Goal: Task Accomplishment & Management: Manage account settings

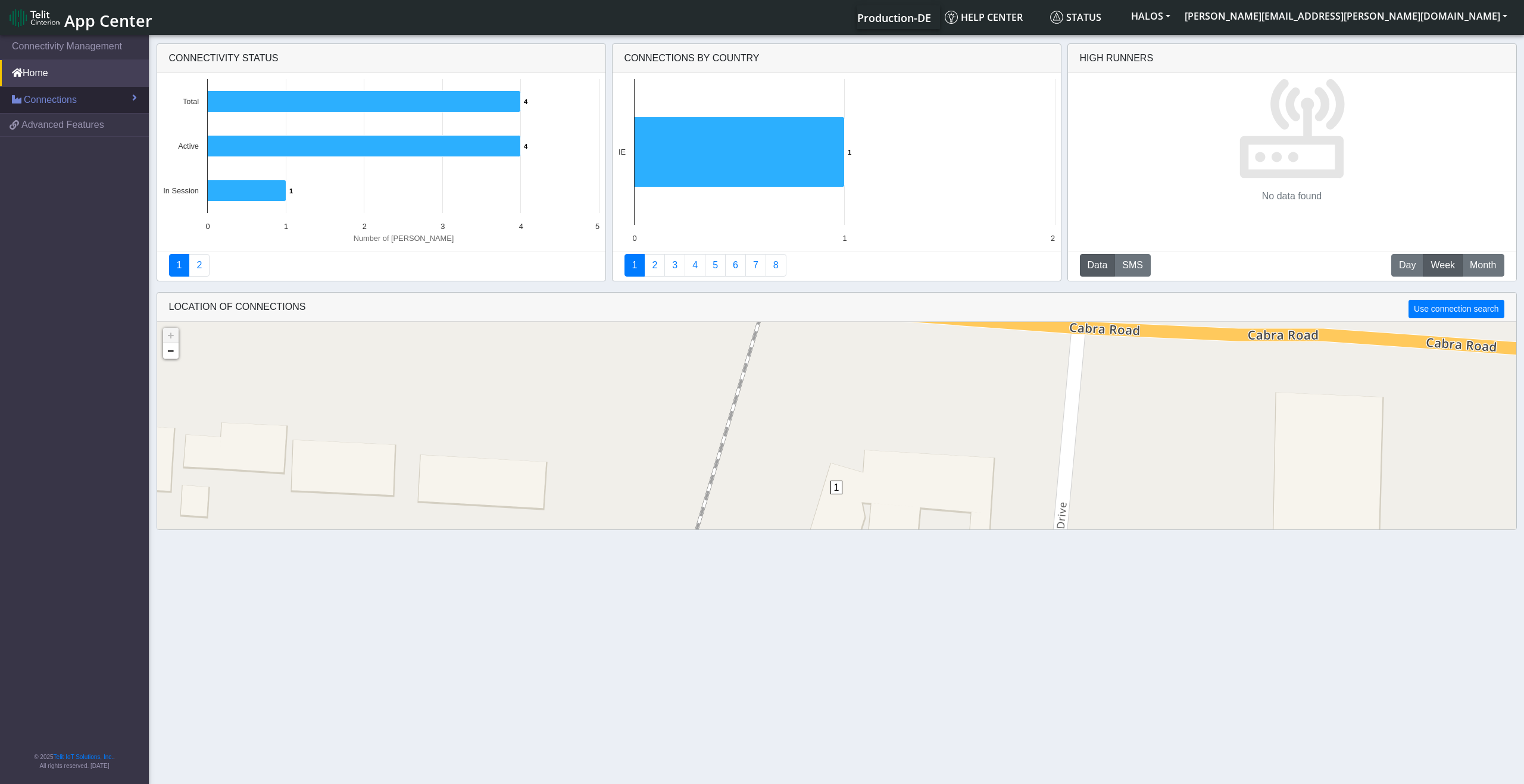
click at [73, 100] on span "Connections" at bounding box center [50, 100] width 53 height 14
click at [73, 128] on link "List" at bounding box center [74, 125] width 149 height 25
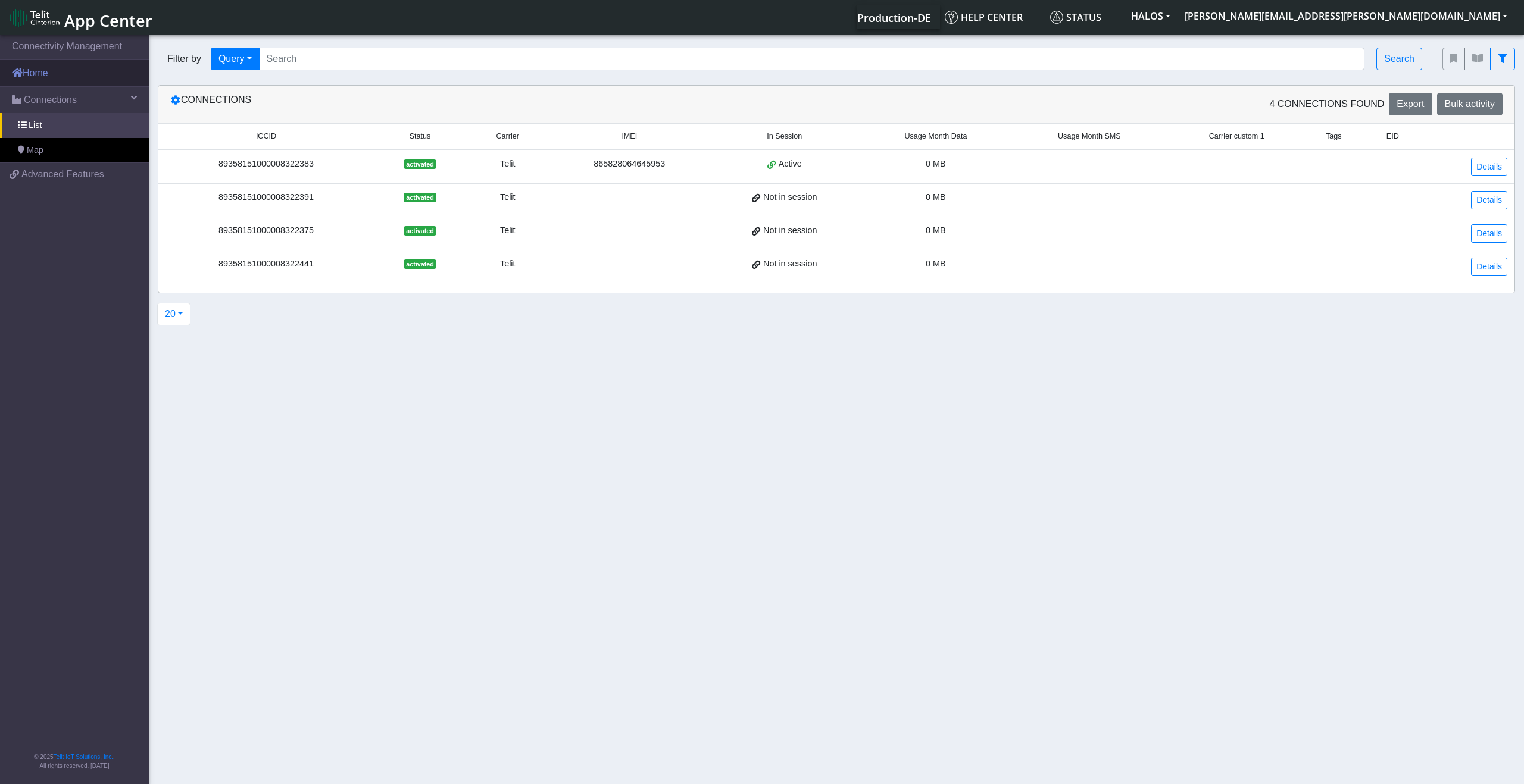
click at [51, 70] on link "Home" at bounding box center [74, 73] width 149 height 26
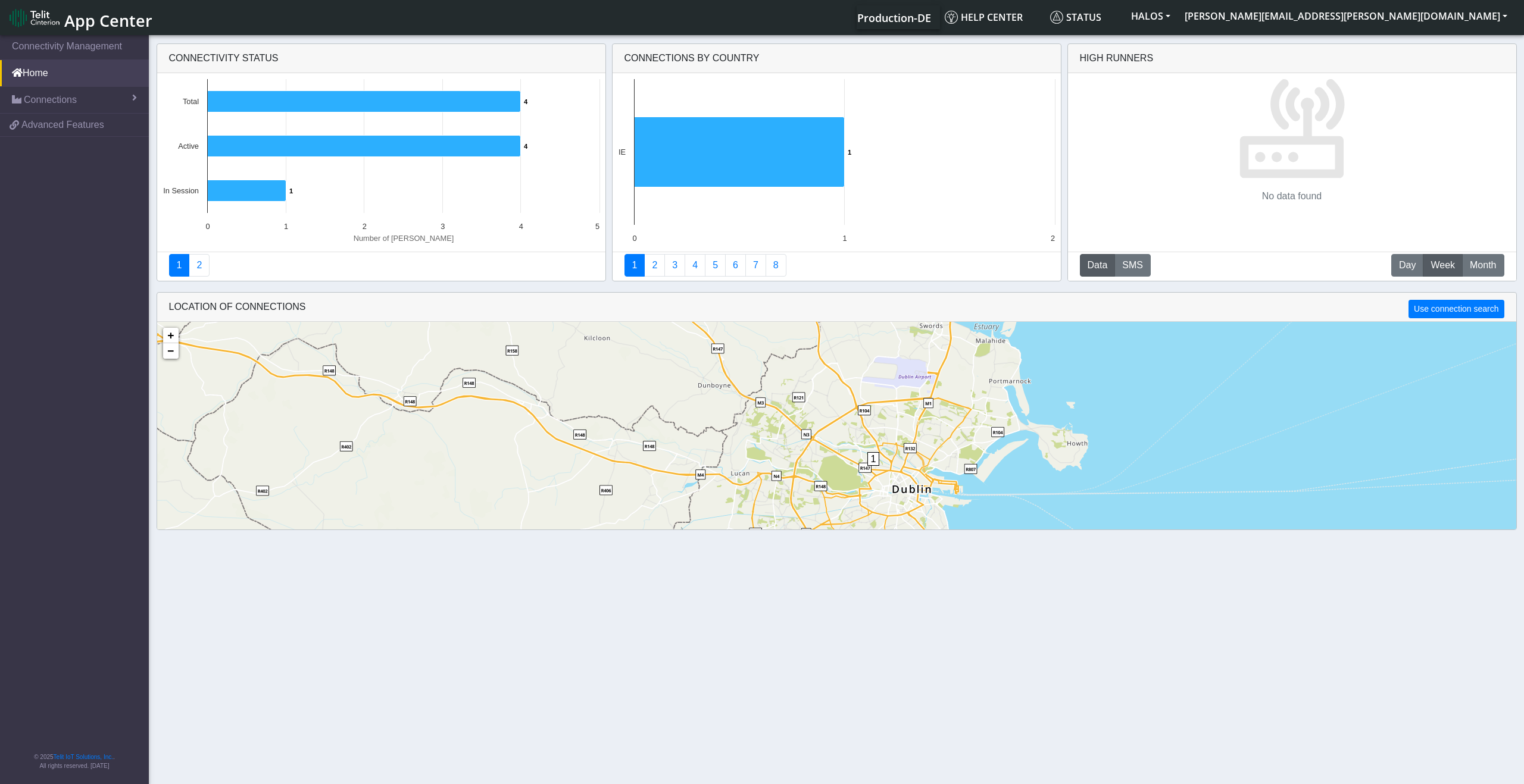
click at [879, 504] on div "1 + − ©2025 MapQuest, | Terms" at bounding box center [836, 499] width 1359 height 353
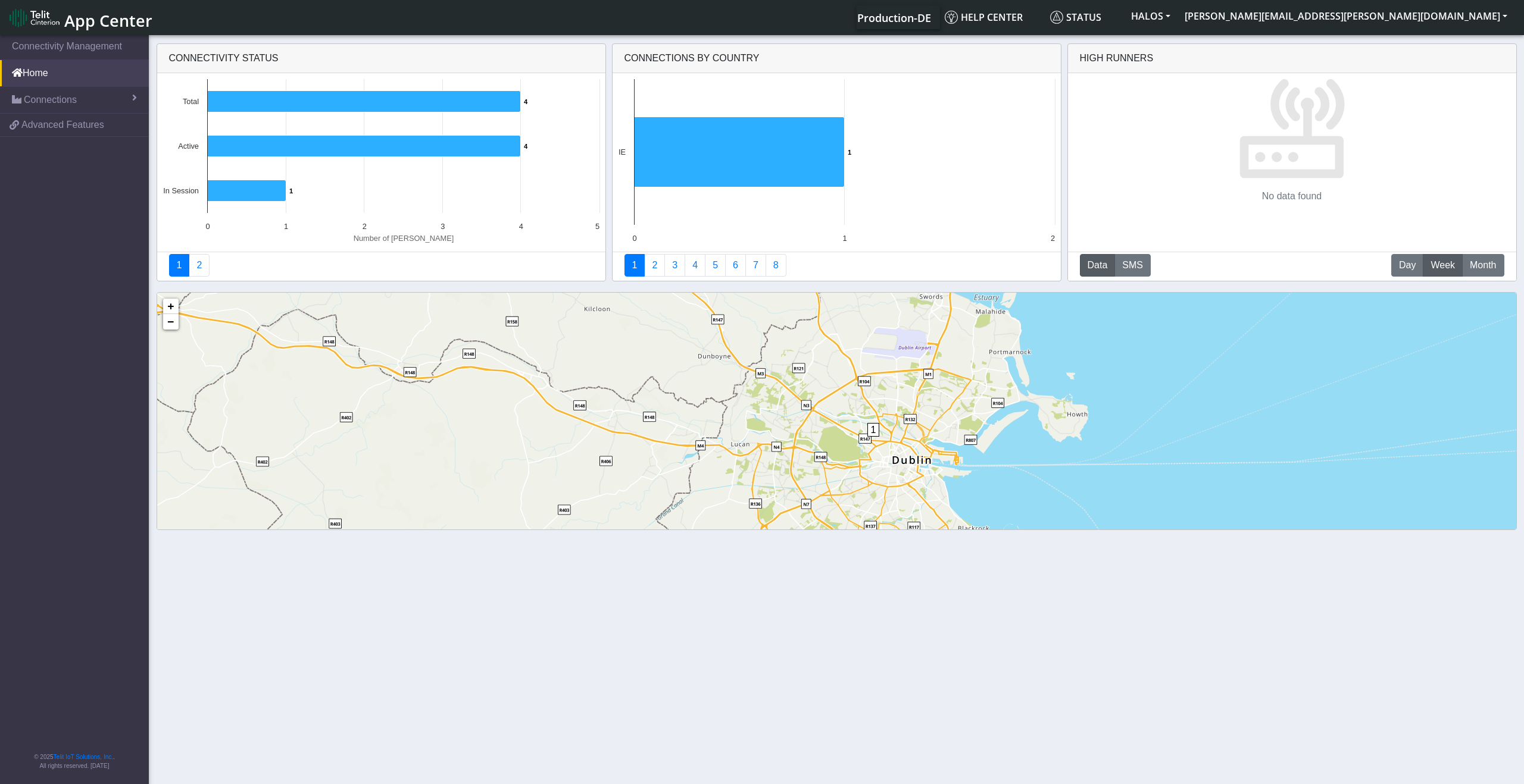
click at [879, 504] on div "1 + − ©2025 MapQuest, | Terms" at bounding box center [836, 469] width 1359 height 353
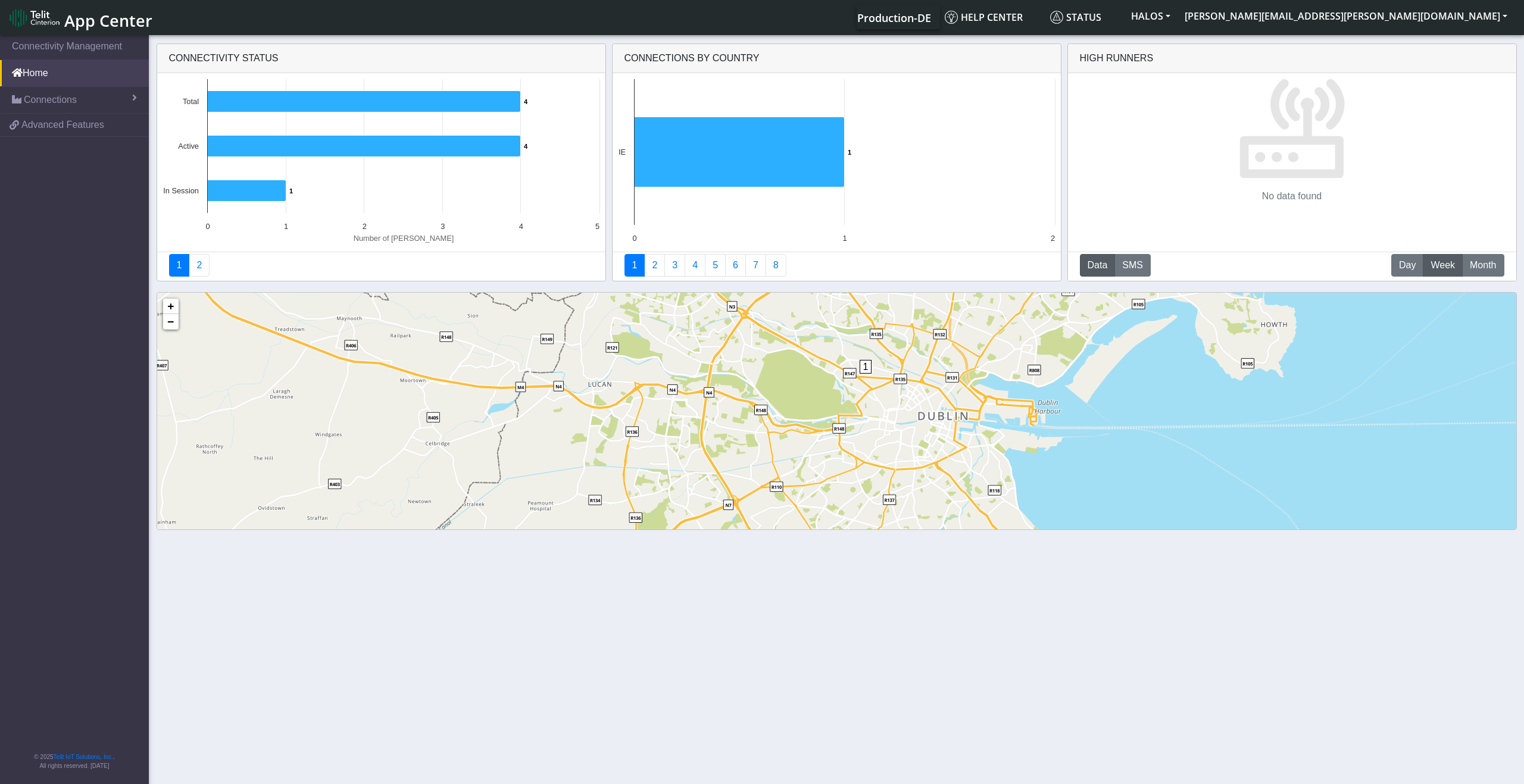
click at [879, 451] on div "1 + − ©2025 MapQuest, | Terms" at bounding box center [836, 469] width 1359 height 353
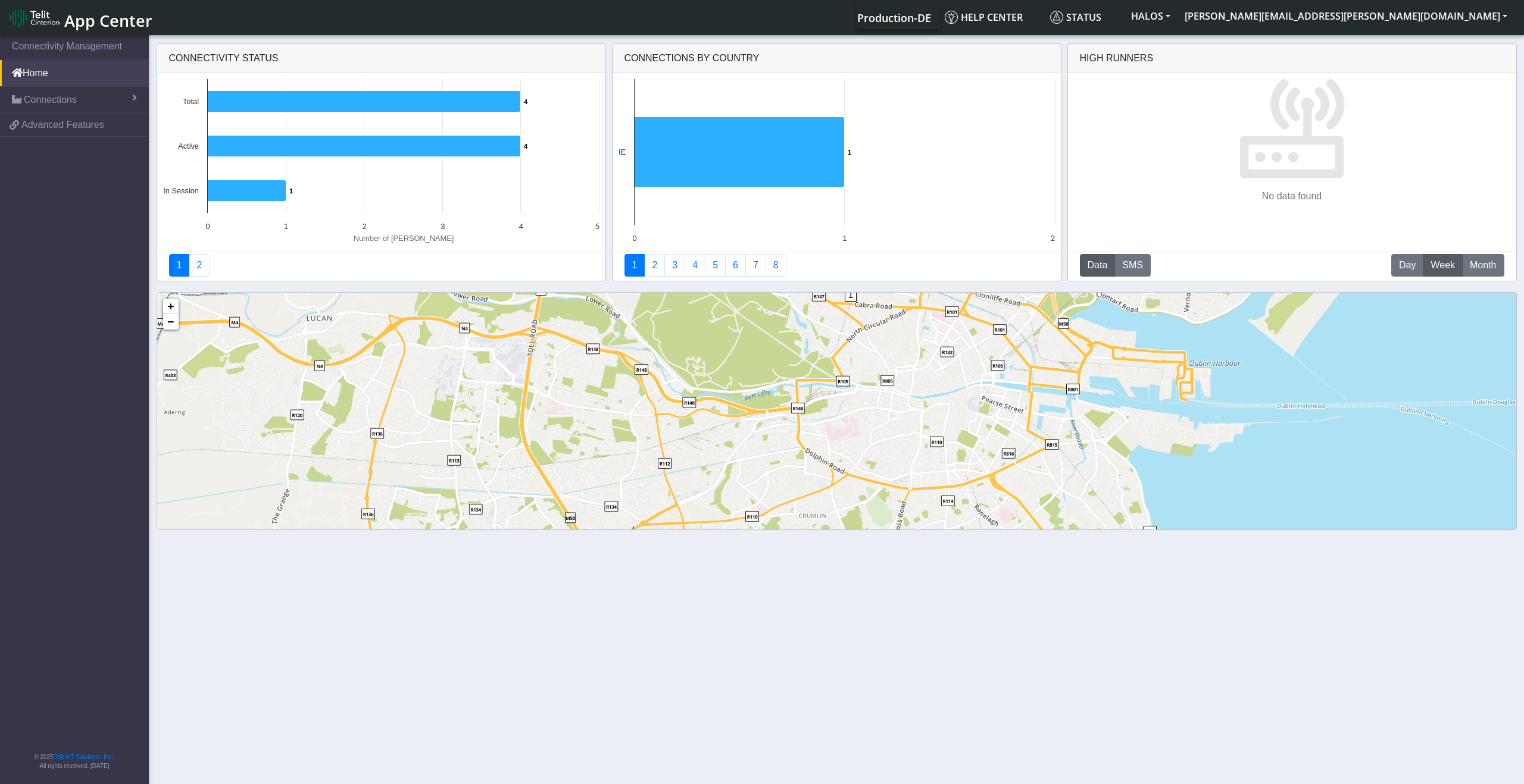
click at [850, 297] on span "1" at bounding box center [851, 295] width 13 height 14
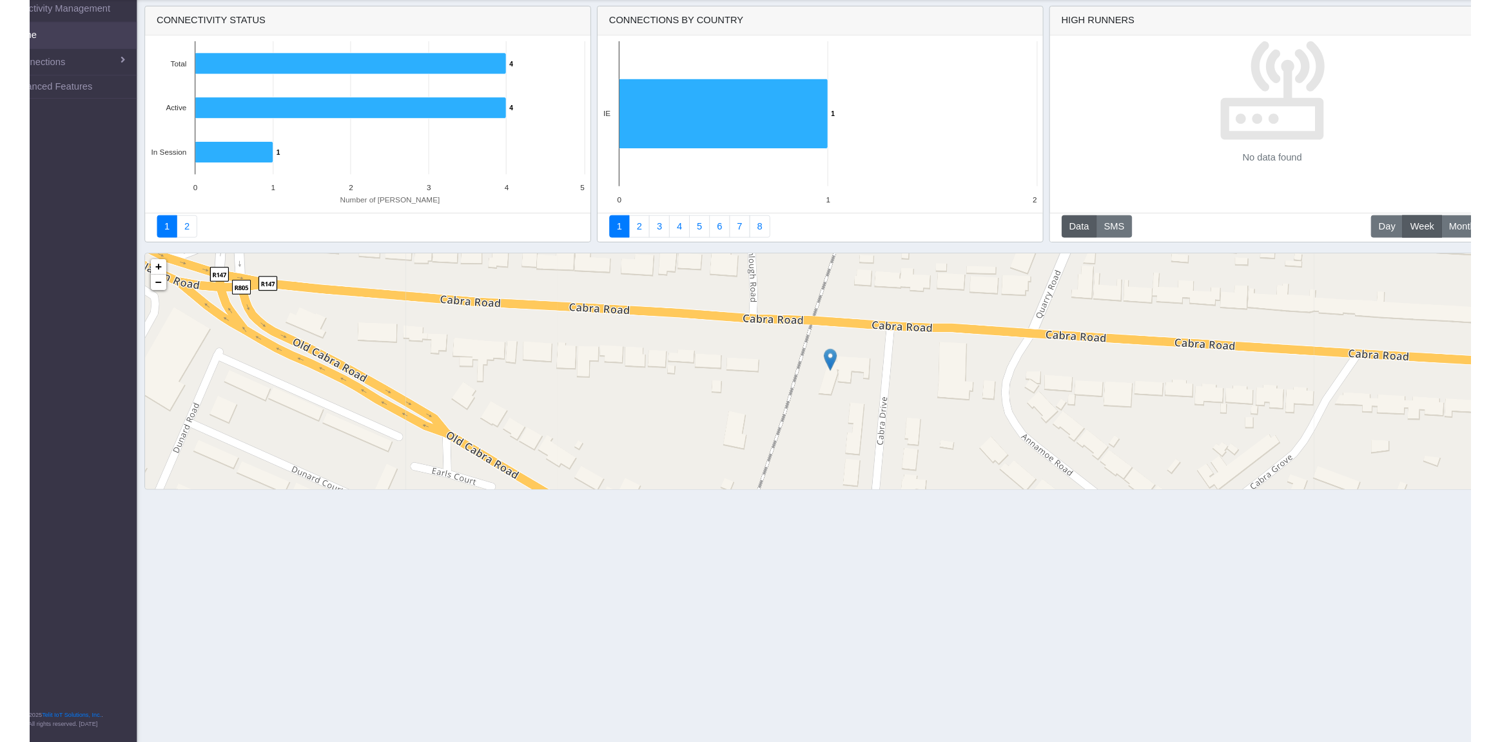
scroll to position [0, 0]
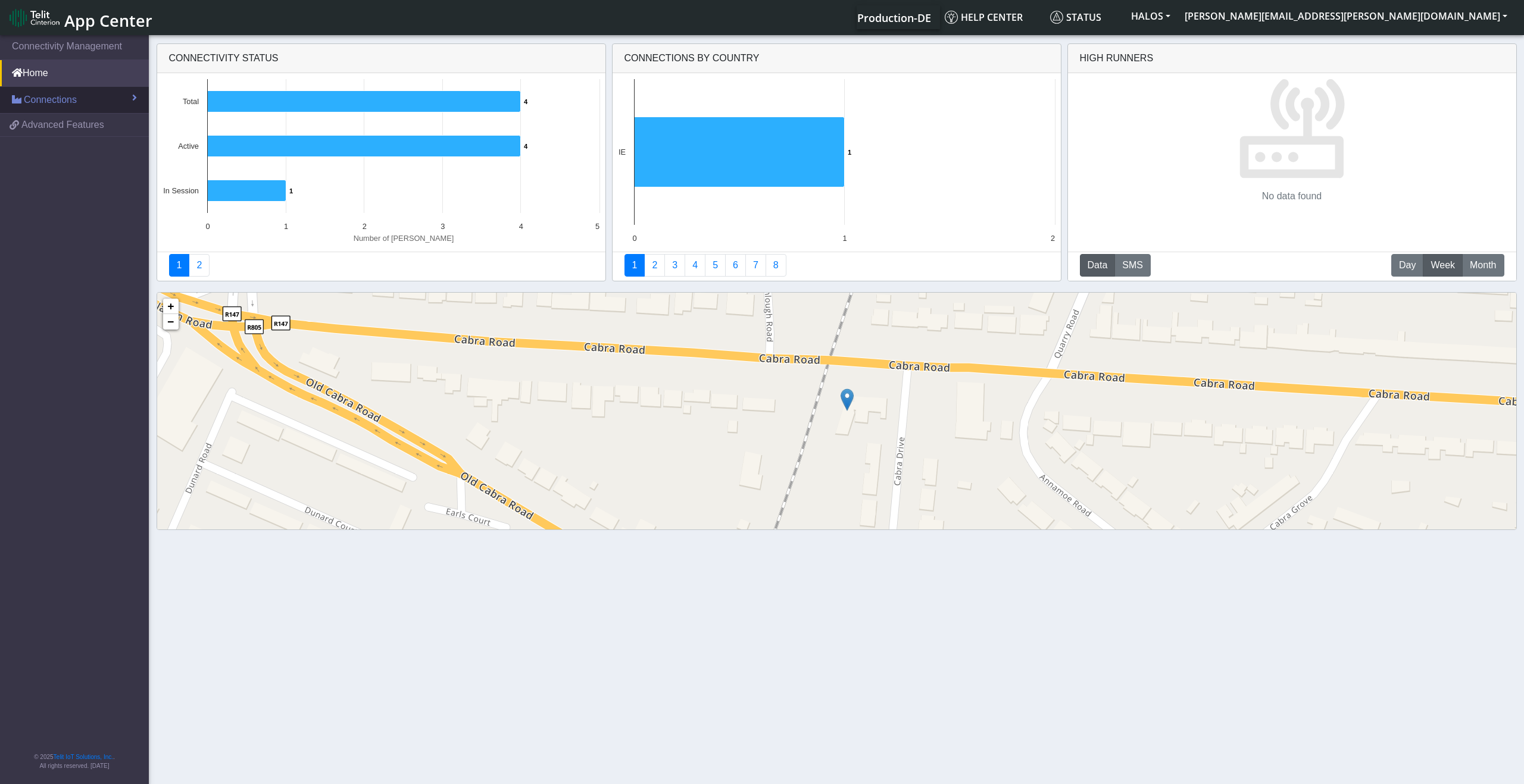
click at [71, 102] on span "Connections" at bounding box center [50, 100] width 53 height 14
click at [74, 176] on span "Advanced Features" at bounding box center [63, 174] width 83 height 14
click at [1374, 13] on button "braden.henrichs@halosbodycams.com" at bounding box center [1346, 16] width 337 height 21
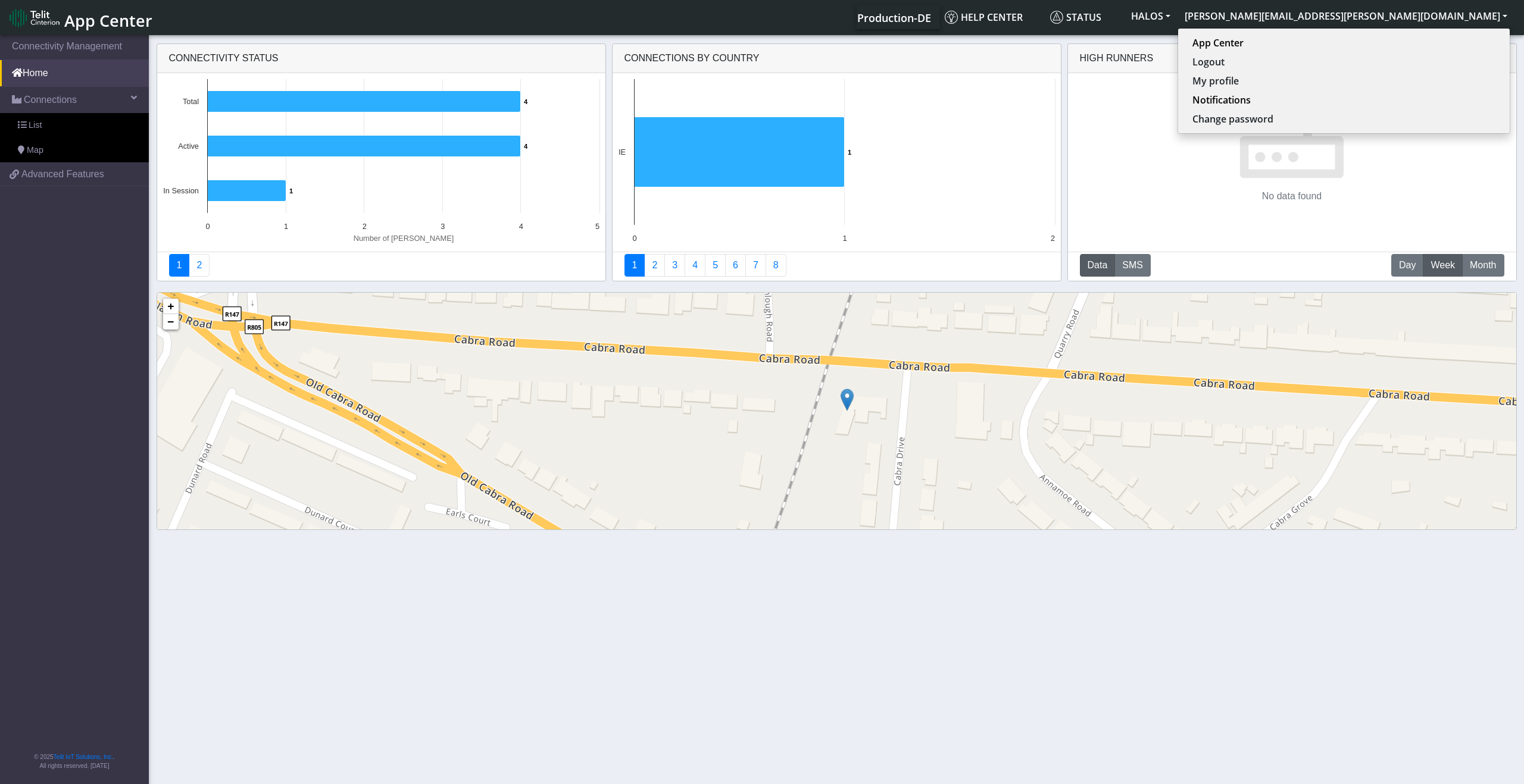
click at [835, 26] on div "Production-DE Help center Status HALOS braden.henrichs@halosbodycams.com App Ce…" at bounding box center [837, 18] width 1354 height 24
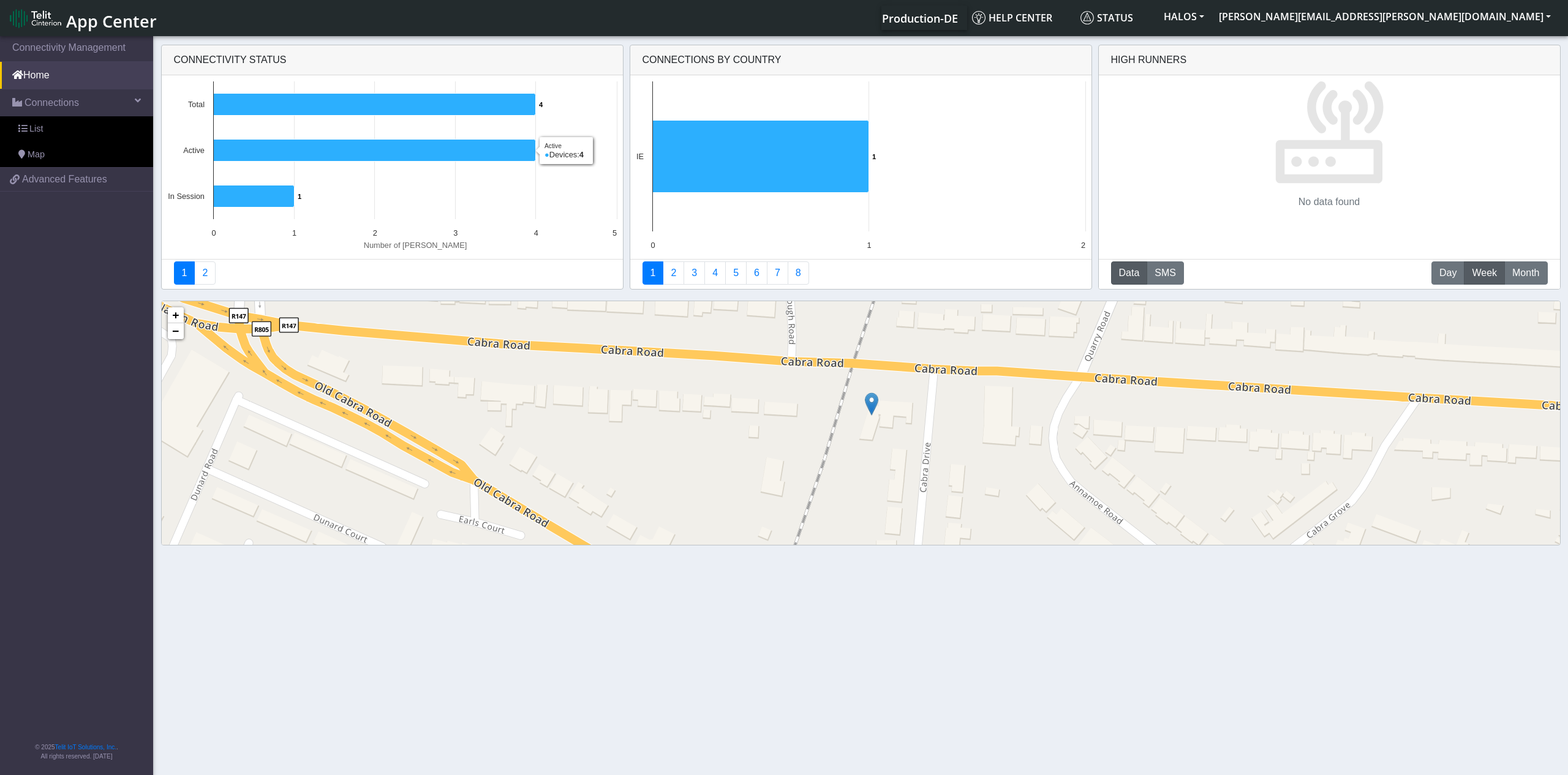
click at [524, 14] on div "Production-DE Help center Status HALOS braden.henrichs@halosbodycams.com App Ce…" at bounding box center [861, 18] width 1393 height 25
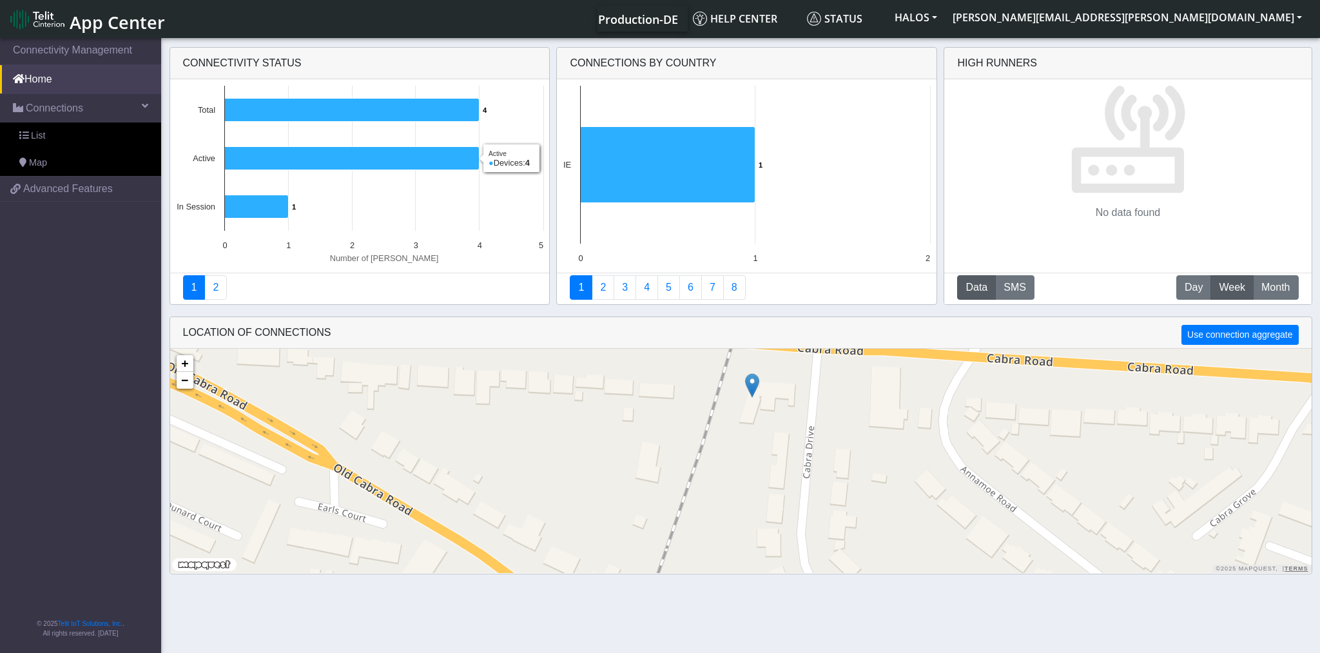
click at [101, 257] on nav "Connectivity Management Home Connections List Map 39c4d528dd78e16cacba3f2f13c14…" at bounding box center [80, 346] width 161 height 622
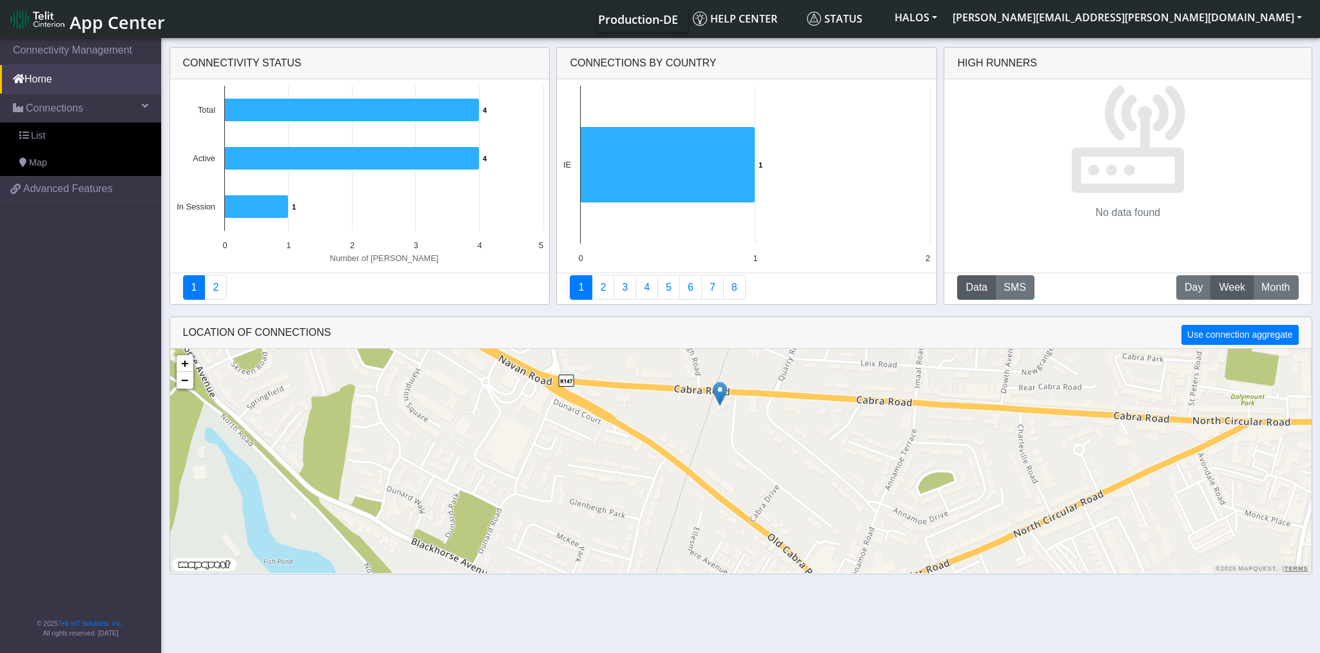
drag, startPoint x: 858, startPoint y: 411, endPoint x: 597, endPoint y: 532, distance: 288.6
click at [597, 532] on div "+ − ©2025 MapQuest, | Terms" at bounding box center [740, 461] width 1141 height 224
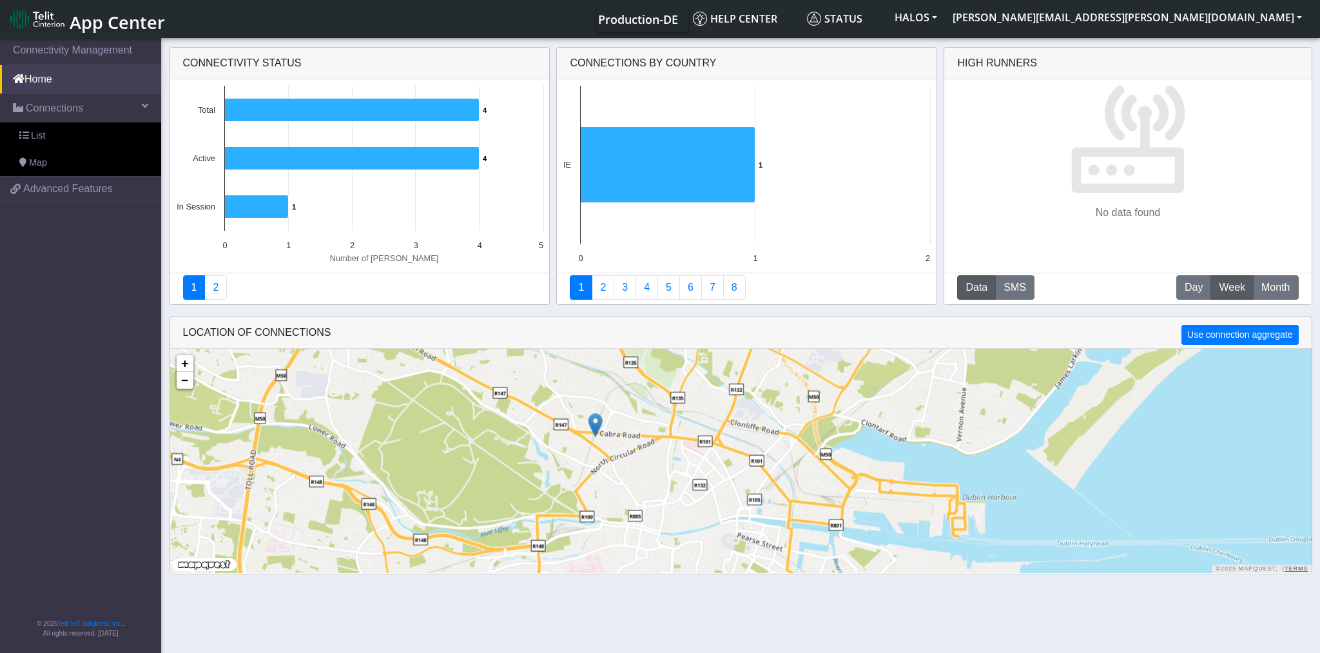
drag, startPoint x: 507, startPoint y: 494, endPoint x: 628, endPoint y: 427, distance: 139.0
click at [629, 432] on div "+ − ©2025 MapQuest, | Terms" at bounding box center [740, 461] width 1141 height 224
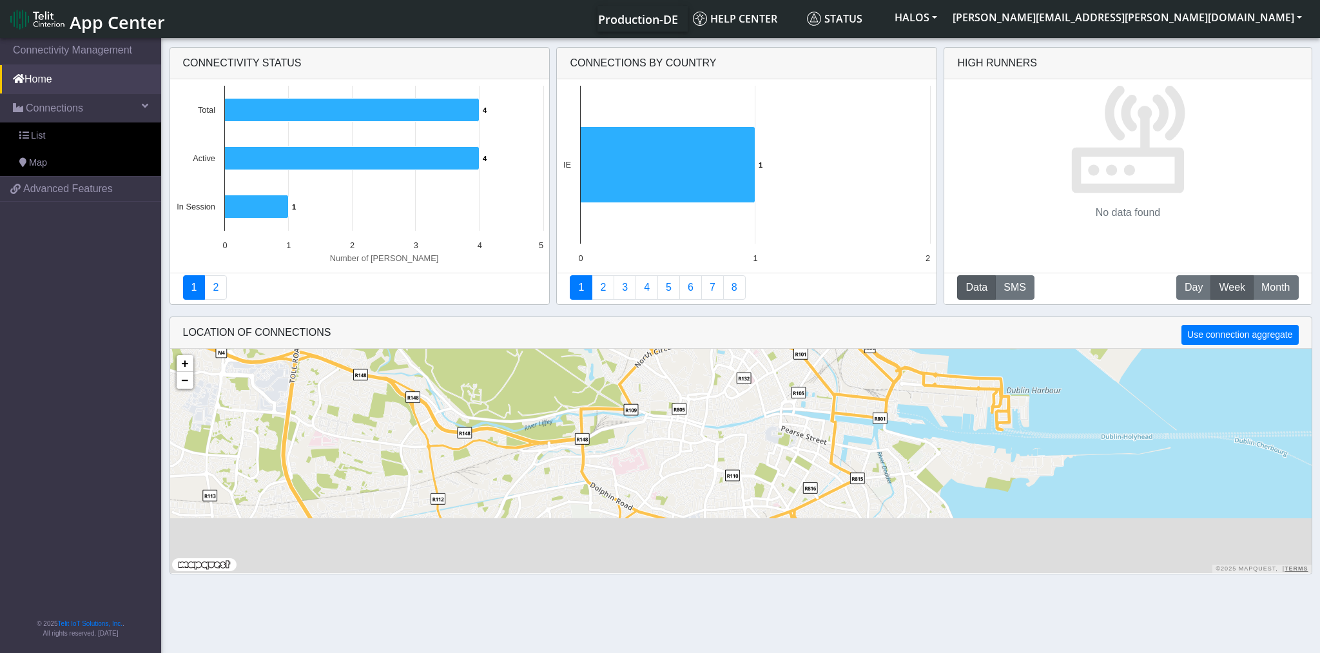
drag, startPoint x: 681, startPoint y: 443, endPoint x: 681, endPoint y: 376, distance: 67.0
click at [681, 376] on div "+ − ©2025 MapQuest, | Terms" at bounding box center [740, 461] width 1141 height 224
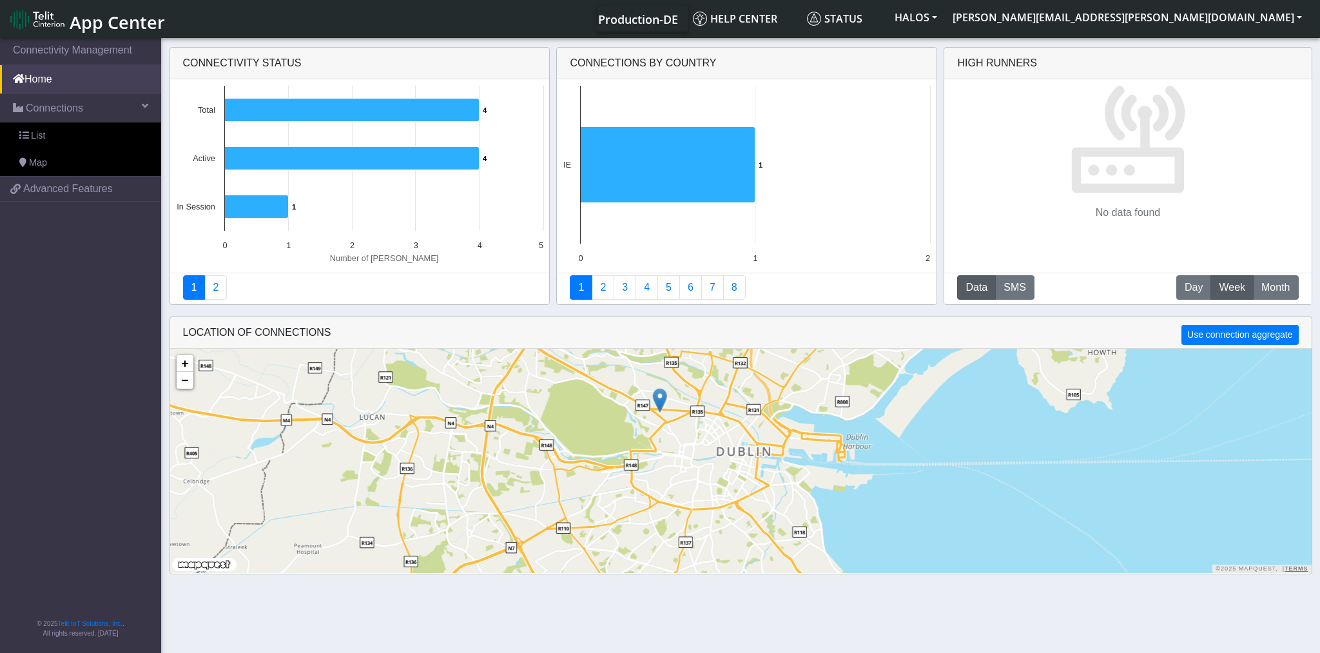
drag, startPoint x: 686, startPoint y: 382, endPoint x: 687, endPoint y: 446, distance: 63.8
click at [687, 446] on div "+ − ©2025 MapQuest, | Terms" at bounding box center [740, 461] width 1141 height 224
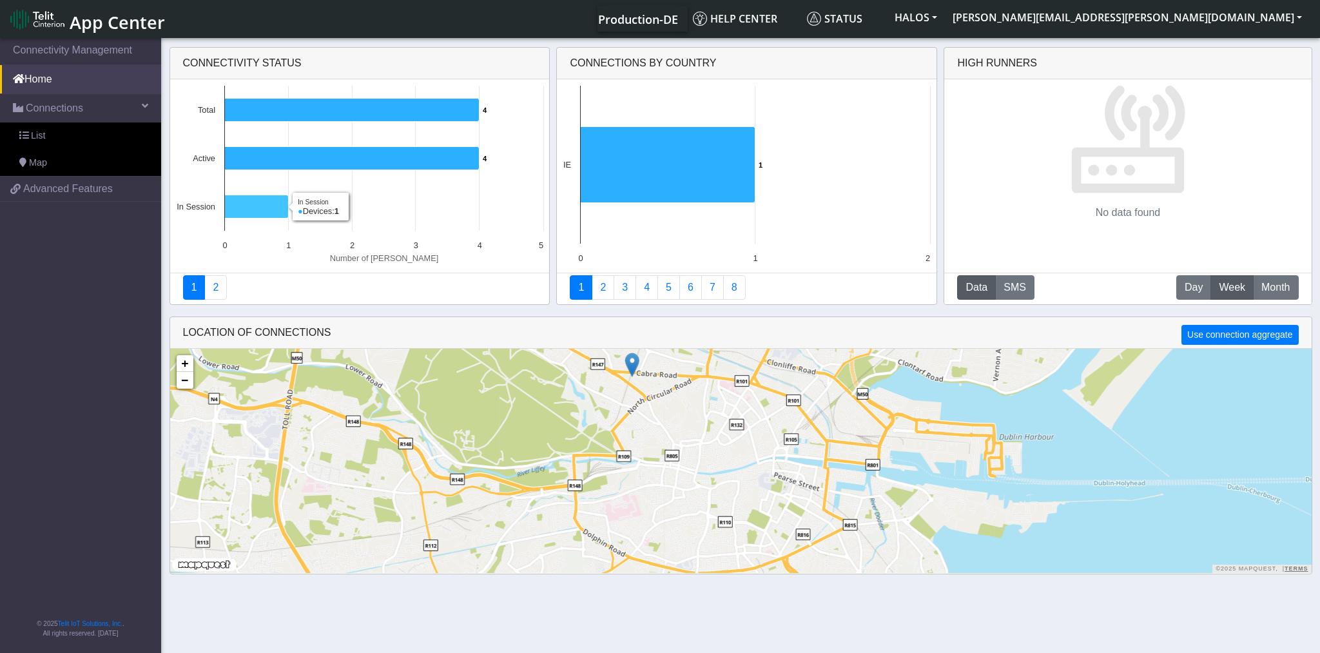
click at [245, 198] on icon at bounding box center [256, 206] width 64 height 23
click at [263, 210] on icon at bounding box center [256, 206] width 64 height 23
click at [79, 134] on link "List" at bounding box center [80, 135] width 161 height 27
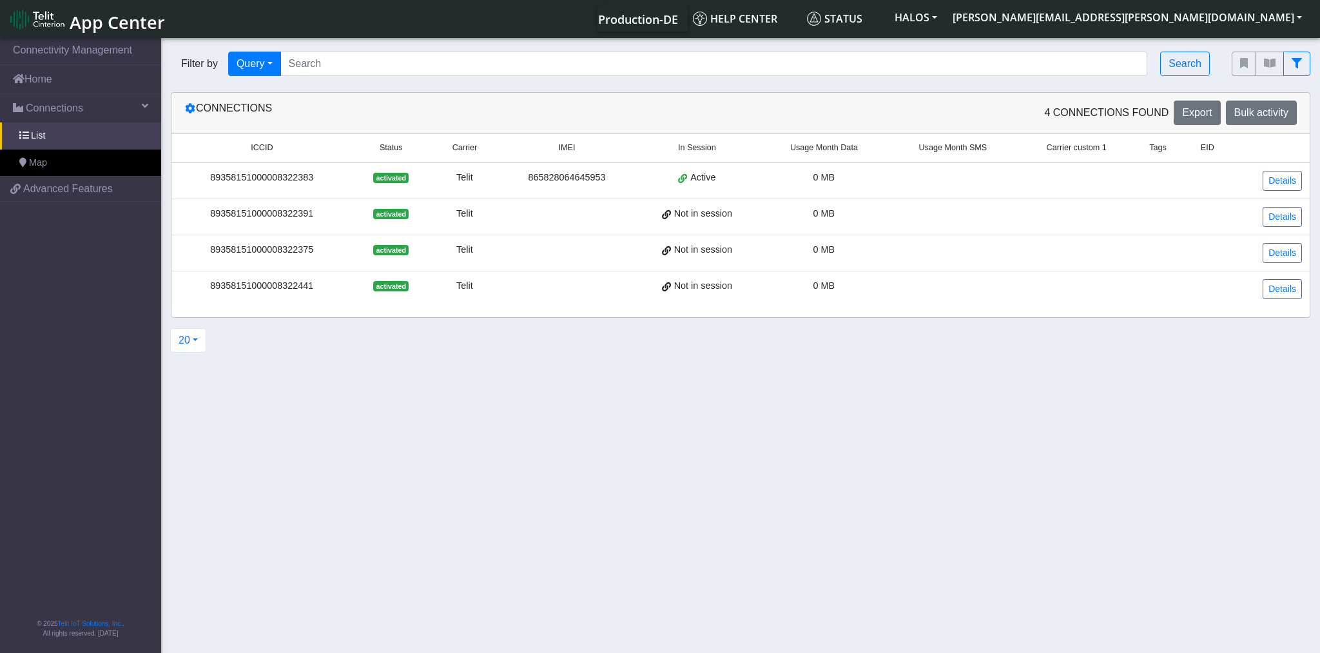
click at [278, 179] on div "89358151000008322383" at bounding box center [262, 178] width 166 height 14
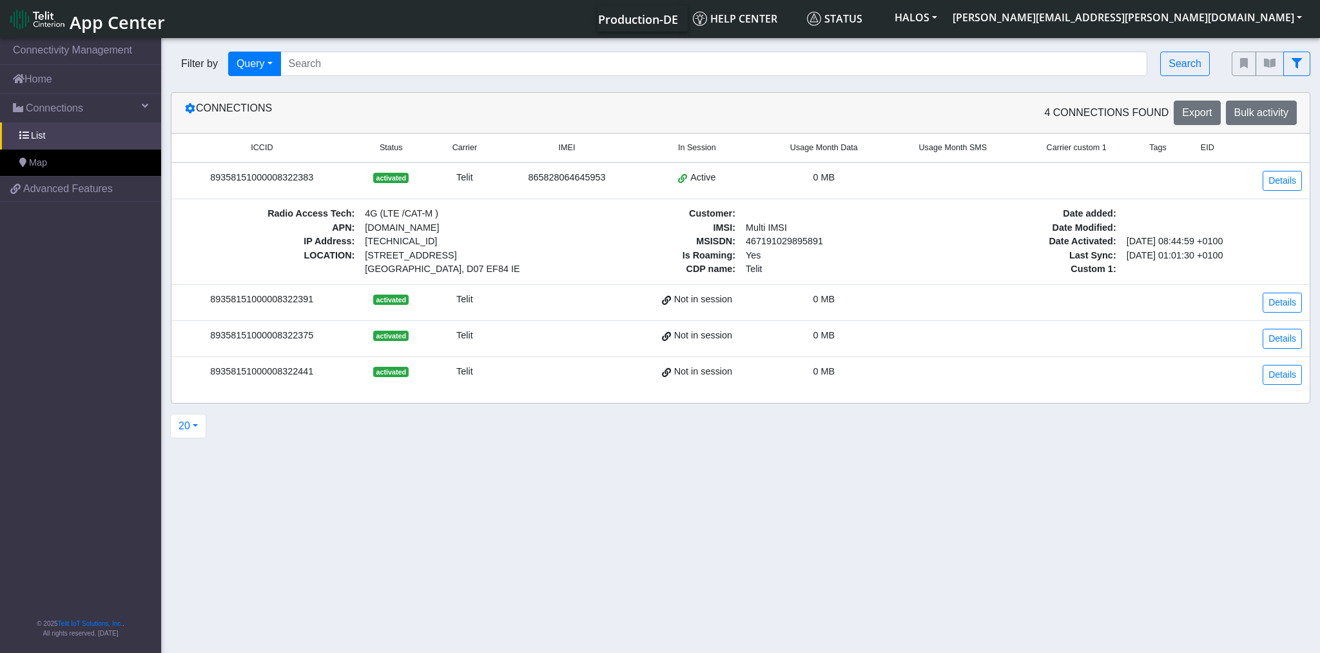
click at [396, 180] on span "activated" at bounding box center [390, 178] width 35 height 10
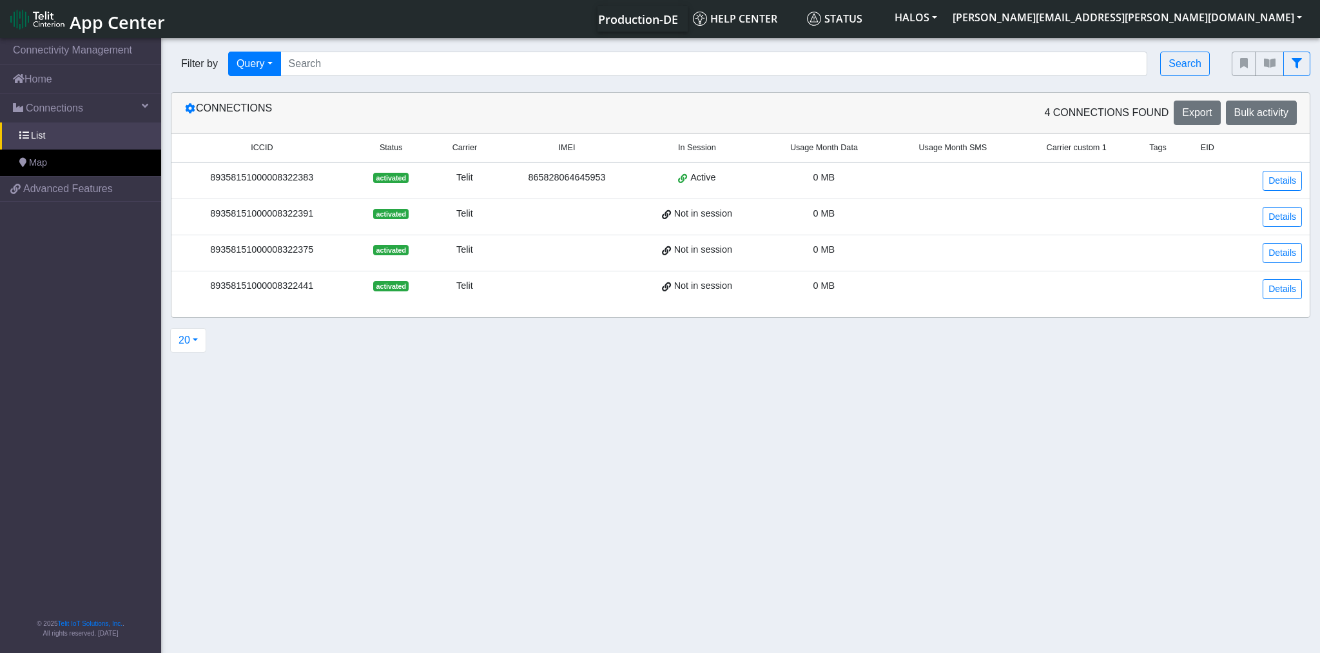
click at [392, 179] on span "activated" at bounding box center [390, 178] width 35 height 10
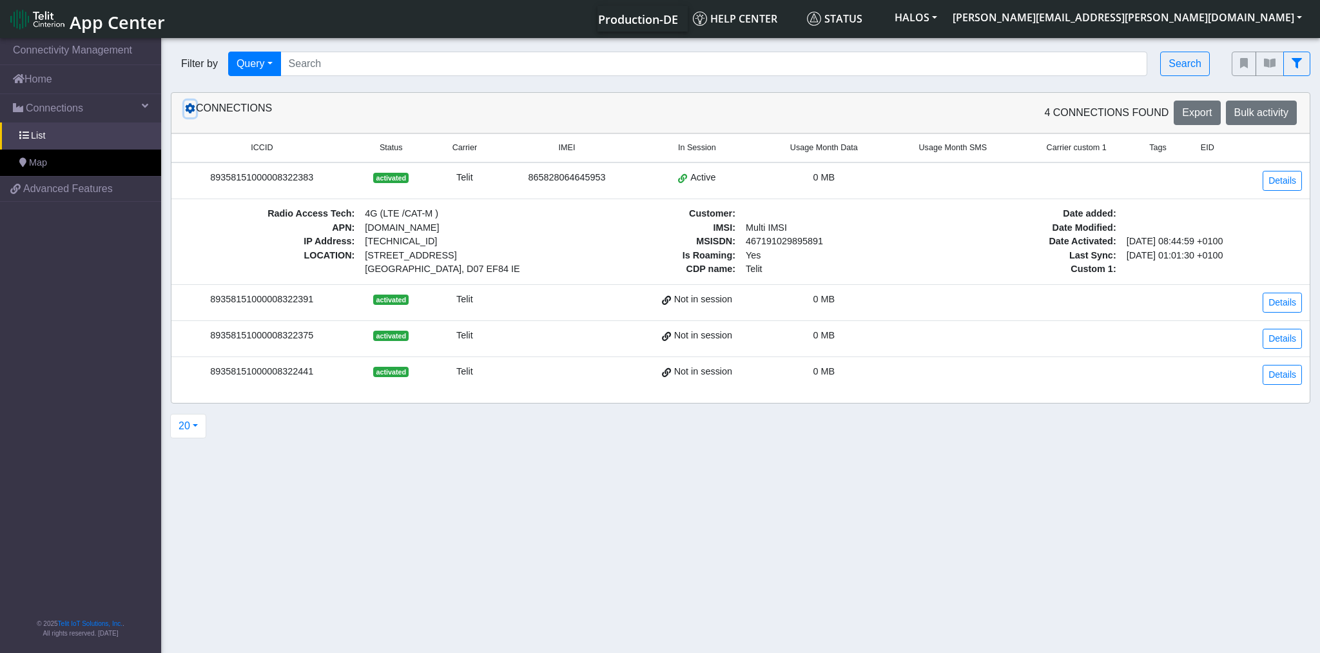
click at [189, 107] on icon at bounding box center [190, 108] width 10 height 10
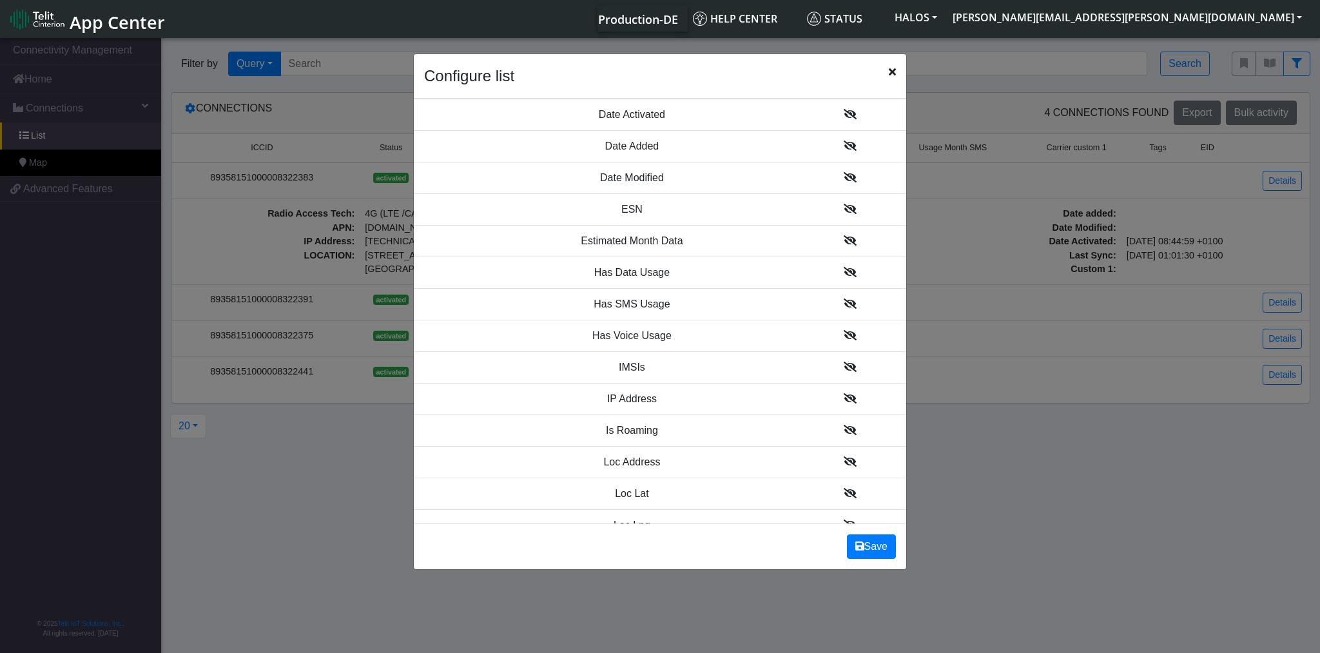
scroll to position [922, 0]
click at [844, 238] on icon at bounding box center [850, 241] width 13 height 10
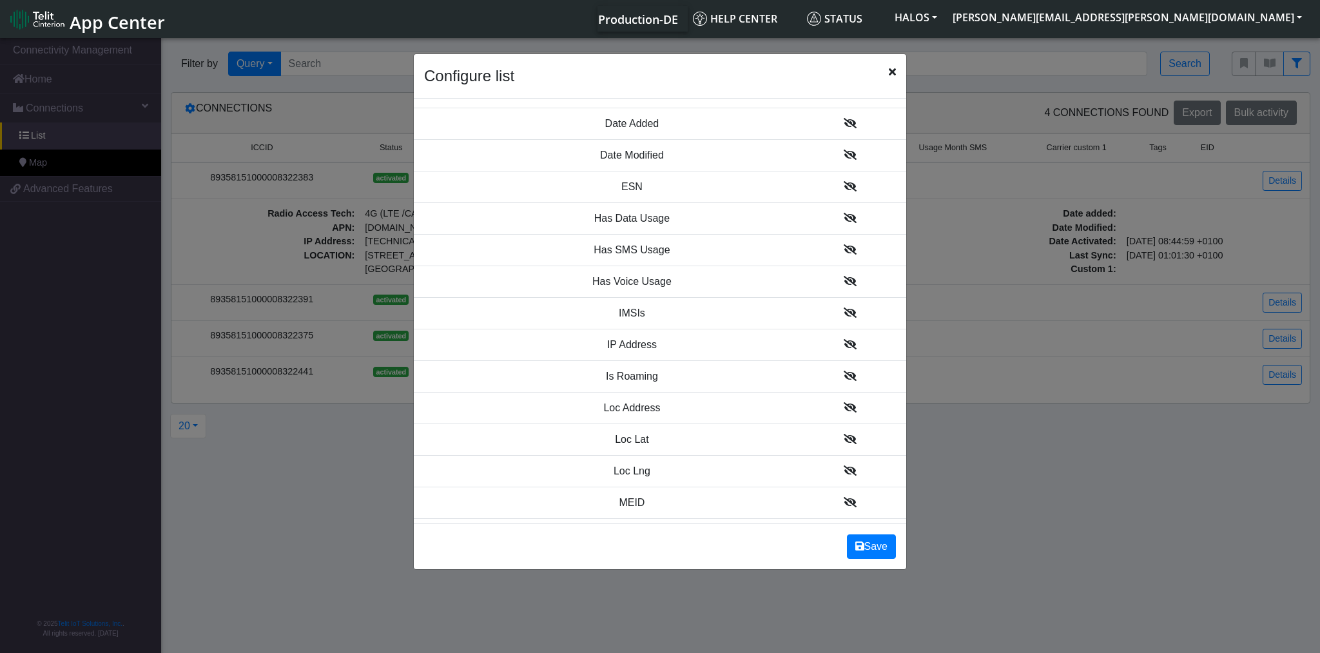
click at [845, 214] on icon at bounding box center [850, 218] width 13 height 10
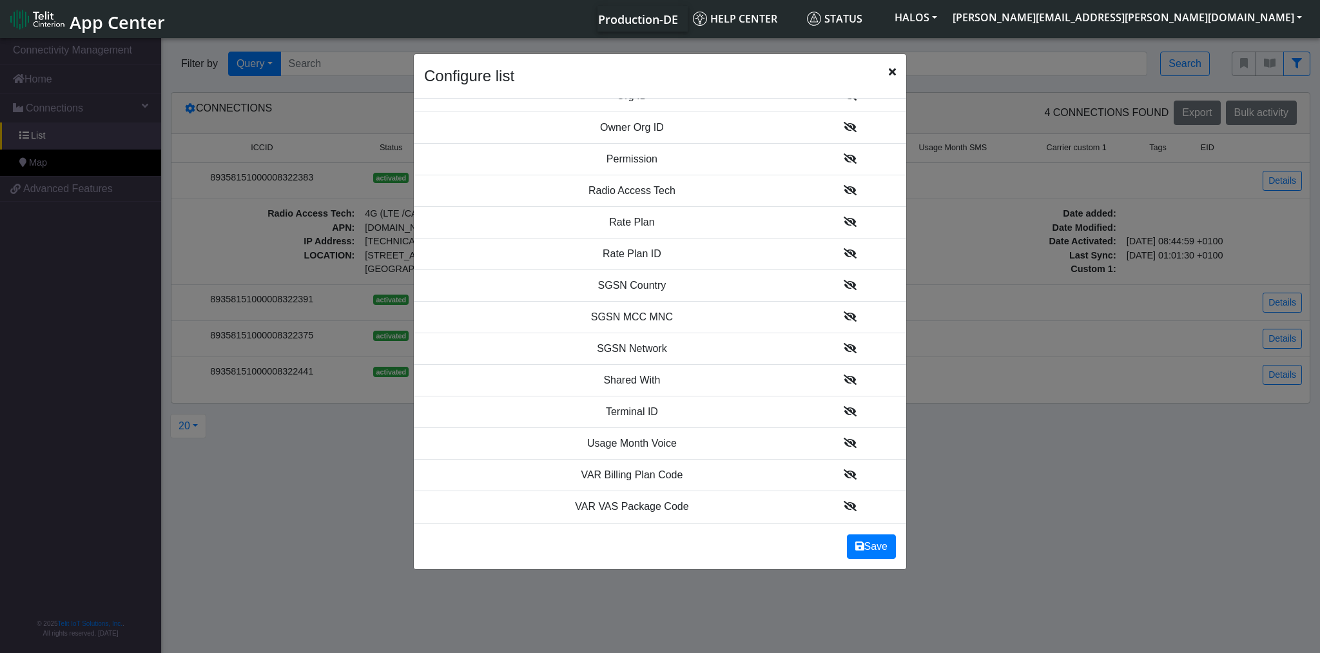
scroll to position [1449, 0]
click at [845, 215] on icon at bounding box center [850, 220] width 13 height 10
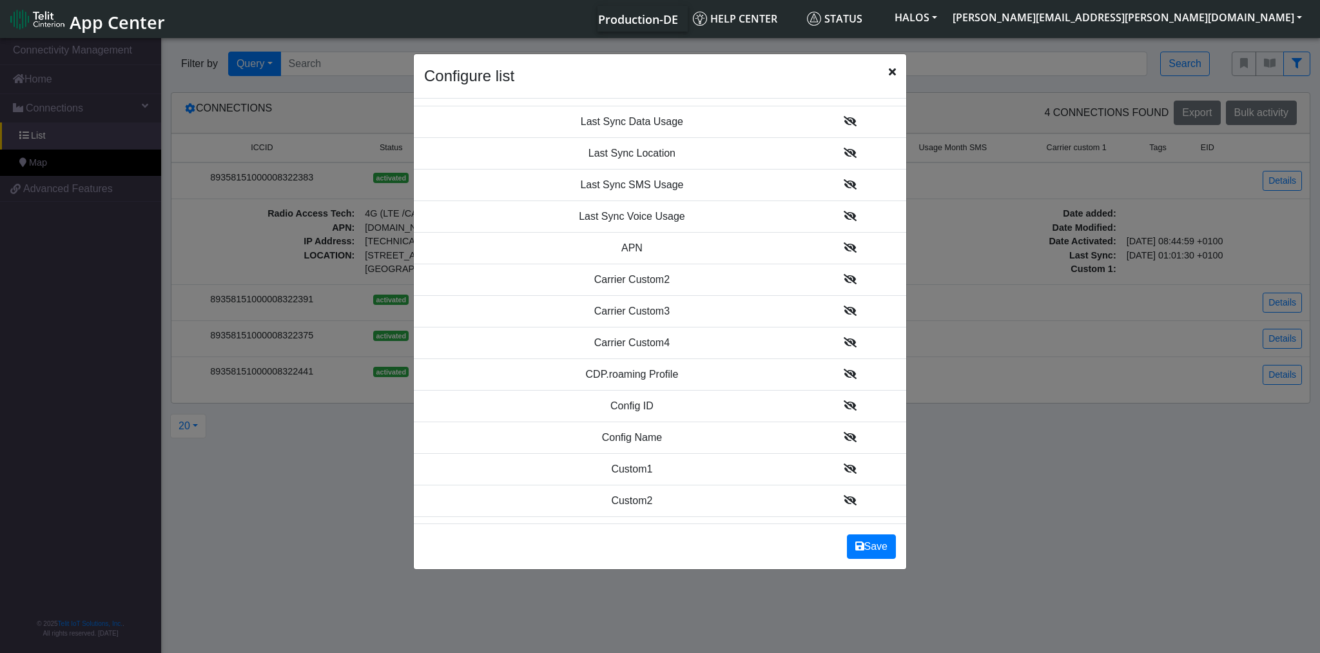
scroll to position [0, 0]
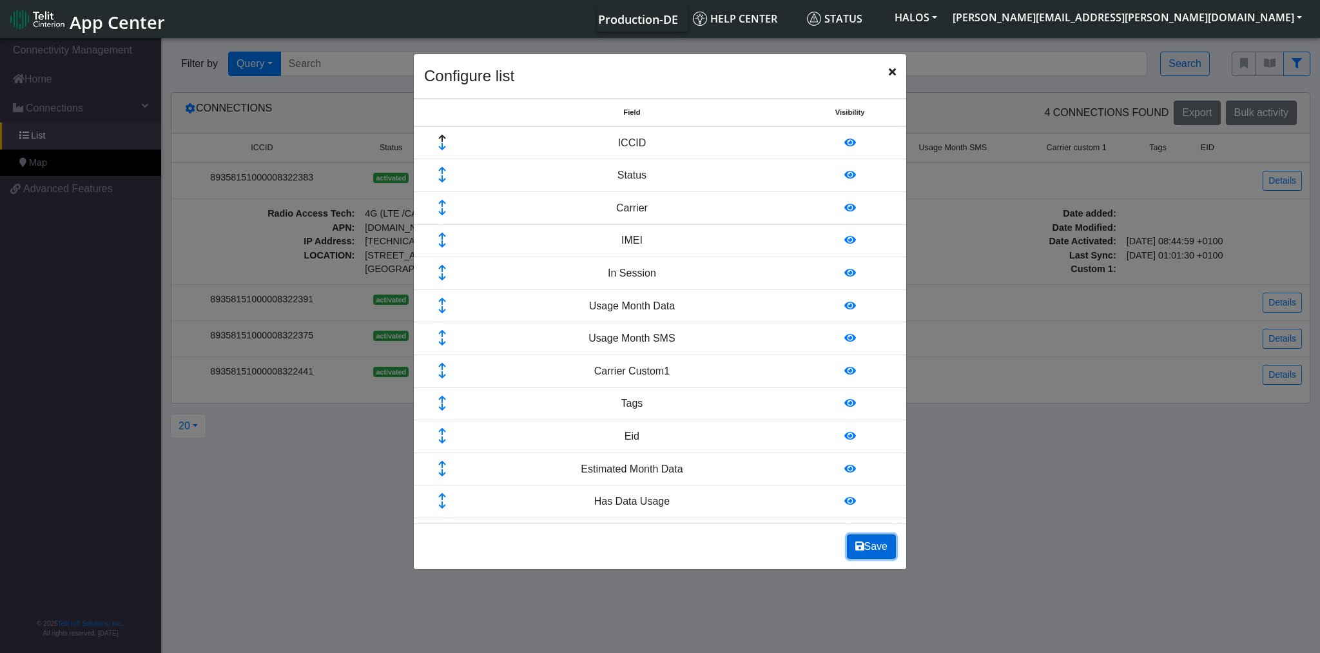
click at [867, 551] on button "Save" at bounding box center [871, 546] width 49 height 24
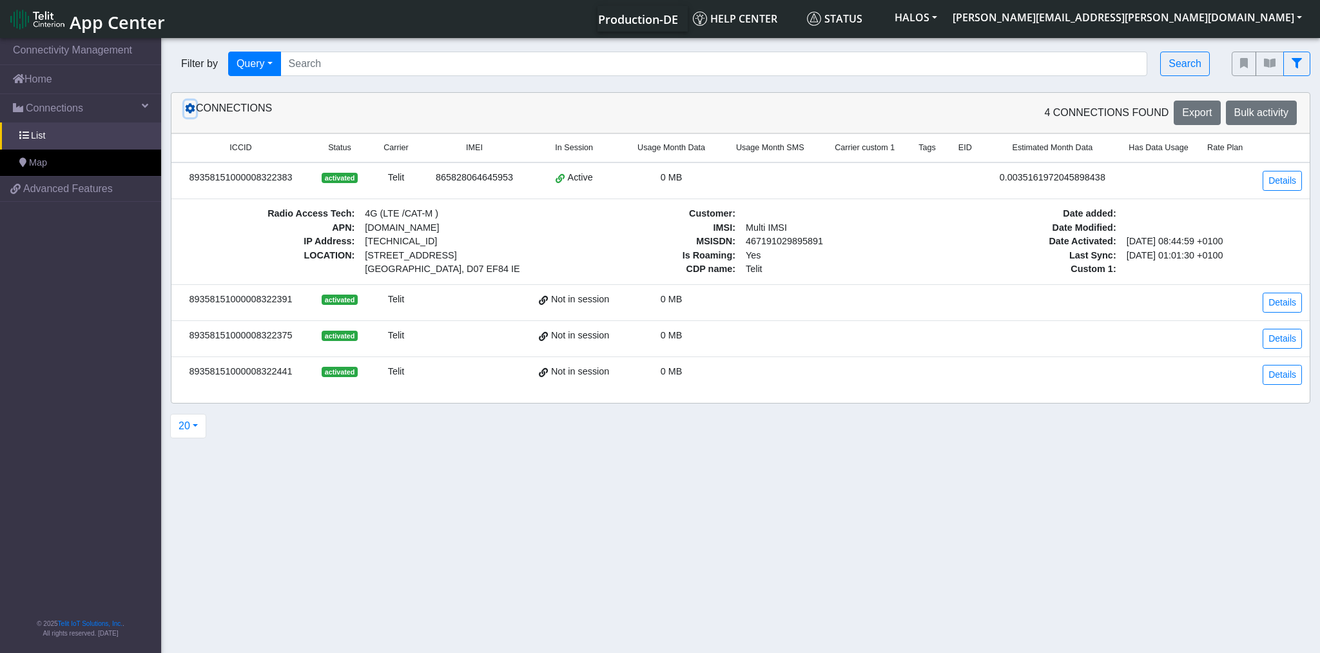
click at [191, 113] on icon at bounding box center [190, 108] width 10 height 10
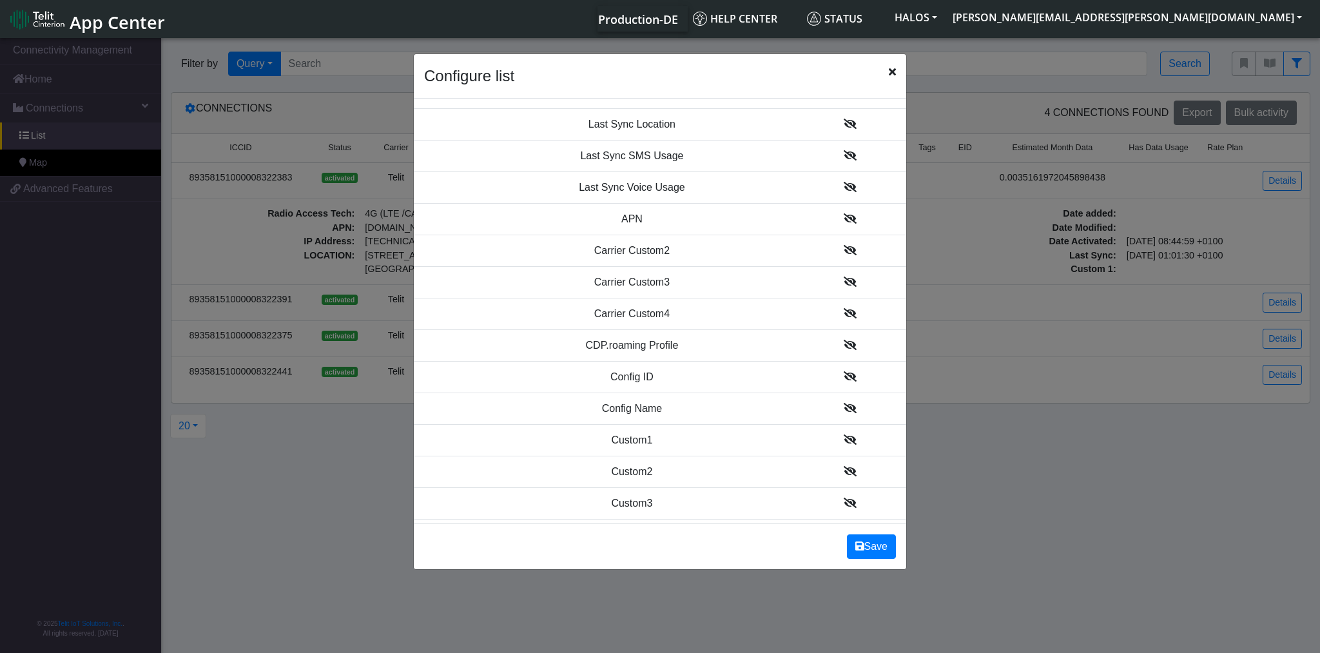
scroll to position [534, 0]
click at [893, 68] on icon "Close" at bounding box center [892, 71] width 7 height 10
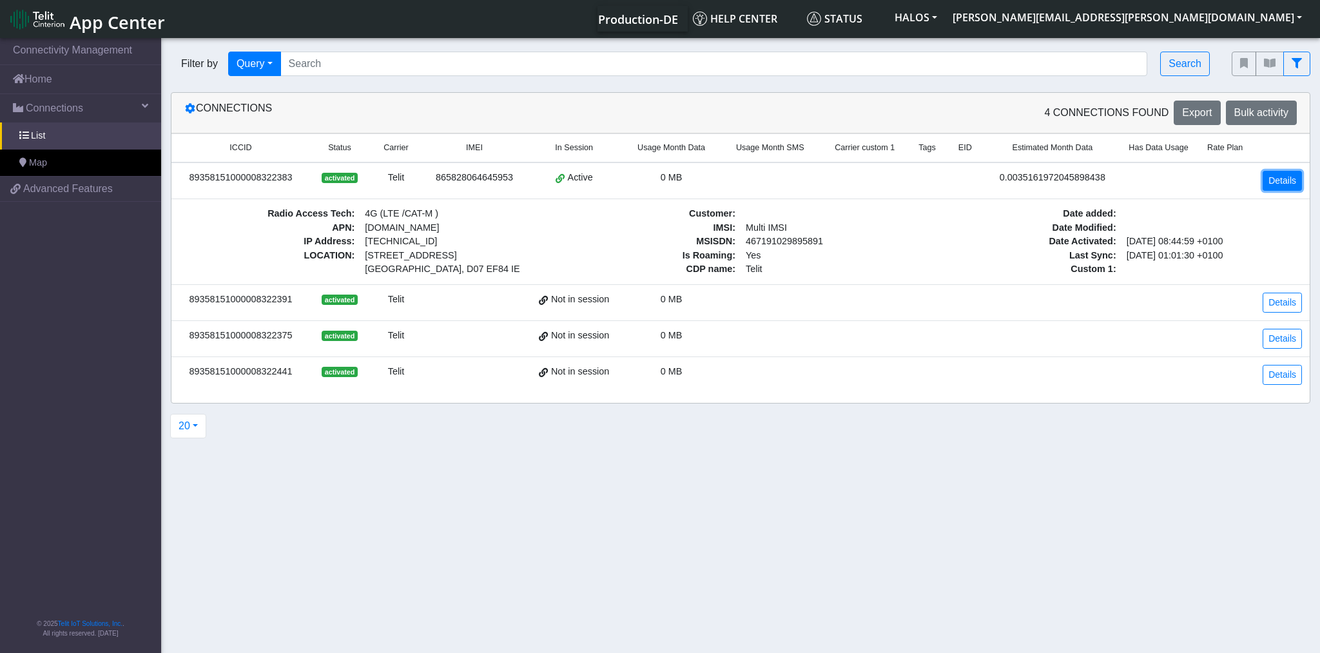
click at [1279, 173] on link "Details" at bounding box center [1281, 181] width 39 height 20
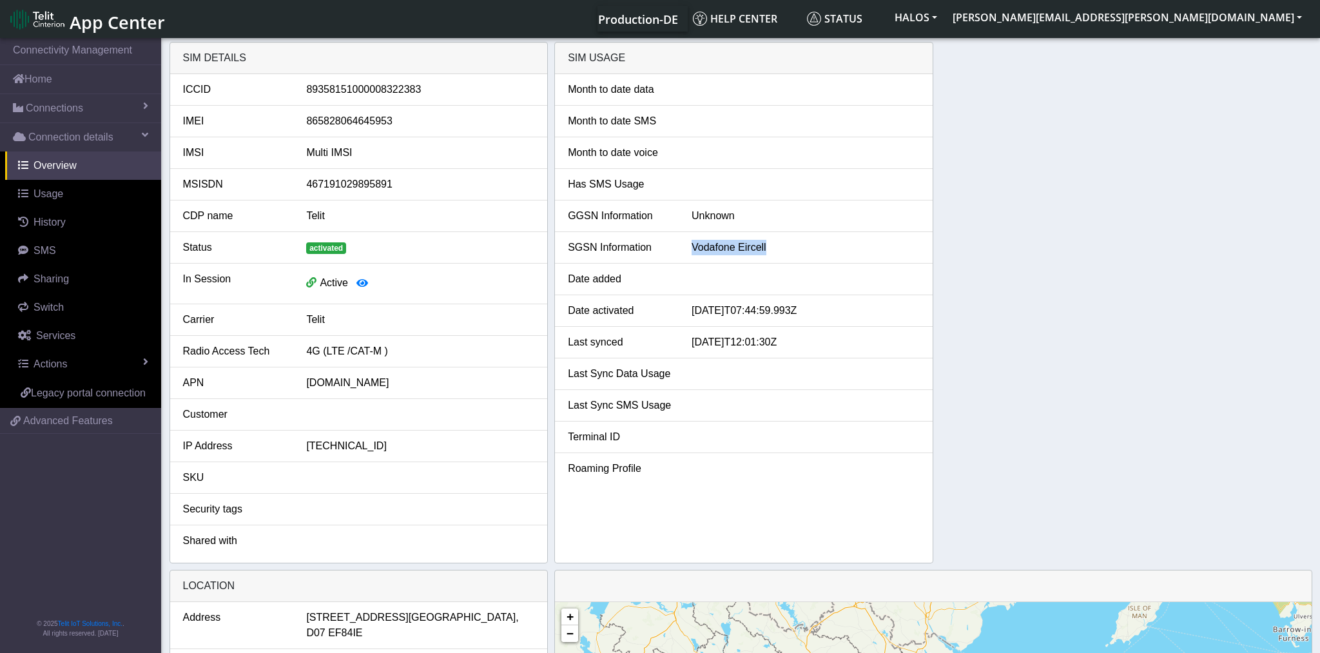
drag, startPoint x: 696, startPoint y: 247, endPoint x: 777, endPoint y: 247, distance: 81.2
click at [778, 247] on div "Vodafone Eircell" at bounding box center [805, 247] width 247 height 15
click at [777, 247] on div "Vodafone Eircell" at bounding box center [805, 247] width 247 height 15
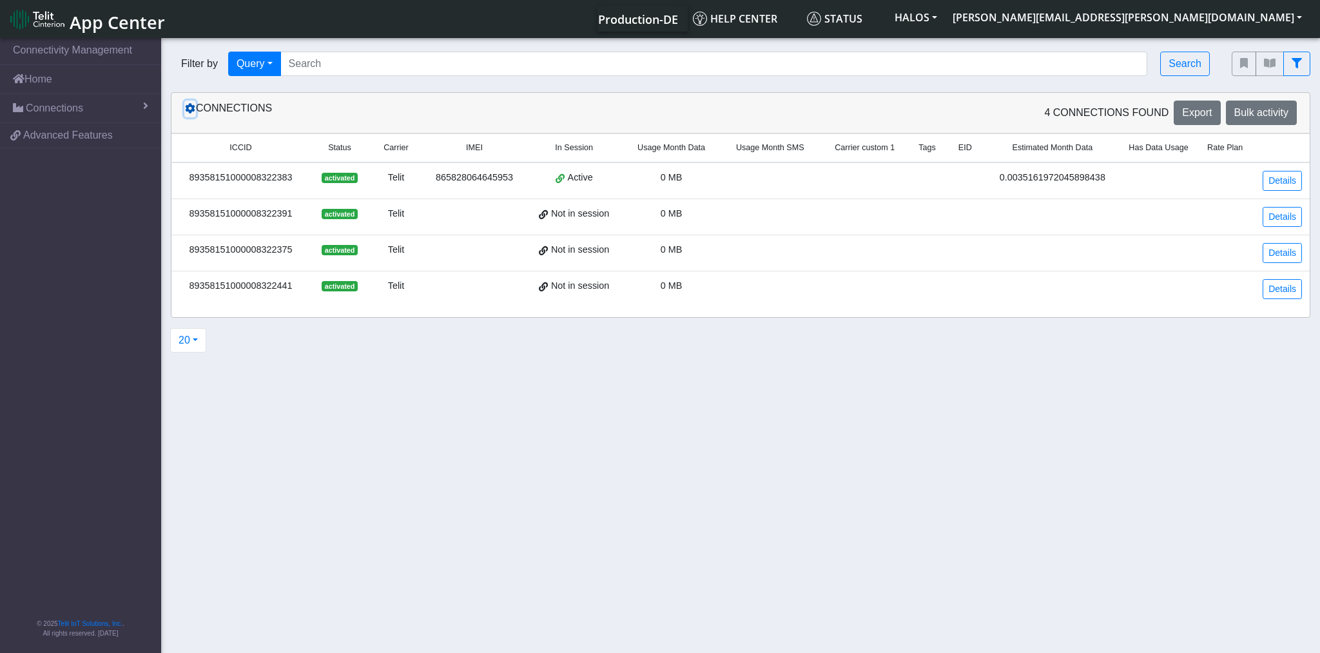
click at [190, 105] on icon at bounding box center [190, 108] width 10 height 10
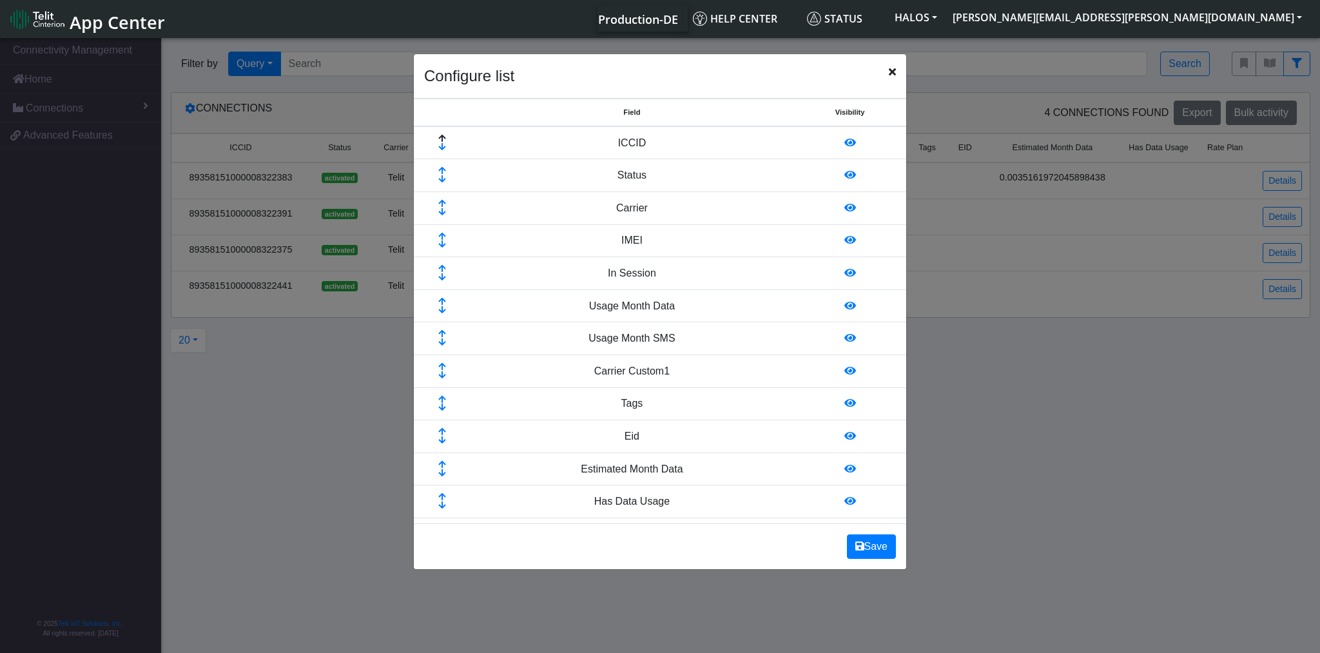
click at [845, 207] on icon at bounding box center [850, 207] width 12 height 10
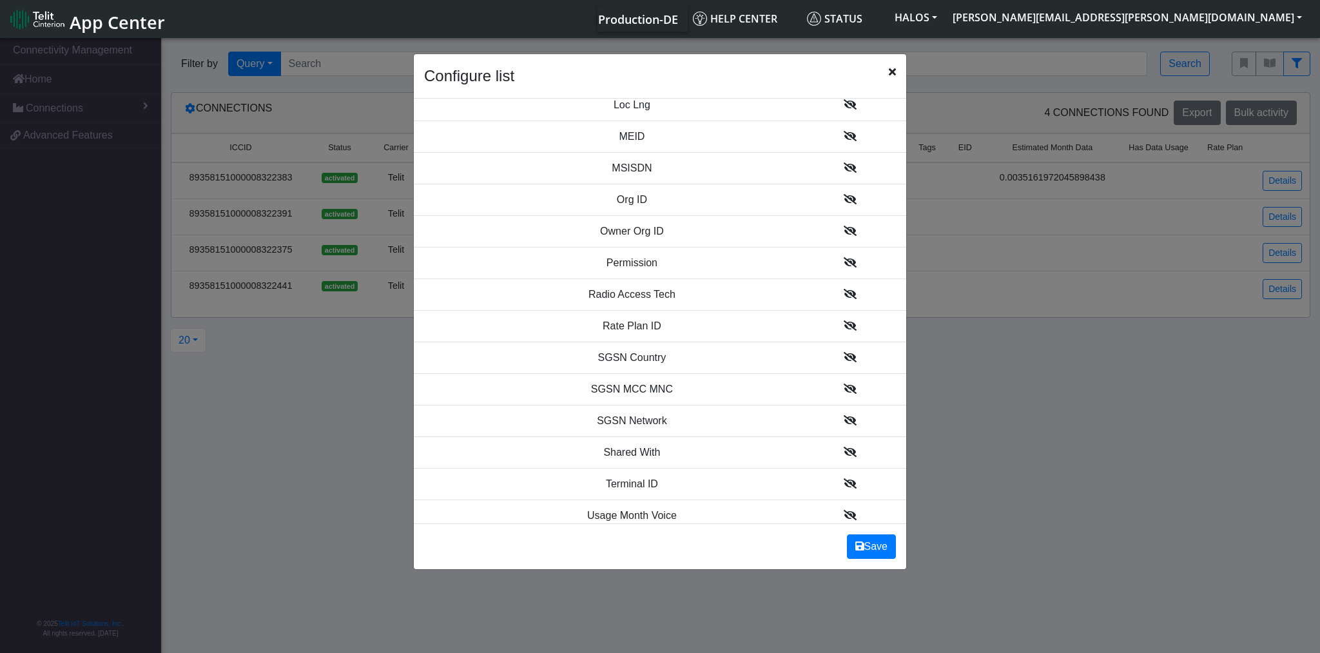
scroll to position [1449, 0]
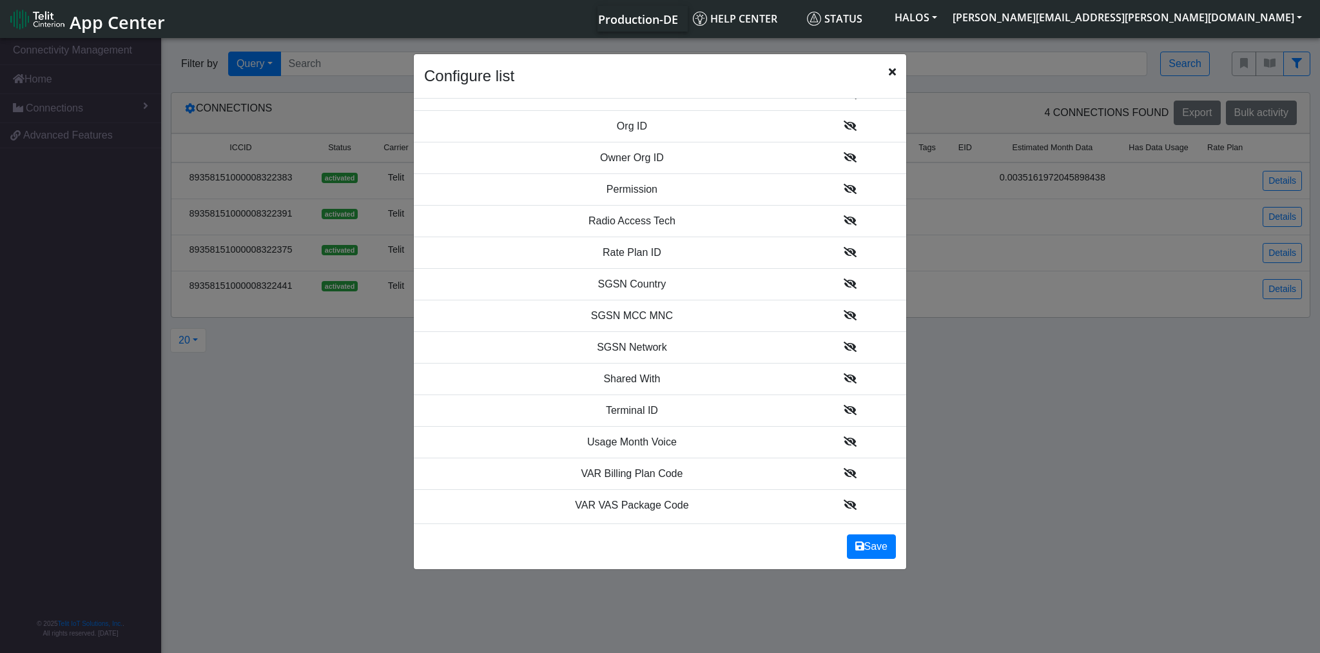
click at [844, 342] on icon at bounding box center [850, 347] width 13 height 10
click at [887, 545] on button "Save" at bounding box center [871, 546] width 49 height 24
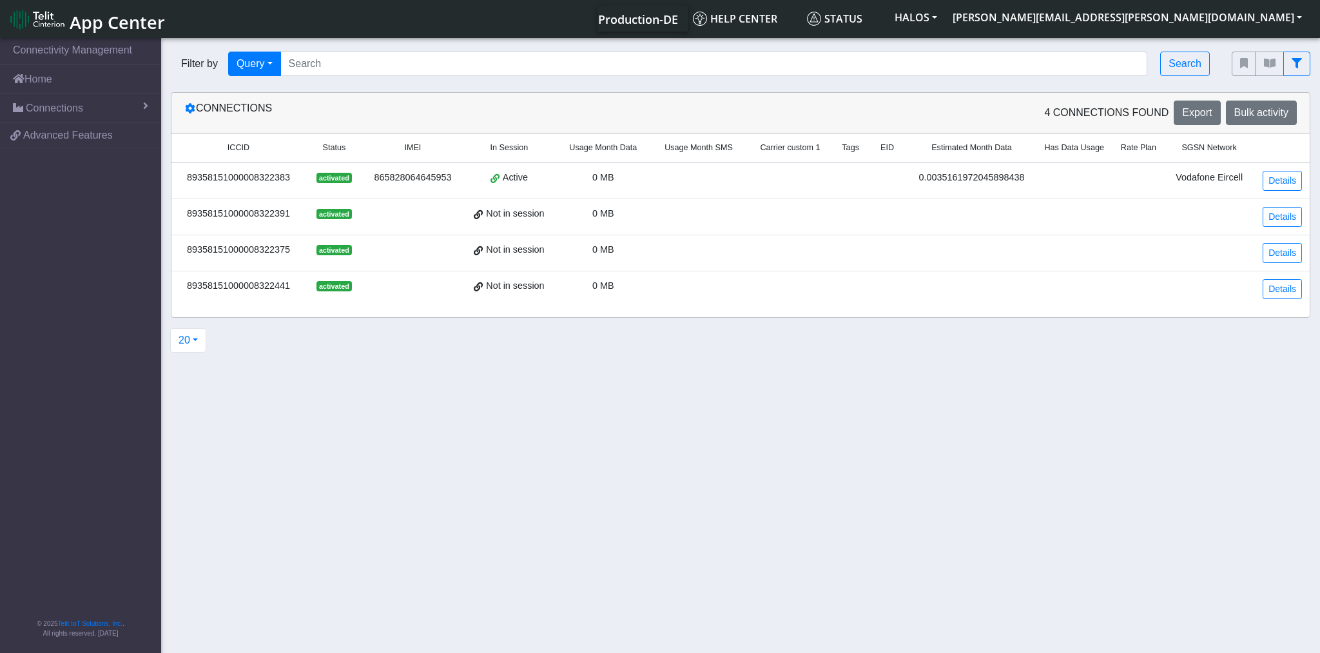
click at [1219, 151] on span "SGSN Network" at bounding box center [1208, 148] width 55 height 12
click at [189, 112] on icon at bounding box center [190, 108] width 10 height 10
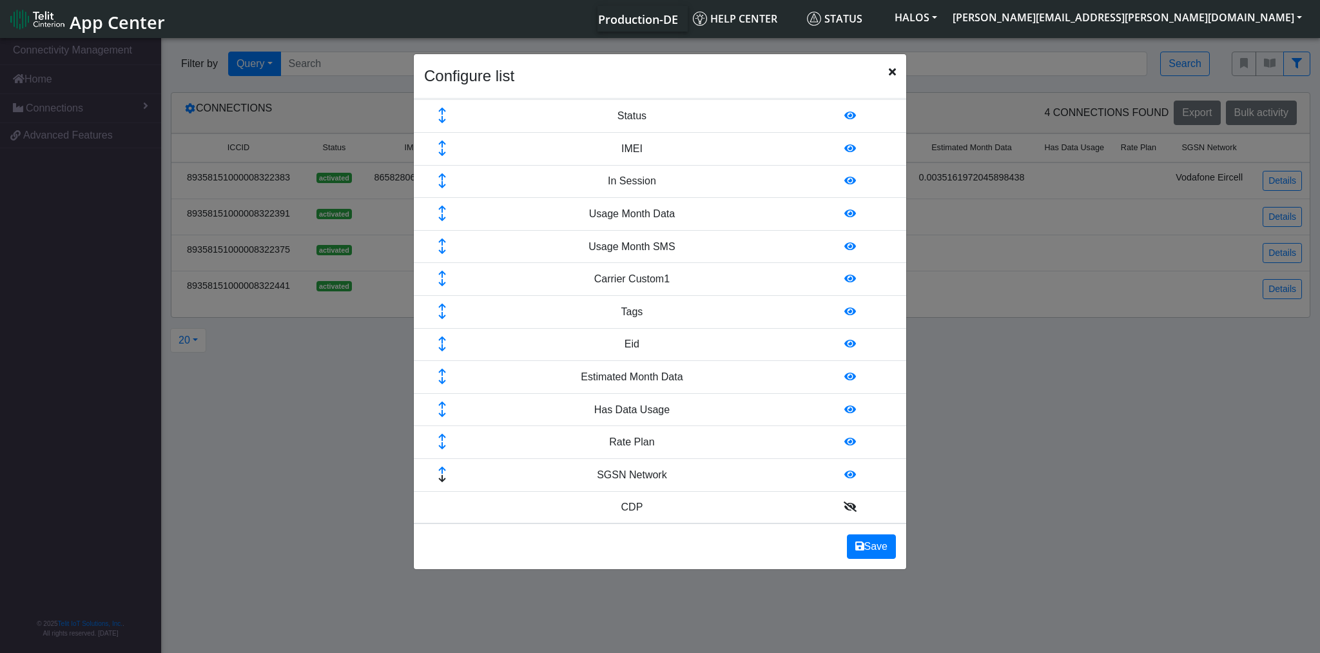
scroll to position [58, 0]
click at [441, 470] on icon at bounding box center [441, 472] width 41 height 8
click at [440, 437] on icon at bounding box center [441, 439] width 41 height 8
click at [440, 403] on icon at bounding box center [441, 407] width 41 height 8
click at [442, 370] on icon at bounding box center [441, 374] width 41 height 8
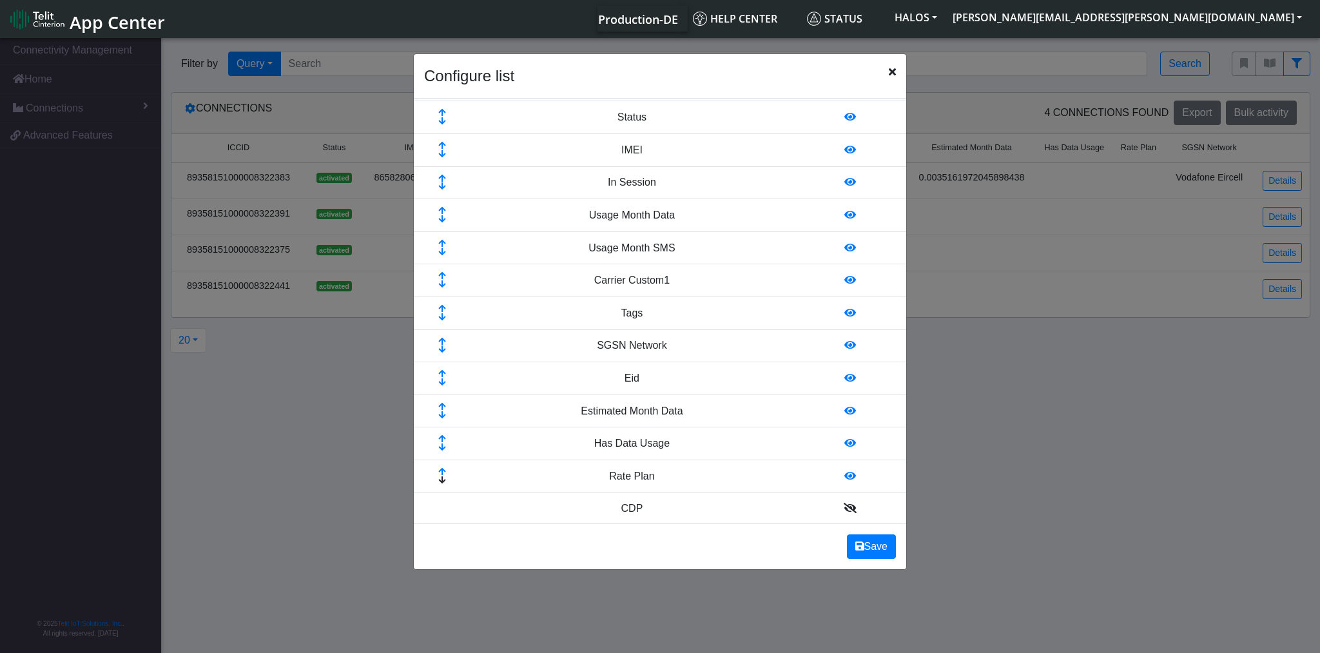
click at [442, 338] on icon at bounding box center [441, 342] width 41 height 8
click at [441, 307] on icon at bounding box center [441, 309] width 41 height 8
click at [442, 274] on icon at bounding box center [441, 276] width 41 height 8
click at [442, 242] on icon at bounding box center [441, 244] width 41 height 8
click at [883, 546] on button "Save" at bounding box center [871, 546] width 49 height 24
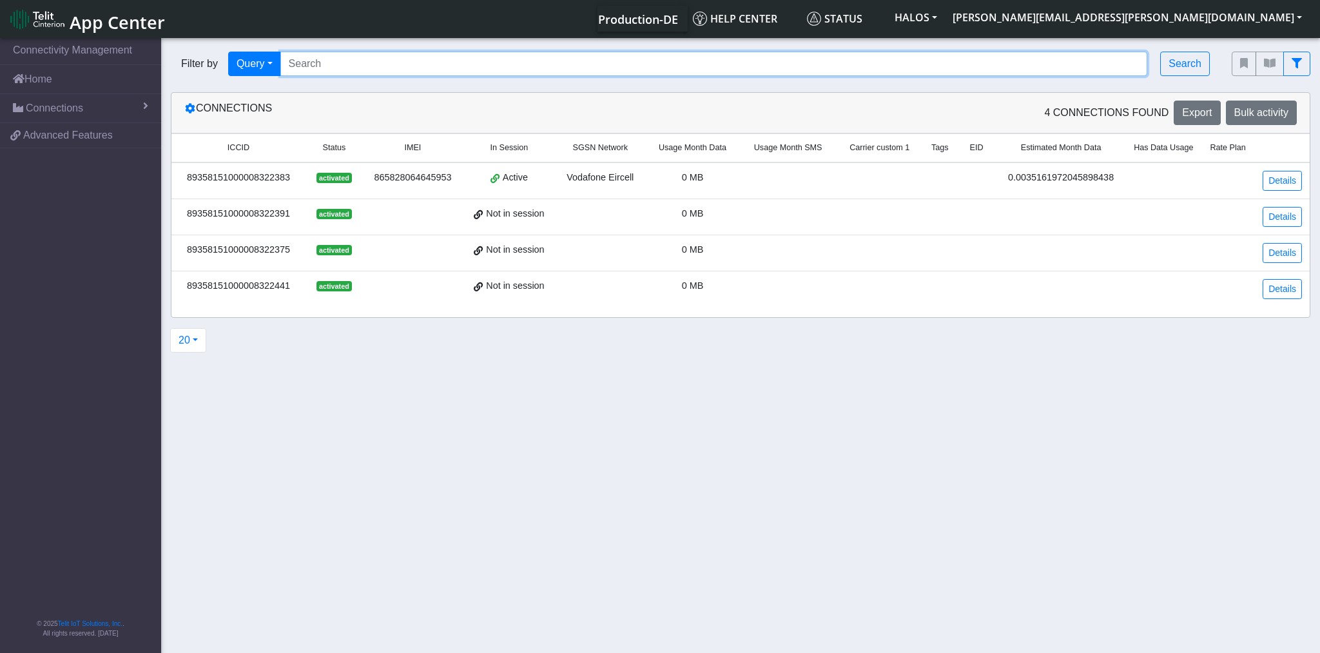
click at [431, 72] on input "Search..." at bounding box center [713, 64] width 867 height 24
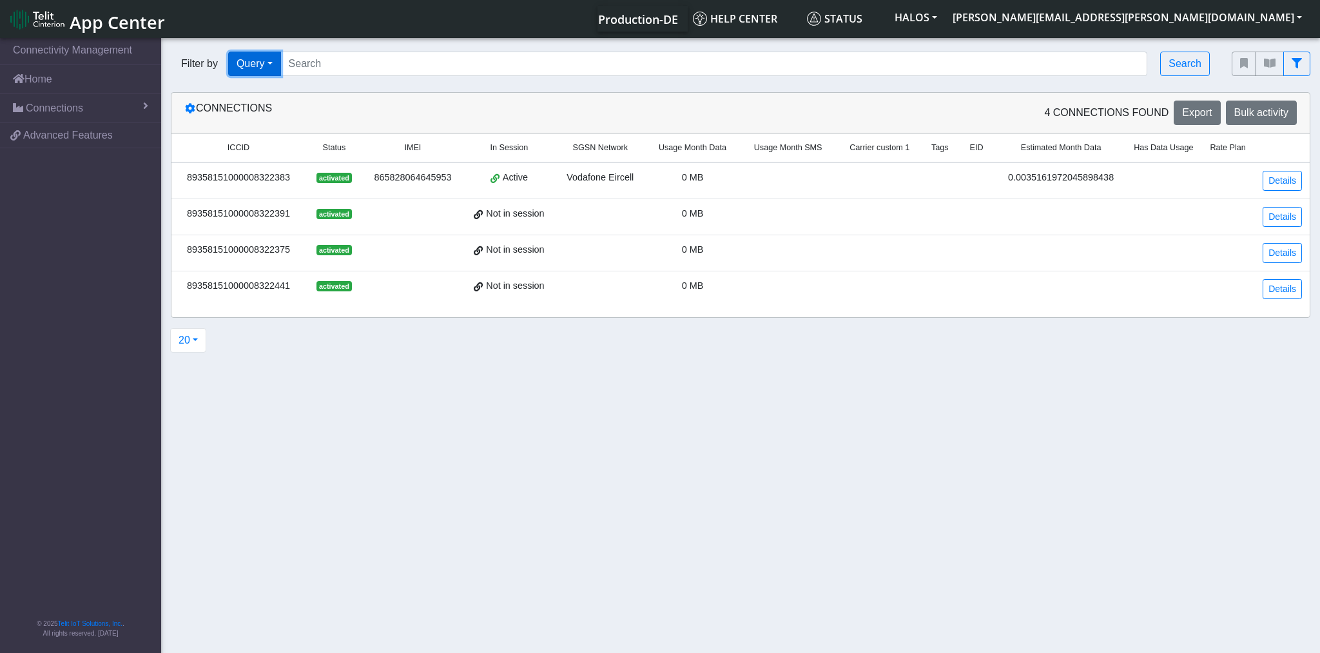
click at [275, 63] on button "Query" at bounding box center [254, 64] width 53 height 24
click at [271, 107] on button "In Session" at bounding box center [280, 114] width 102 height 21
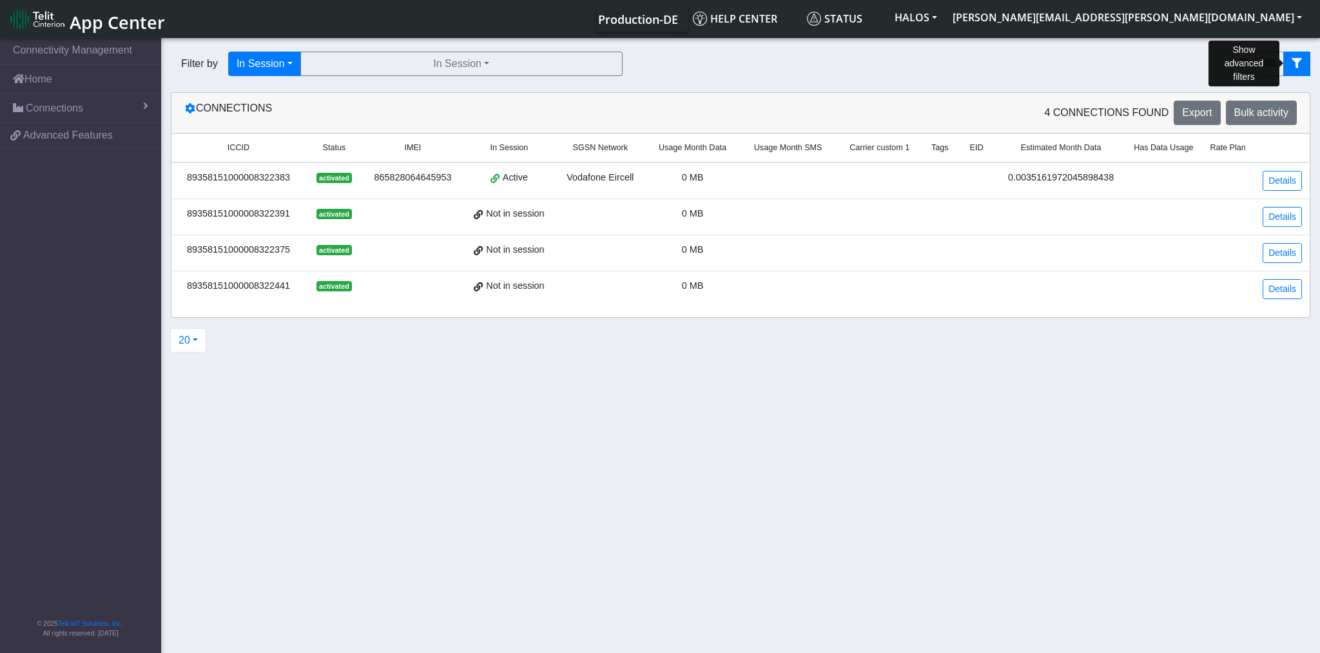
click at [1292, 64] on icon "fitlers menu" at bounding box center [1296, 63] width 10 height 10
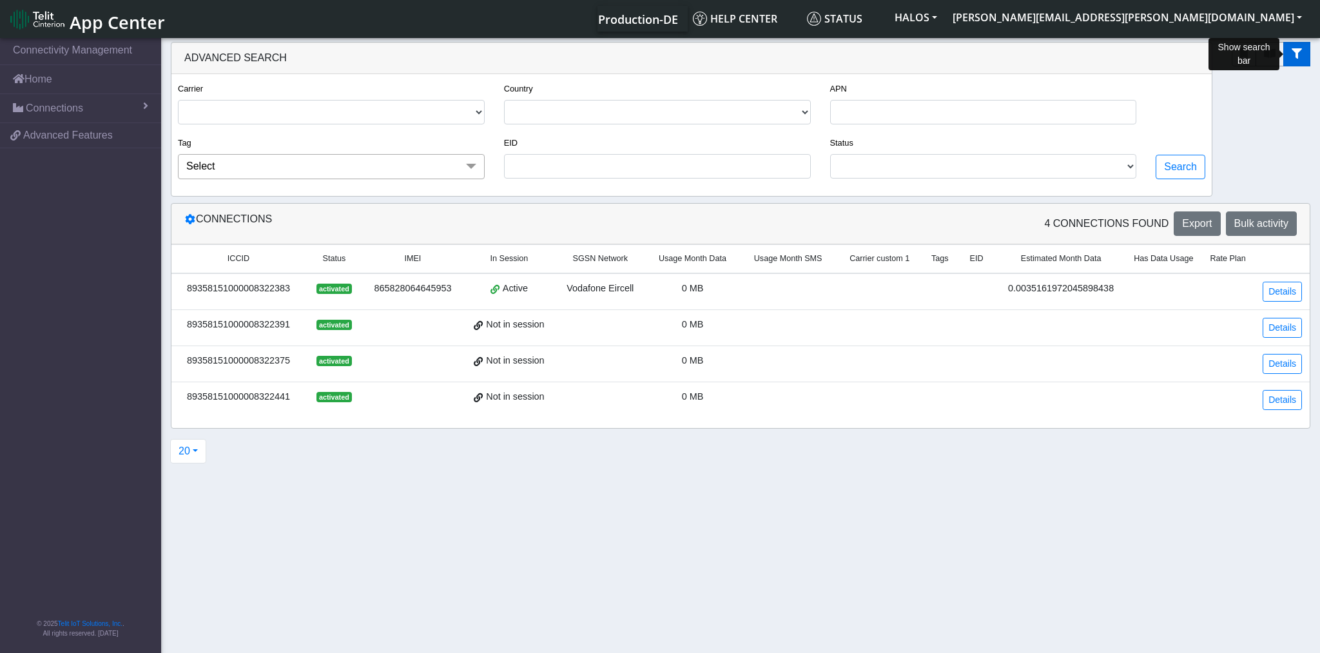
click at [1297, 56] on icon "fitlers menu" at bounding box center [1296, 53] width 10 height 10
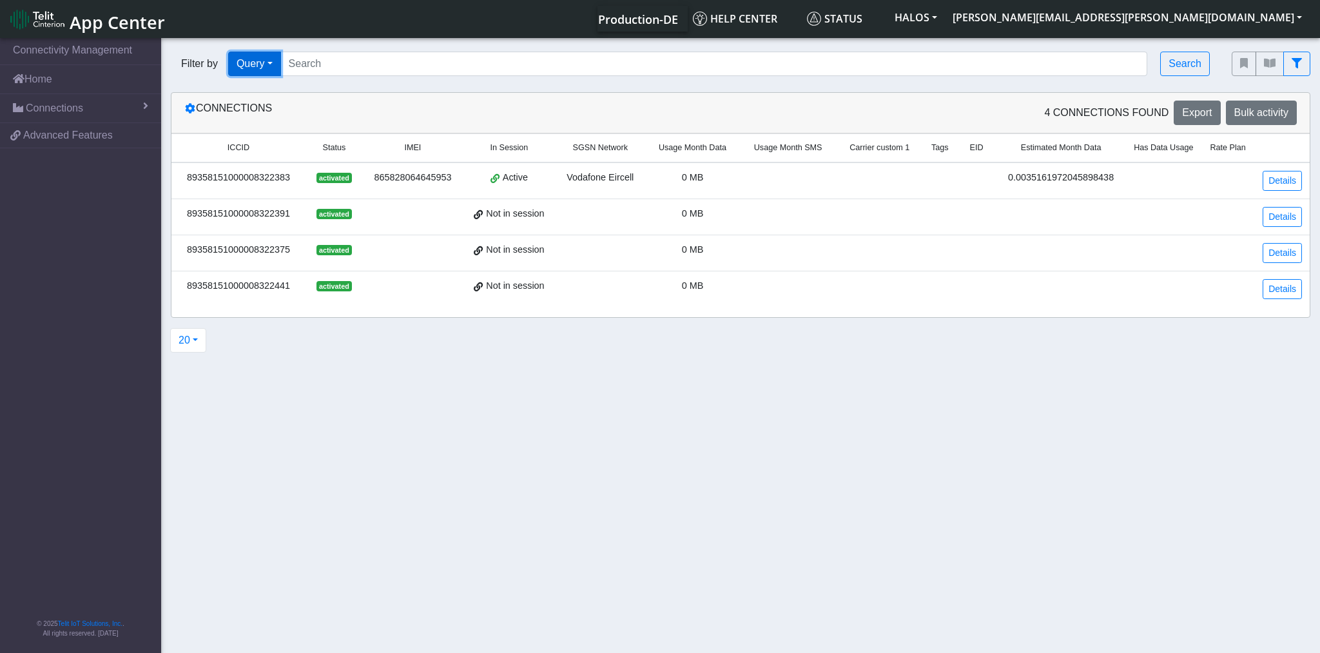
click at [255, 68] on button "Query" at bounding box center [254, 64] width 53 height 24
click at [273, 110] on button "In Session" at bounding box center [280, 114] width 102 height 21
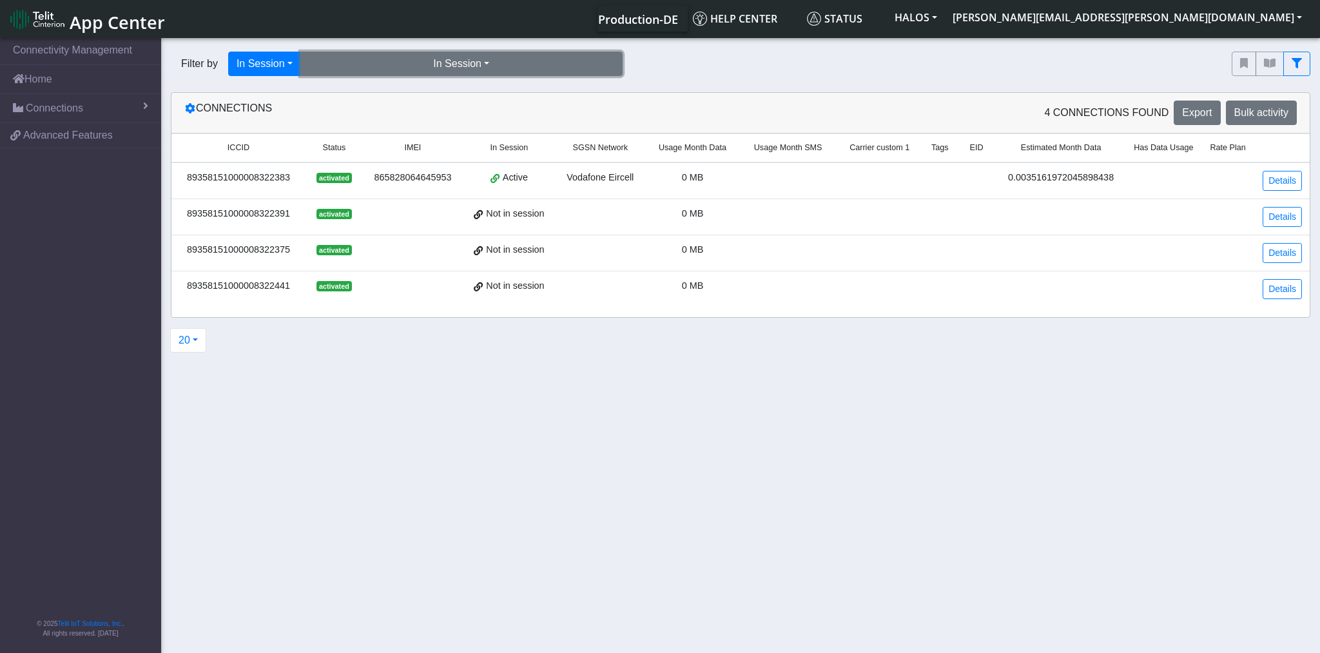
click at [385, 65] on button "In Session" at bounding box center [461, 64] width 322 height 24
click at [374, 88] on button "Yes (1)" at bounding box center [461, 93] width 321 height 21
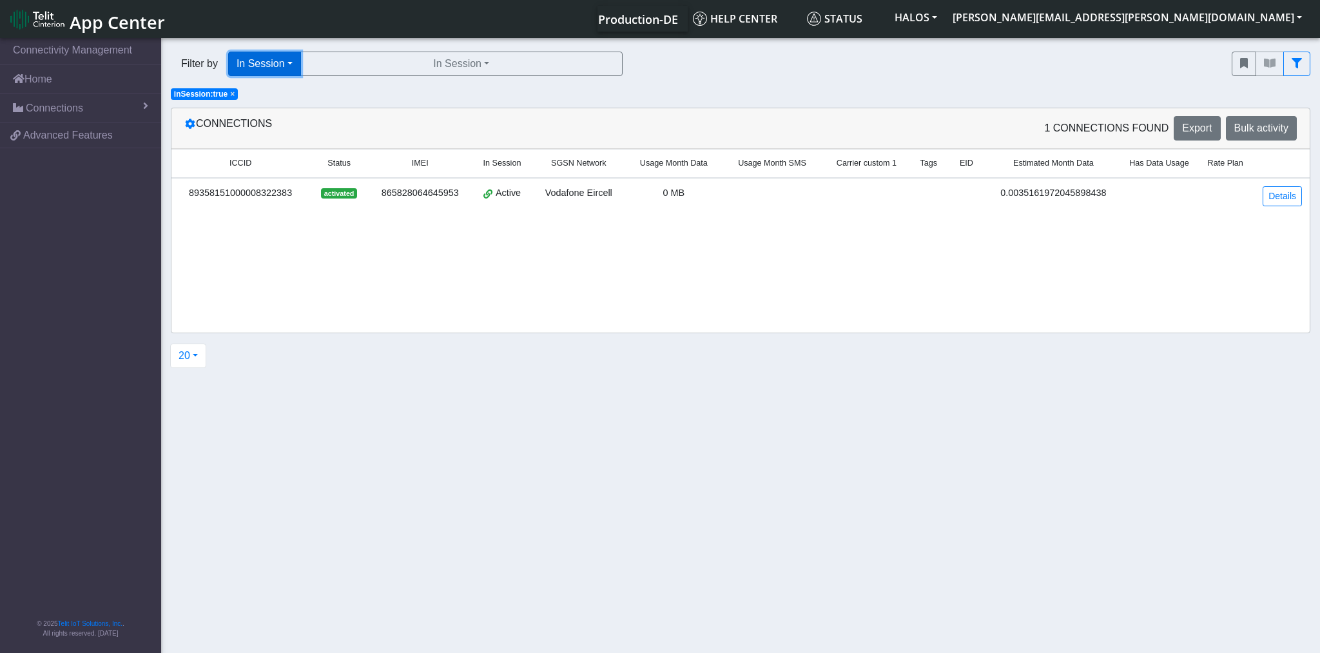
click at [283, 66] on button "In Session" at bounding box center [264, 64] width 73 height 24
click at [367, 81] on div "Filter by In Session Query In Session Not connected Country Operator In Session…" at bounding box center [691, 64] width 1061 height 44
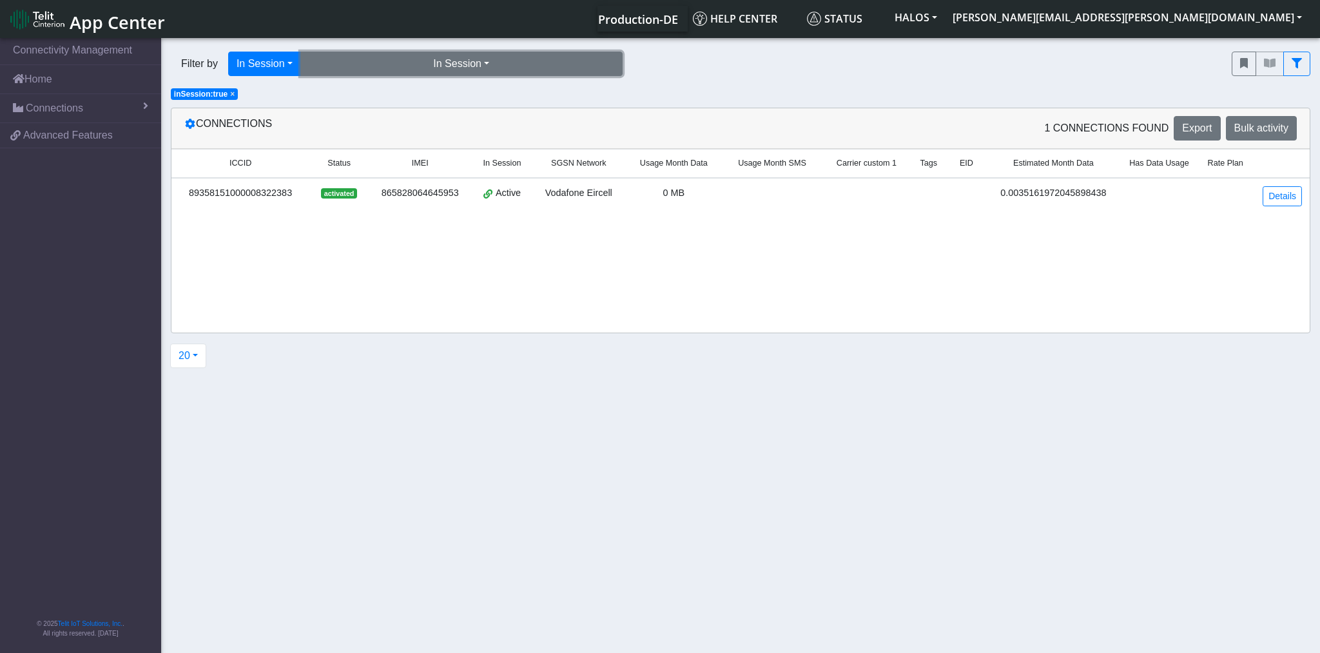
click at [485, 57] on button "In Session" at bounding box center [461, 64] width 322 height 24
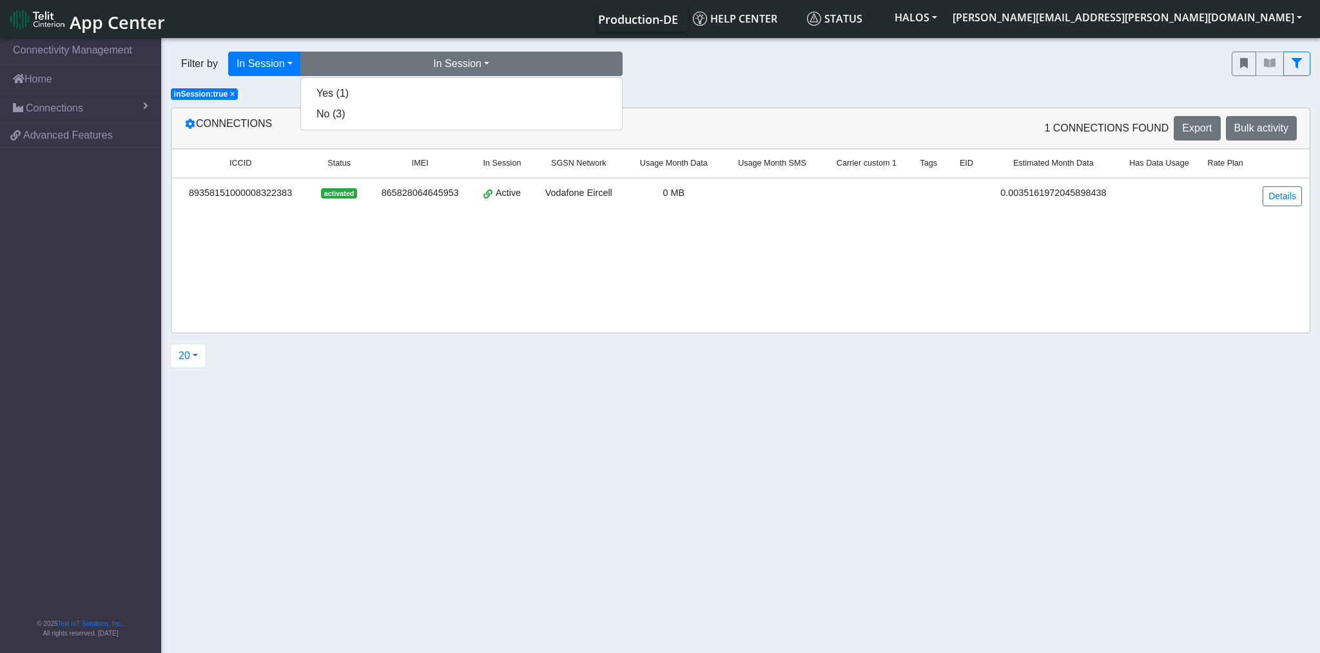
click at [771, 70] on div "Filter by In Session Query In Session Not connected Country Operator In Session…" at bounding box center [691, 64] width 1041 height 24
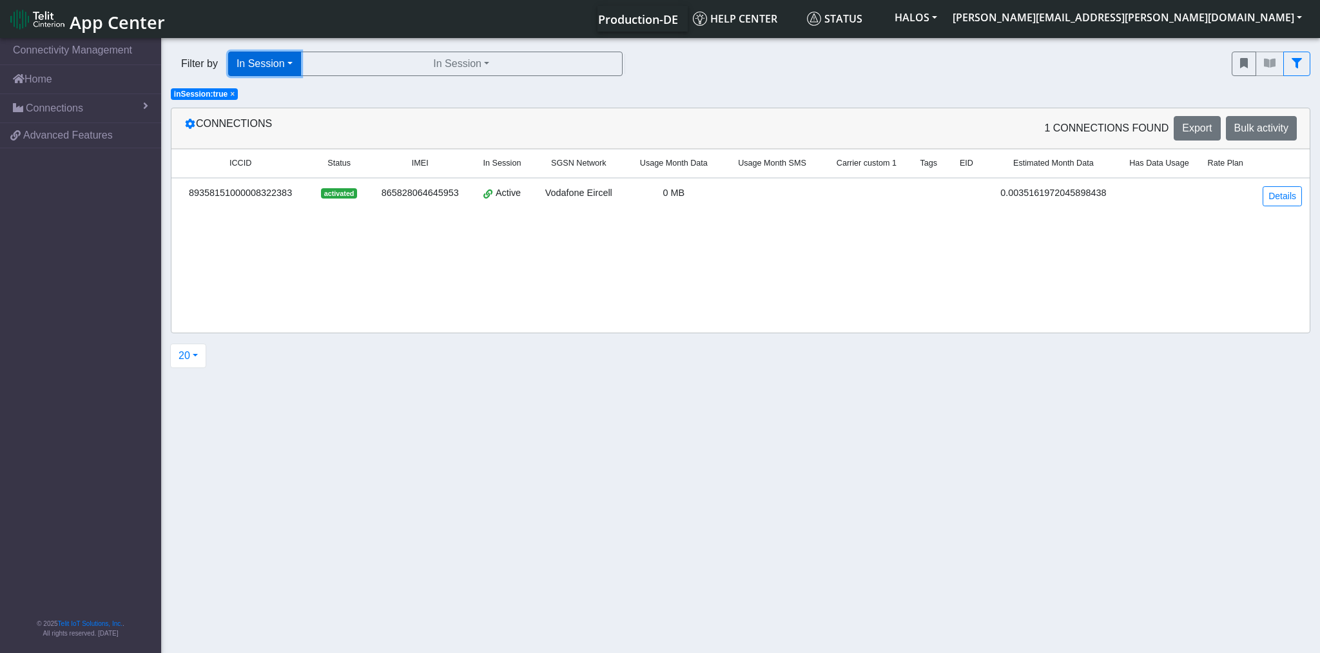
click at [261, 66] on button "In Session" at bounding box center [264, 64] width 73 height 24
click at [273, 90] on button "Query" at bounding box center [280, 93] width 102 height 21
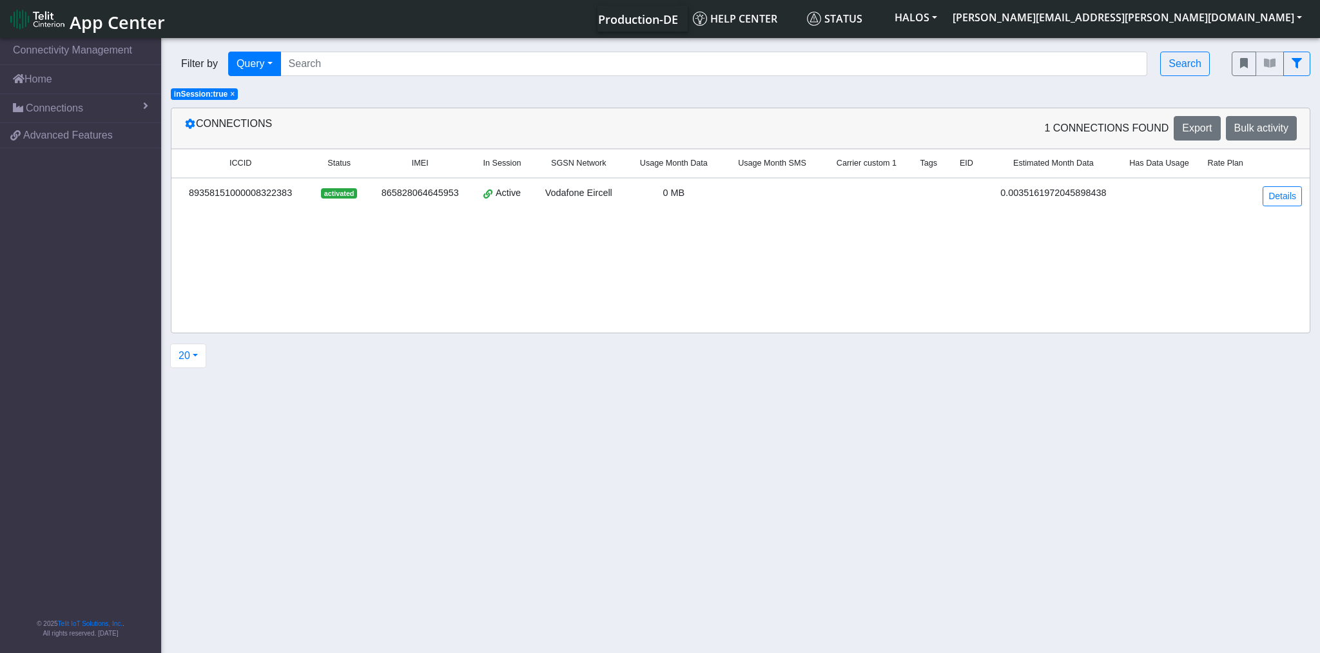
click at [923, 109] on div "Connections 1 Connections found Export Bulk activity" at bounding box center [740, 128] width 1138 height 41
click at [256, 73] on button "Query" at bounding box center [254, 64] width 53 height 24
click at [295, 169] on button "Operator" at bounding box center [280, 176] width 102 height 21
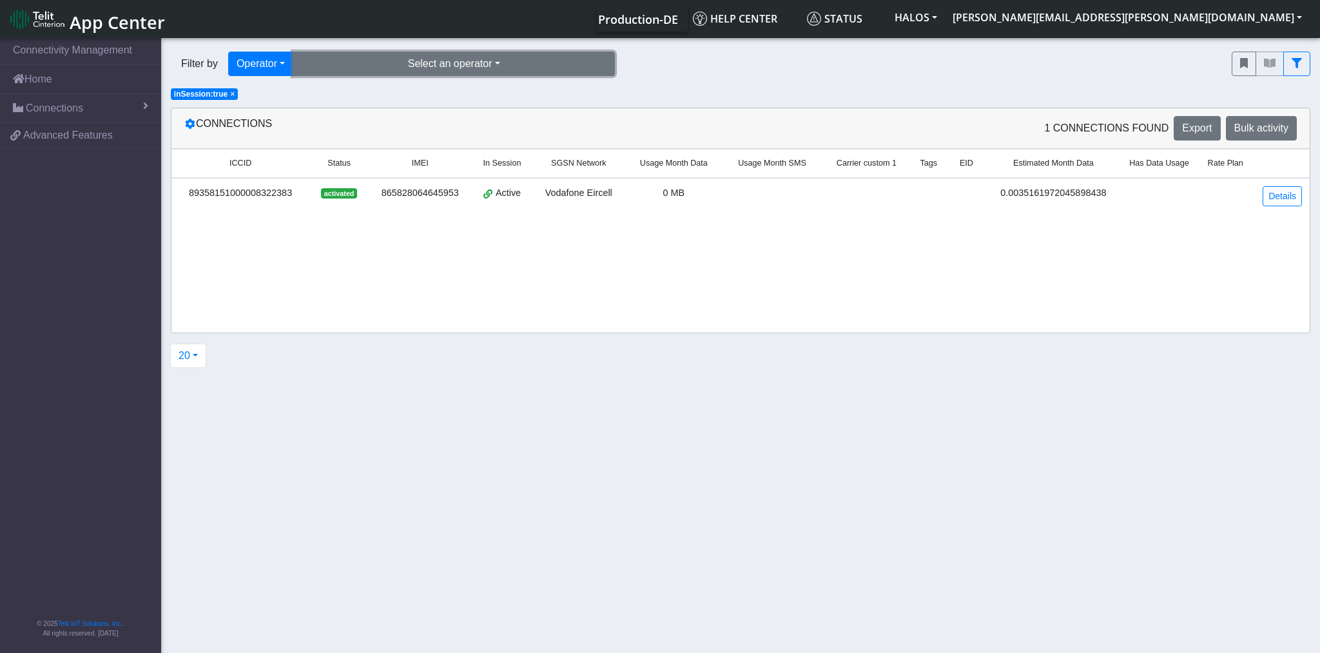
click at [450, 59] on button "Select an operator" at bounding box center [454, 64] width 322 height 24
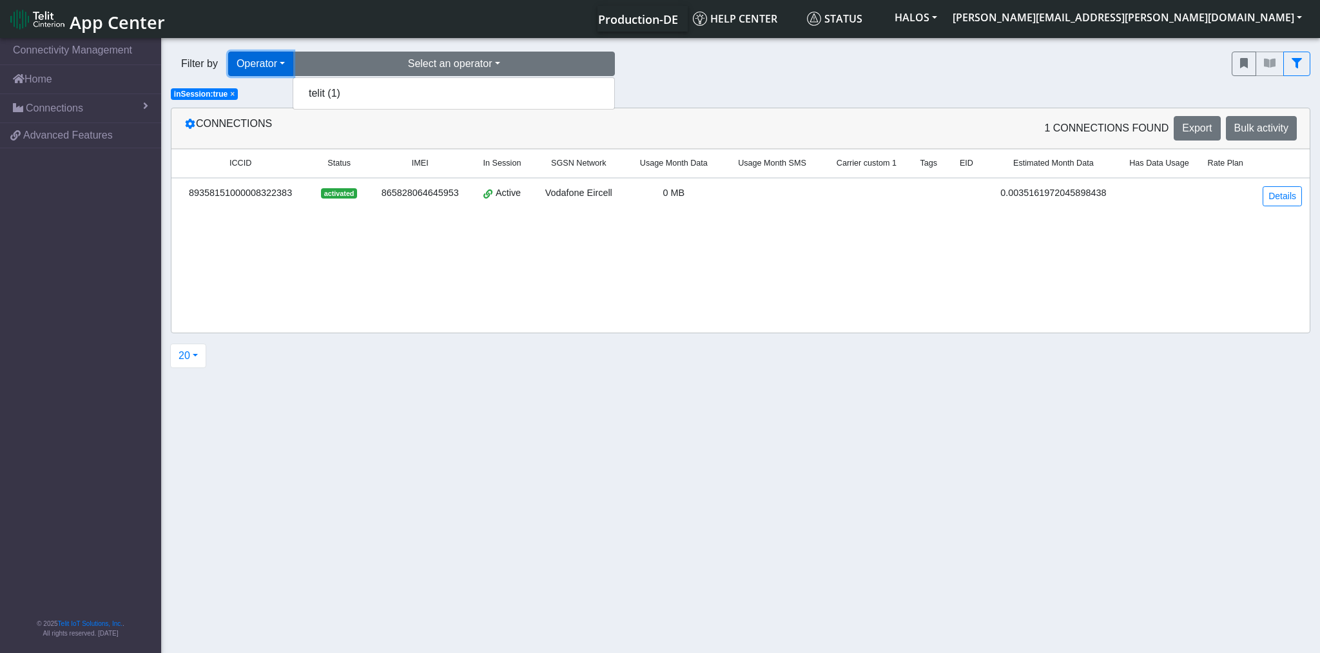
click at [267, 69] on button "Operator" at bounding box center [260, 64] width 65 height 24
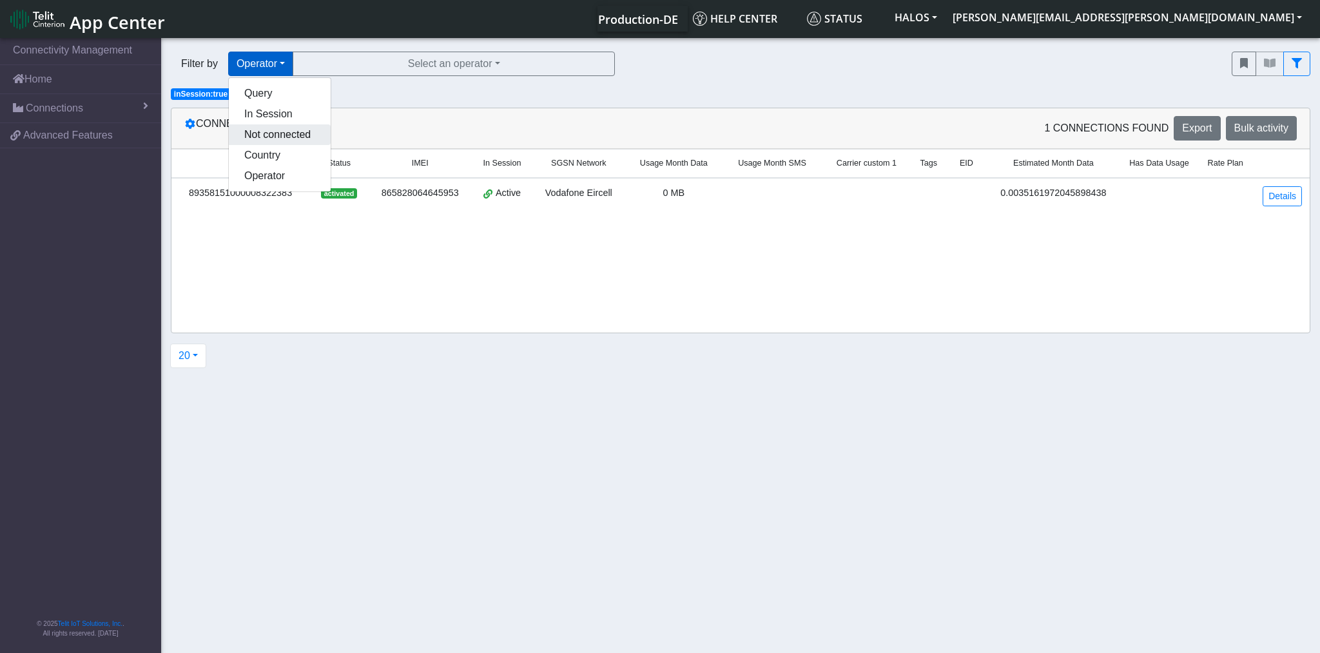
click at [296, 133] on button "Not connected" at bounding box center [280, 134] width 102 height 21
click at [291, 63] on button "Not connected" at bounding box center [273, 64] width 91 height 24
click at [287, 95] on button "Query" at bounding box center [280, 93] width 102 height 21
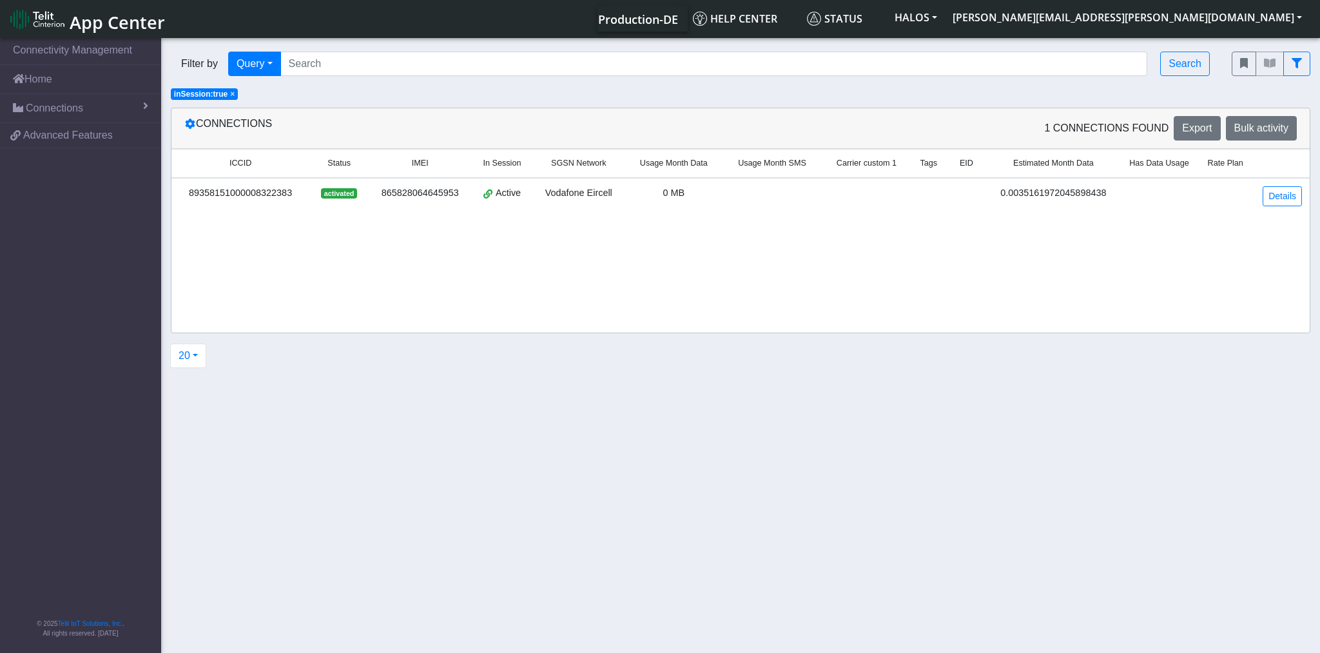
click at [1061, 103] on section "Connectivity Management Home Connections List Map 39c4d528dd78e16cacba3f2f13c14…" at bounding box center [660, 346] width 1320 height 622
click at [1195, 125] on span "Export" at bounding box center [1197, 127] width 30 height 11
click at [1243, 128] on span "Bulk activity" at bounding box center [1261, 127] width 54 height 11
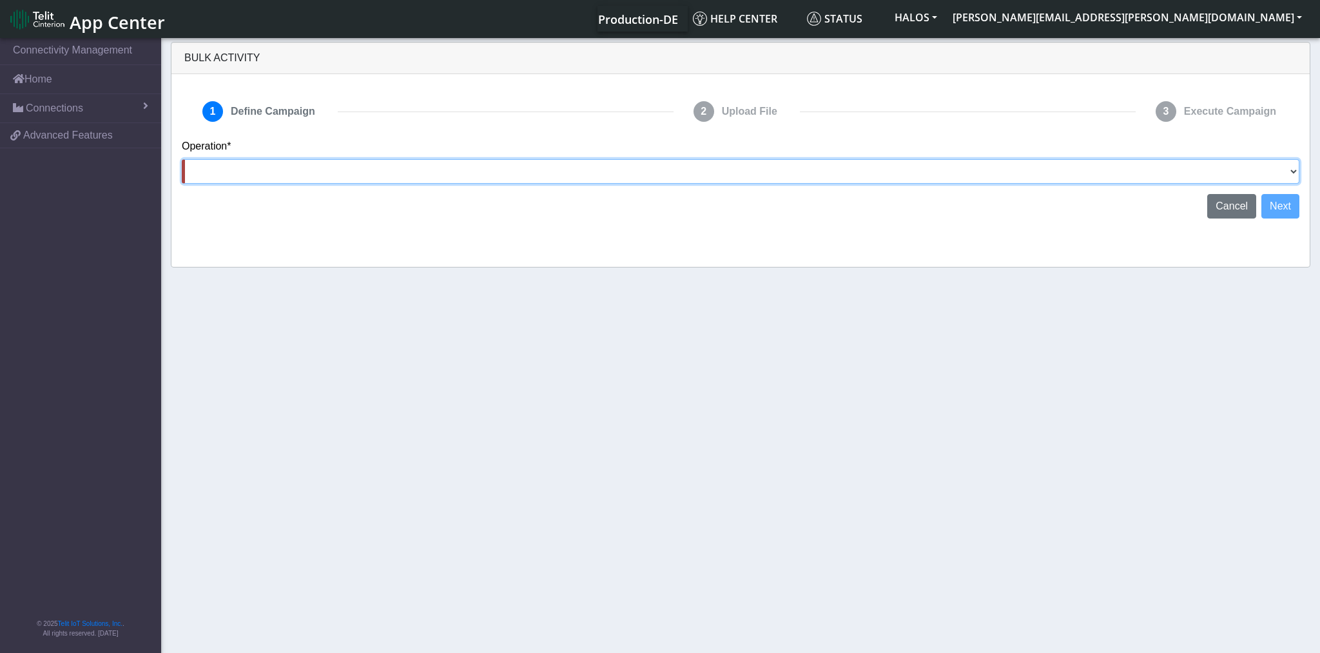
click at [1030, 175] on select "Activate SIMs Deactivate SIMs Add Tags Remove Tags Advanced" at bounding box center [740, 171] width 1117 height 24
select select "text.advanced"
click at [182, 159] on select "Activate SIMs Deactivate SIMs Add Tags Remove Tags Advanced" at bounding box center [740, 171] width 1117 height 24
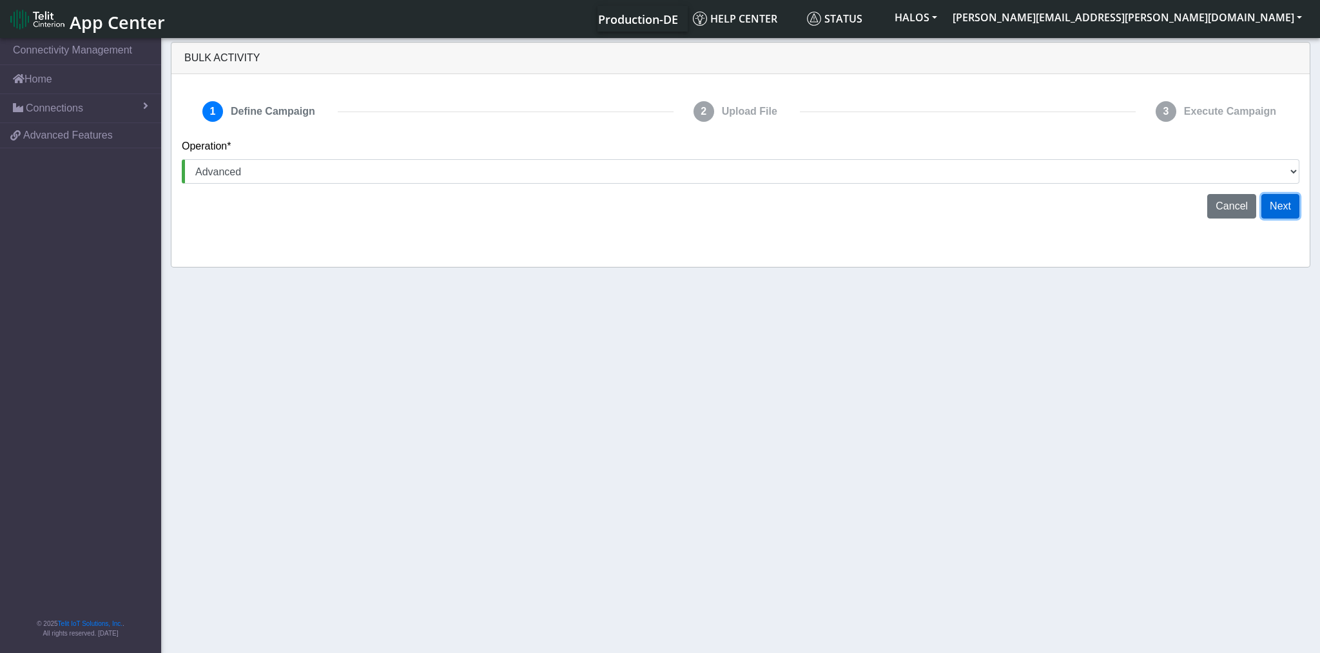
click at [1278, 206] on button "Next" at bounding box center [1280, 206] width 38 height 24
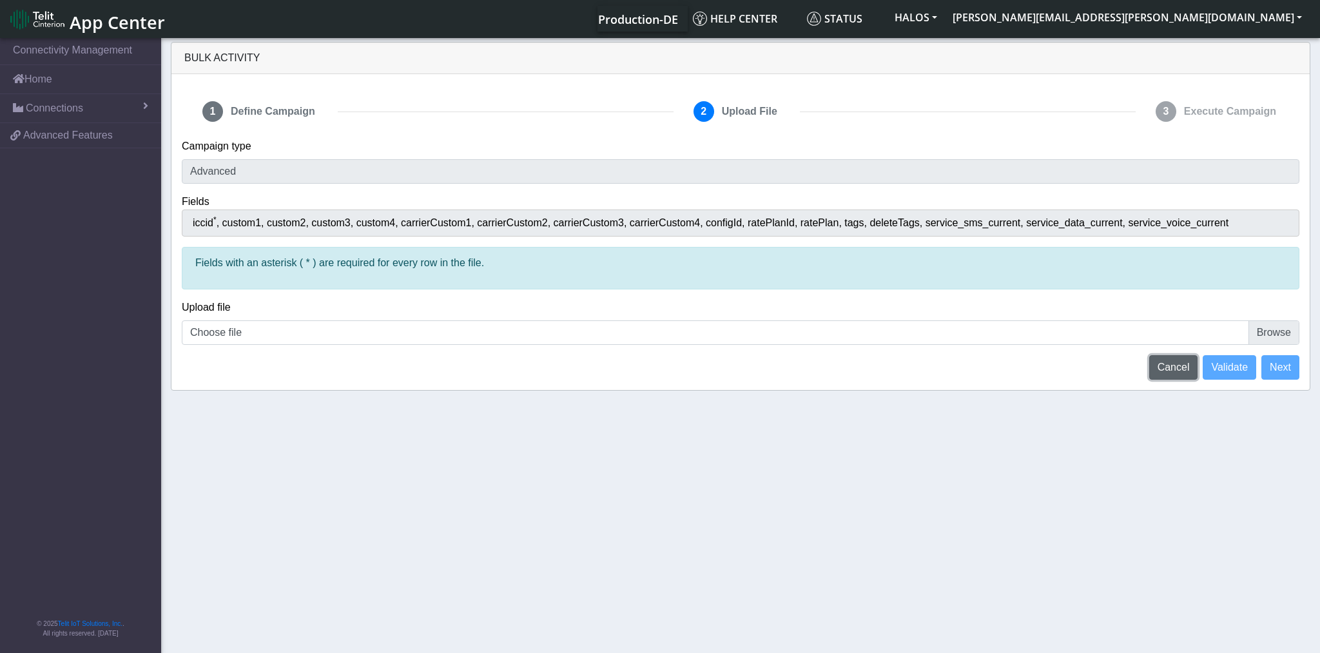
click at [1172, 366] on span "Cancel" at bounding box center [1173, 367] width 32 height 11
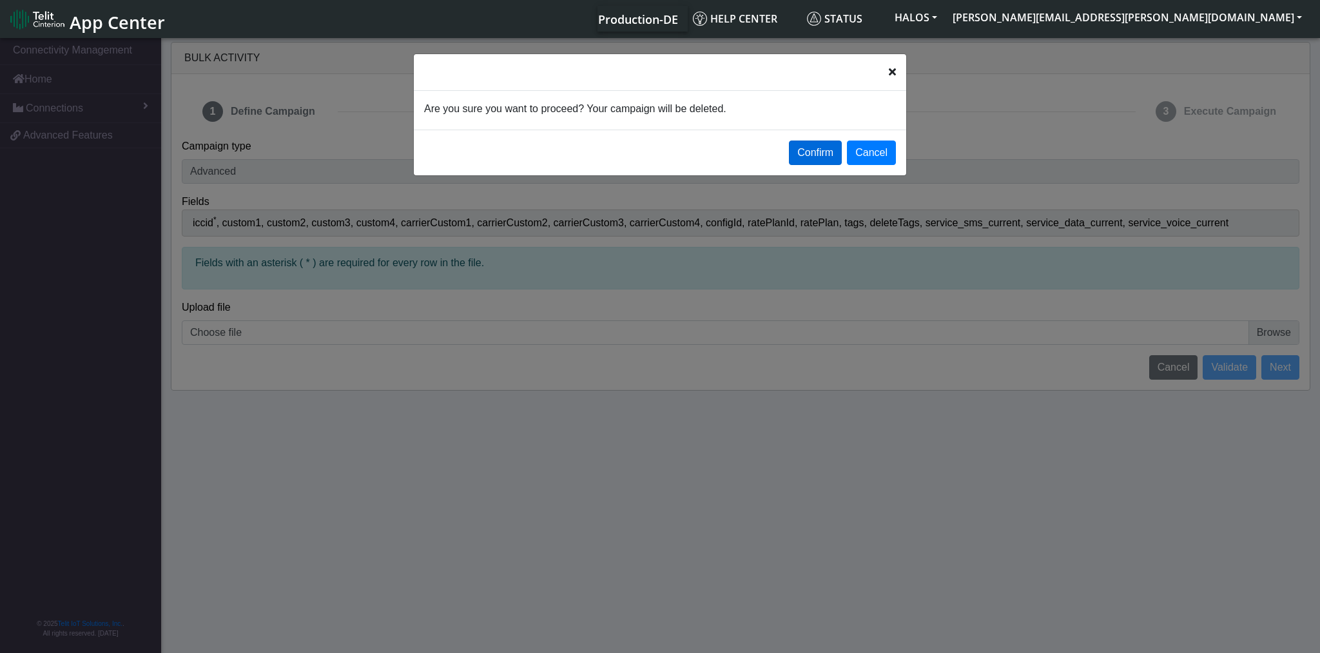
click at [829, 157] on button "Confirm" at bounding box center [815, 152] width 53 height 24
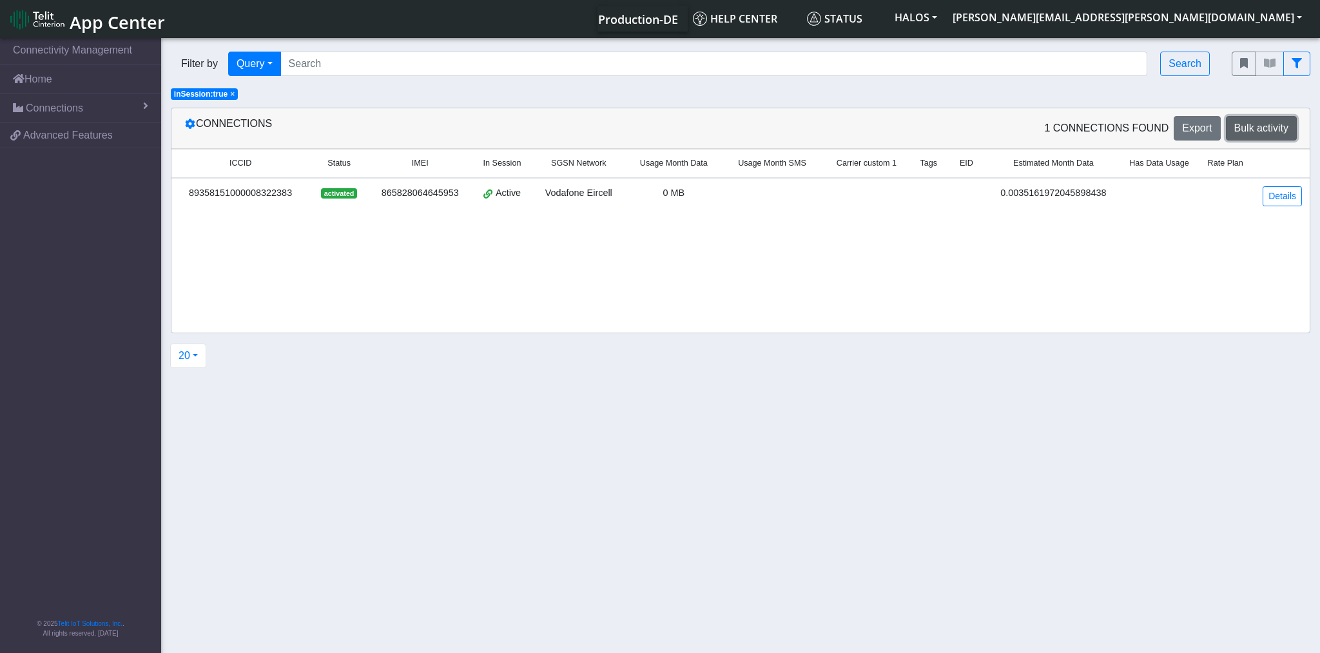
click at [1265, 131] on span "Bulk activity" at bounding box center [1261, 127] width 54 height 11
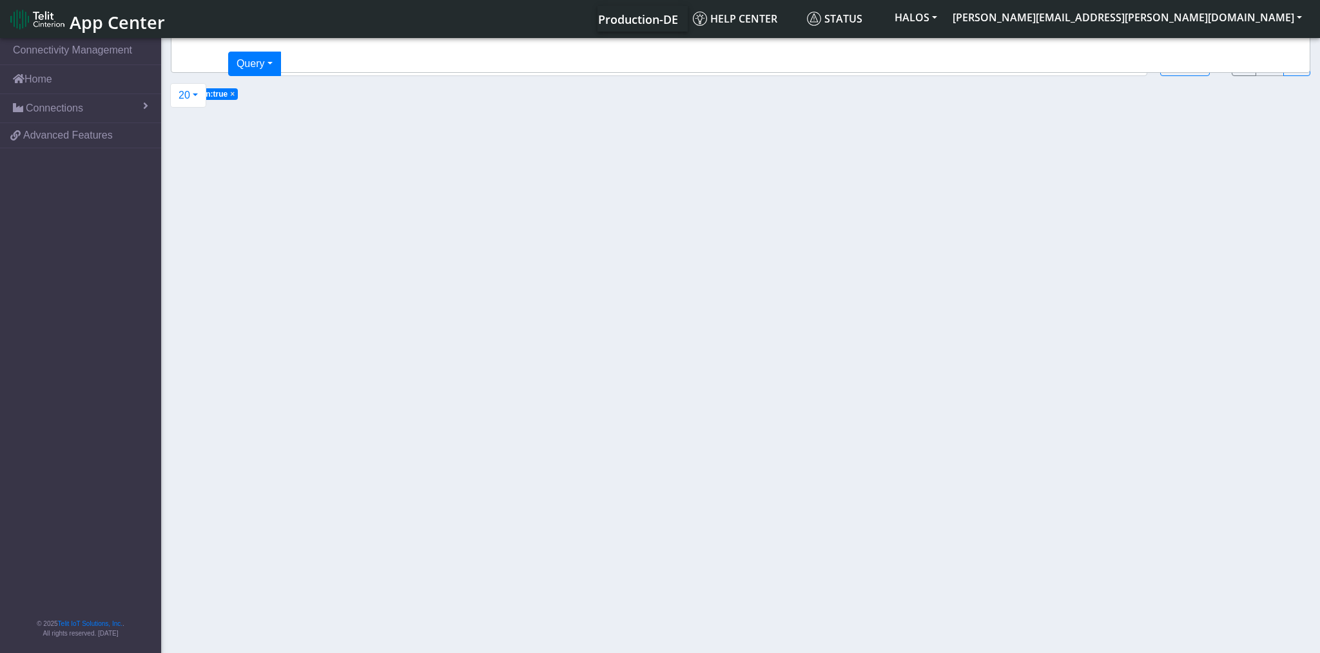
select select
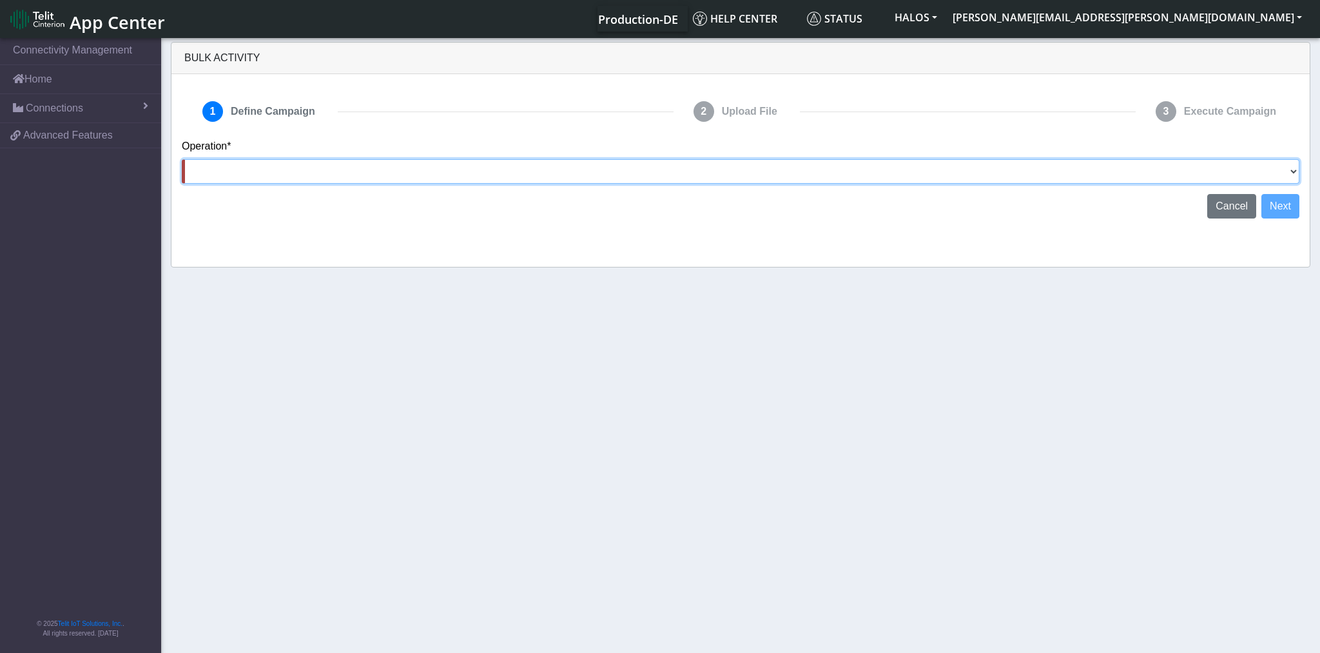
click at [459, 171] on select "Activate SIMs Deactivate SIMs Add Tags Remove Tags Advanced" at bounding box center [740, 171] width 1117 height 24
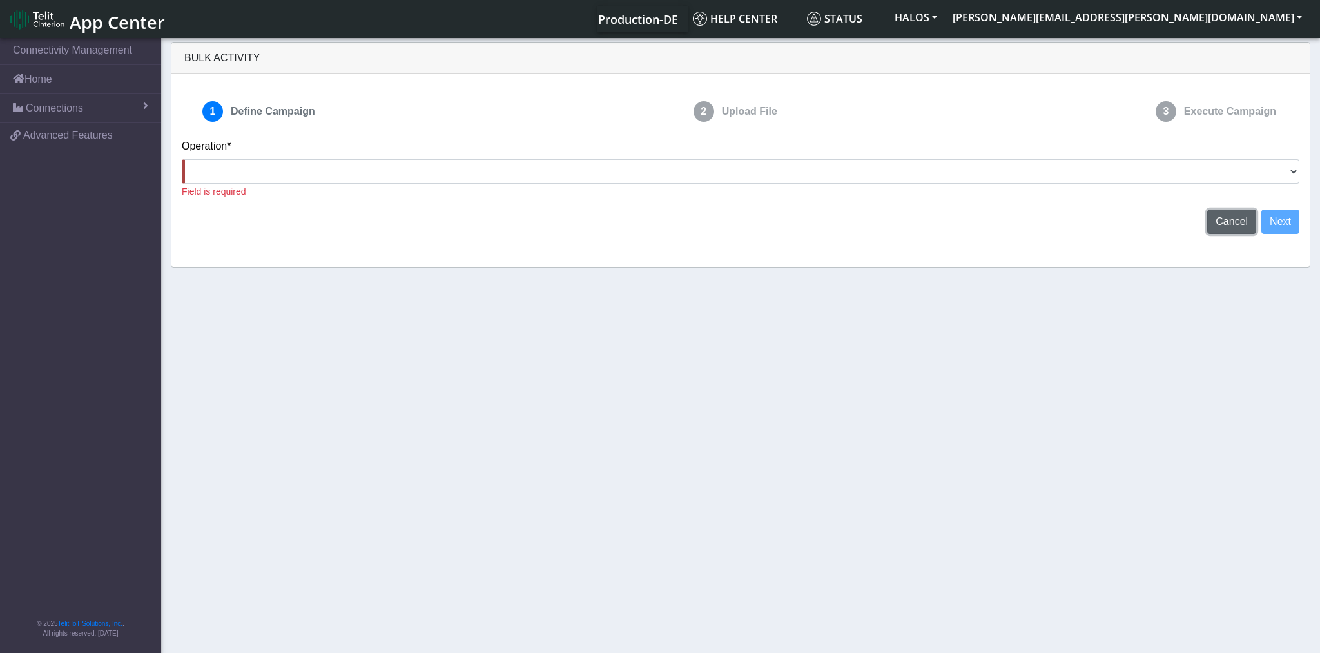
click at [1231, 218] on span "Cancel" at bounding box center [1231, 221] width 32 height 11
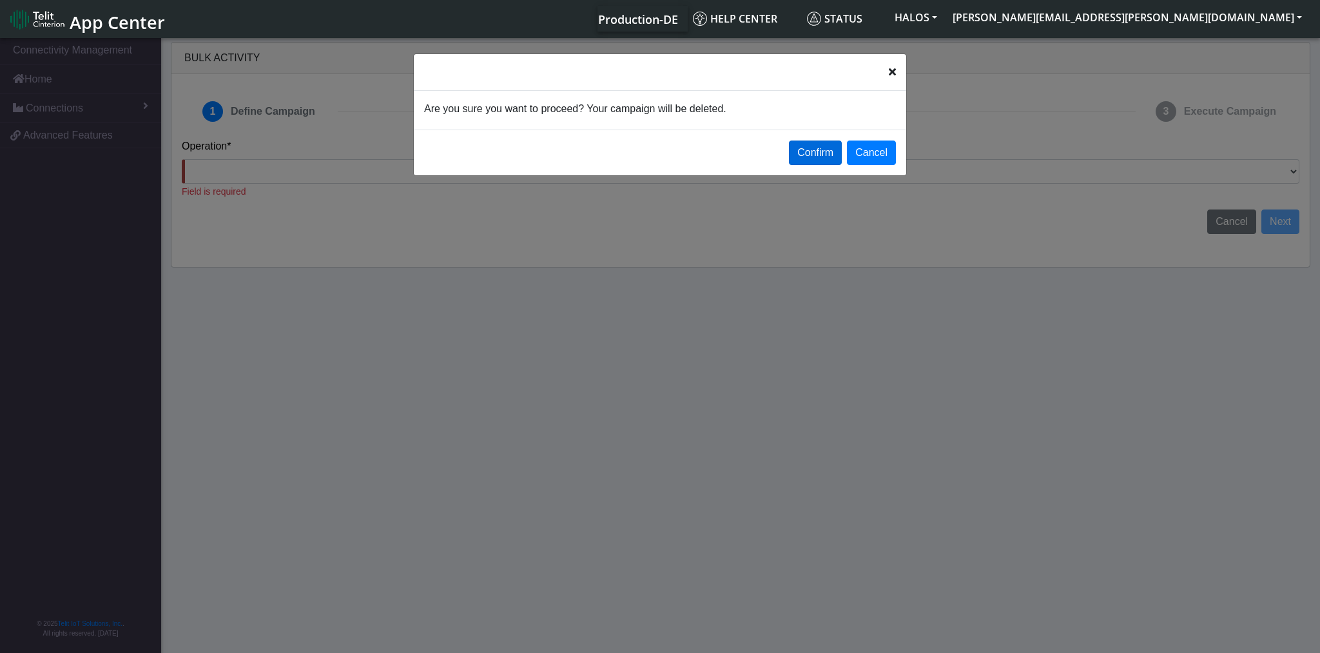
click at [811, 160] on button "Confirm" at bounding box center [815, 152] width 53 height 24
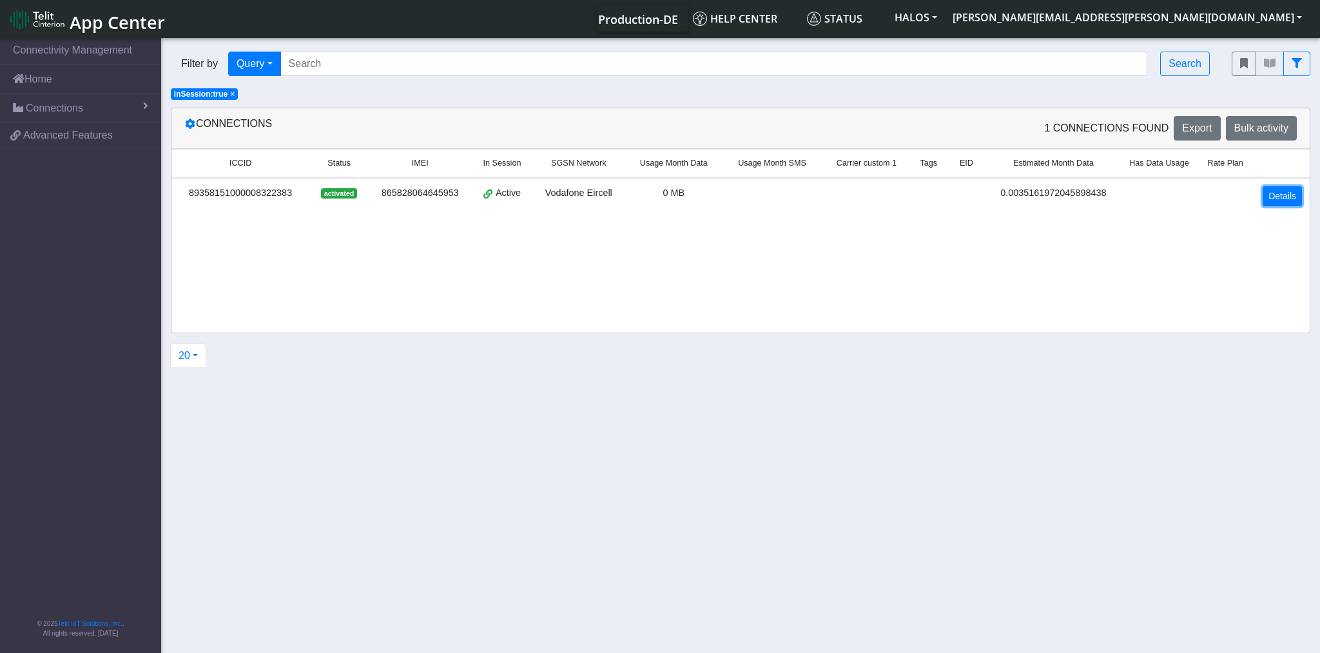
click at [1273, 198] on link "Details" at bounding box center [1281, 196] width 39 height 20
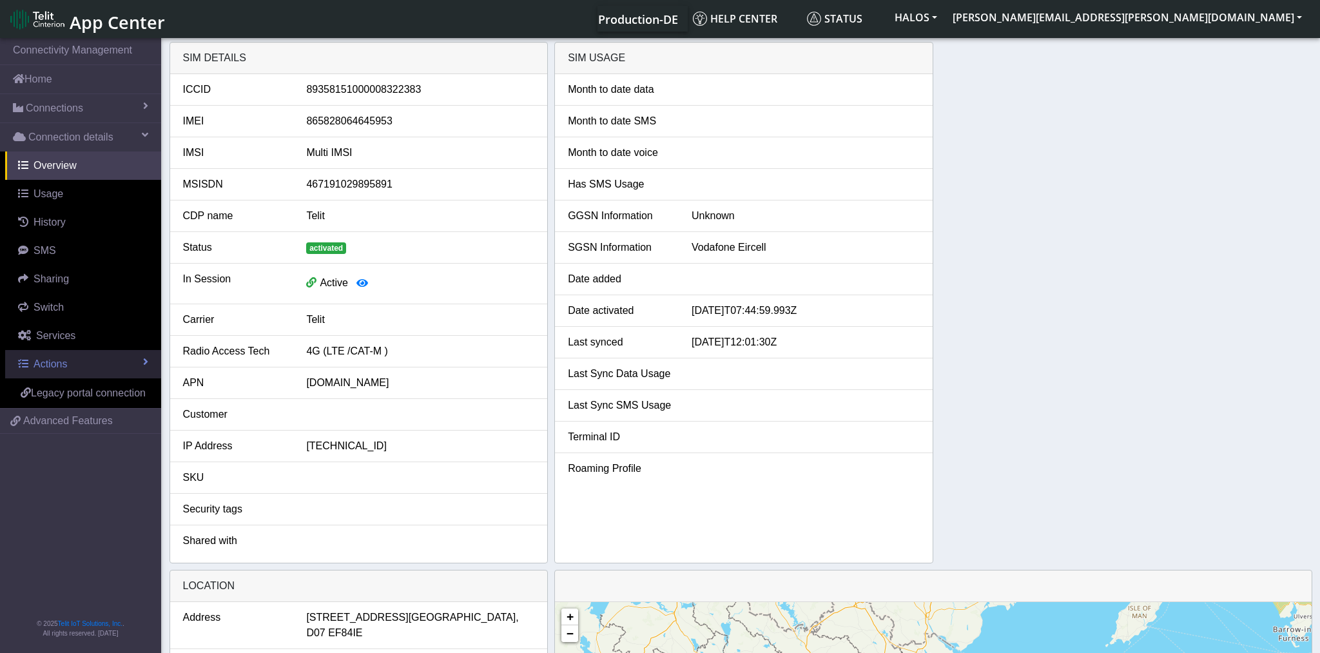
click at [86, 361] on link "Actions" at bounding box center [83, 364] width 156 height 28
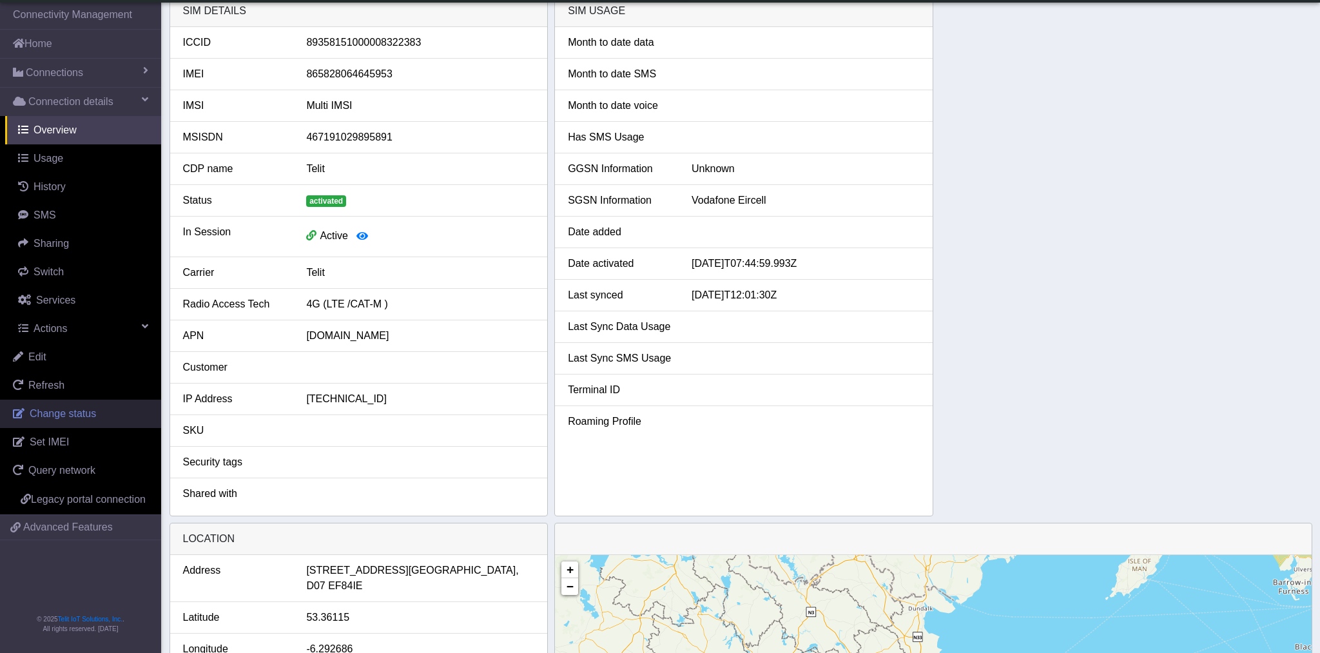
scroll to position [9, 0]
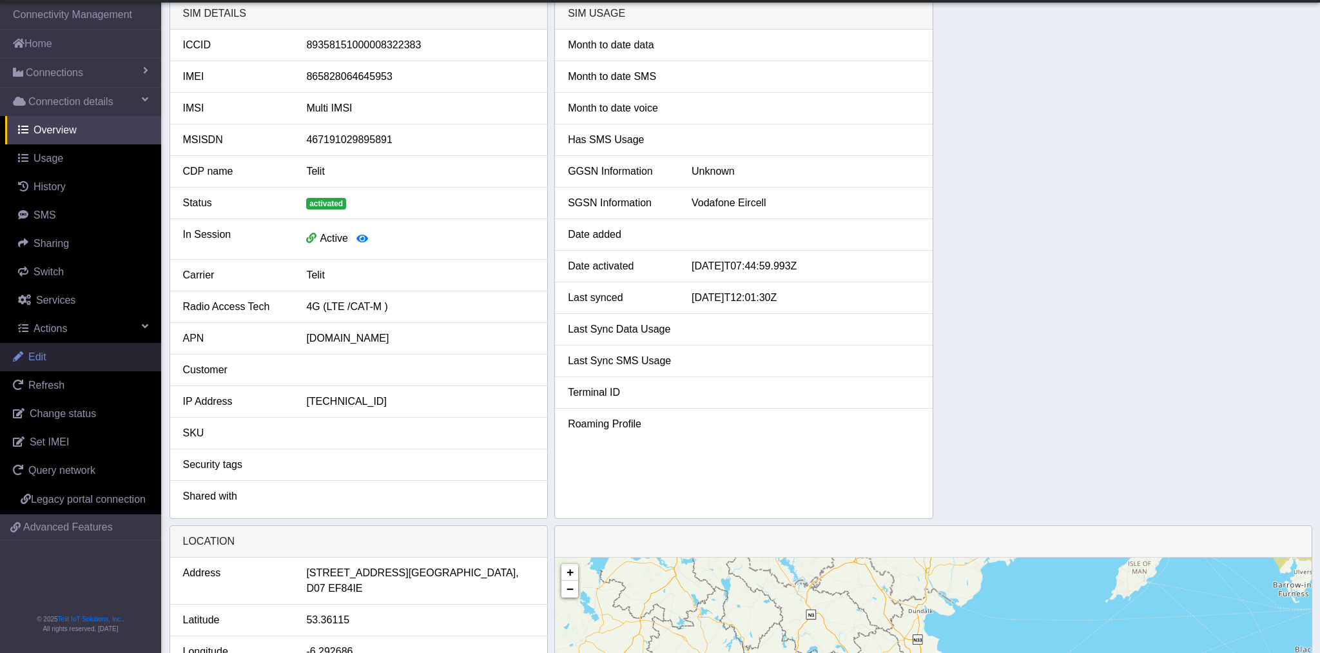
click at [98, 361] on link "Edit" at bounding box center [80, 357] width 161 height 28
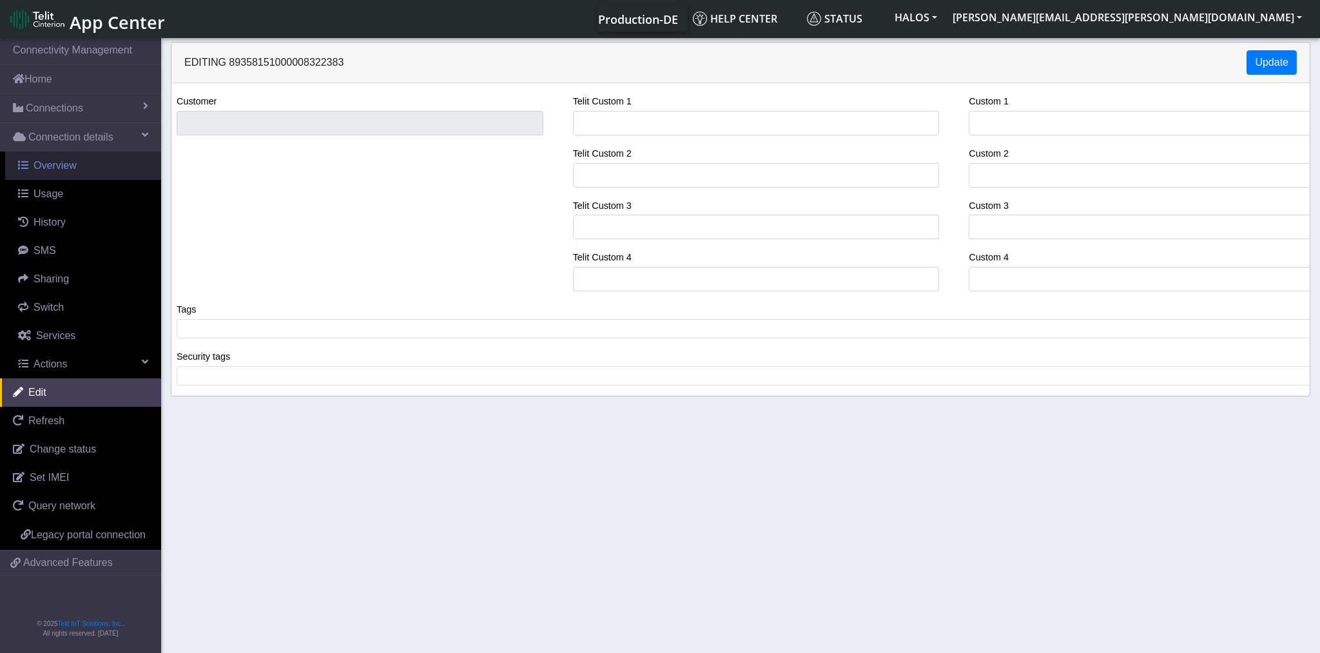
click at [76, 175] on link "Overview" at bounding box center [83, 165] width 156 height 28
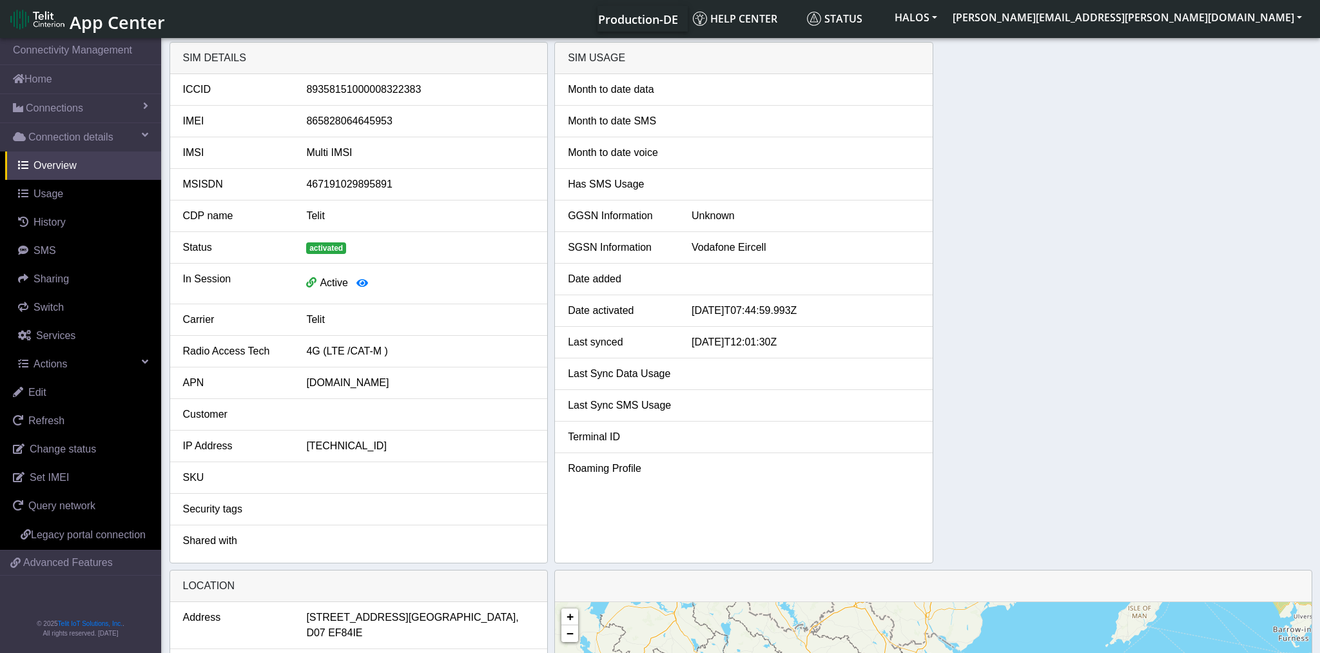
click at [551, 288] on div "SIM details ICCID 89358151000008322383 IMEI 865828064645953 IMSI Multi IMSI MSI…" at bounding box center [740, 302] width 1143 height 521
click at [59, 304] on span "Switch" at bounding box center [49, 307] width 30 height 11
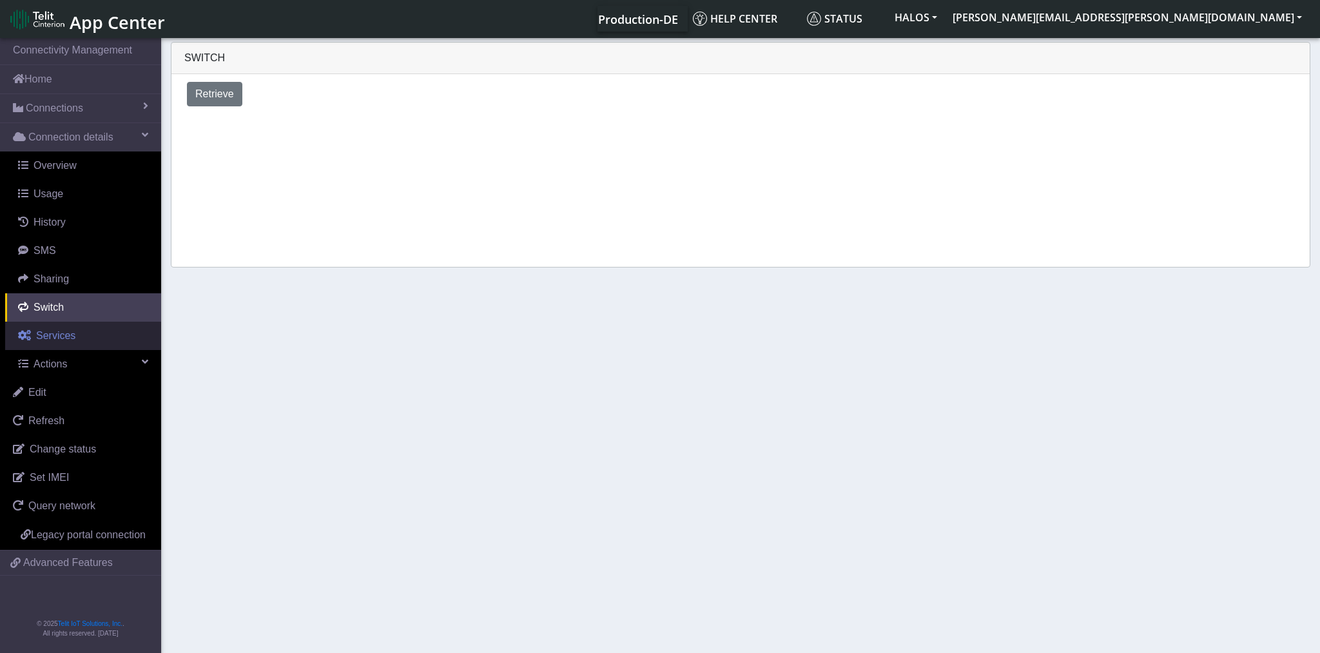
click at [63, 331] on span "Services" at bounding box center [55, 335] width 39 height 11
select select "2: 6"
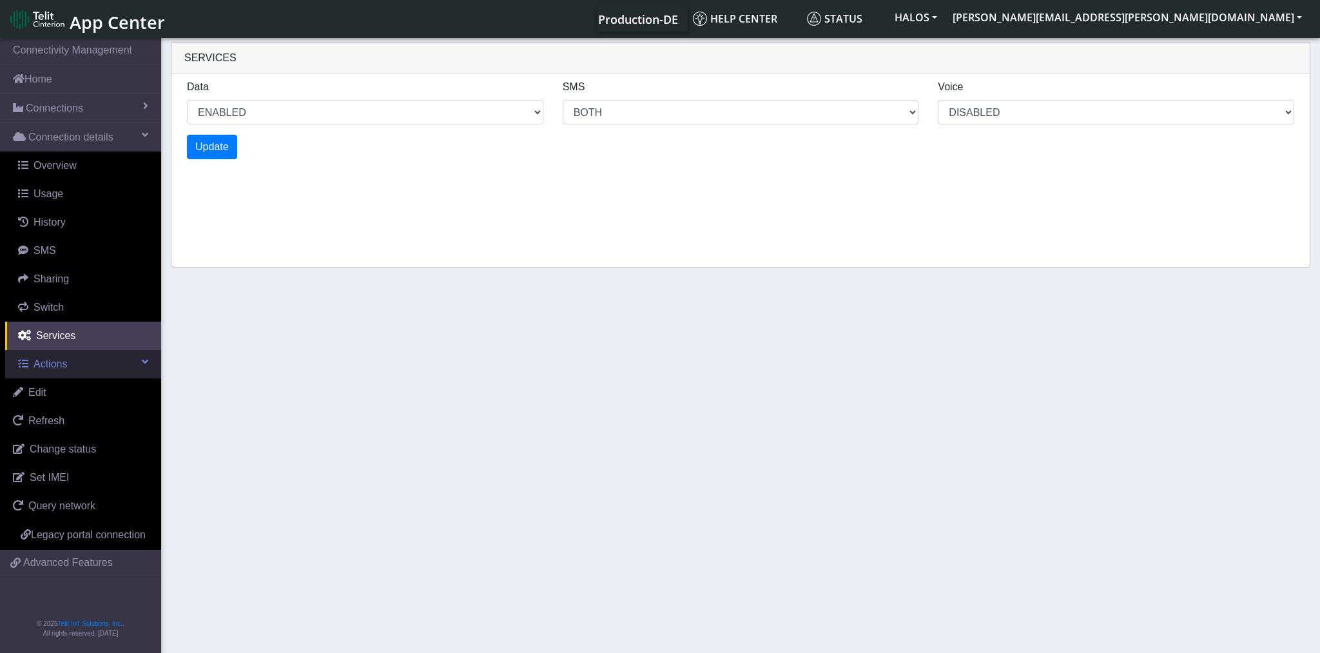
click at [91, 368] on link "Actions" at bounding box center [83, 364] width 156 height 28
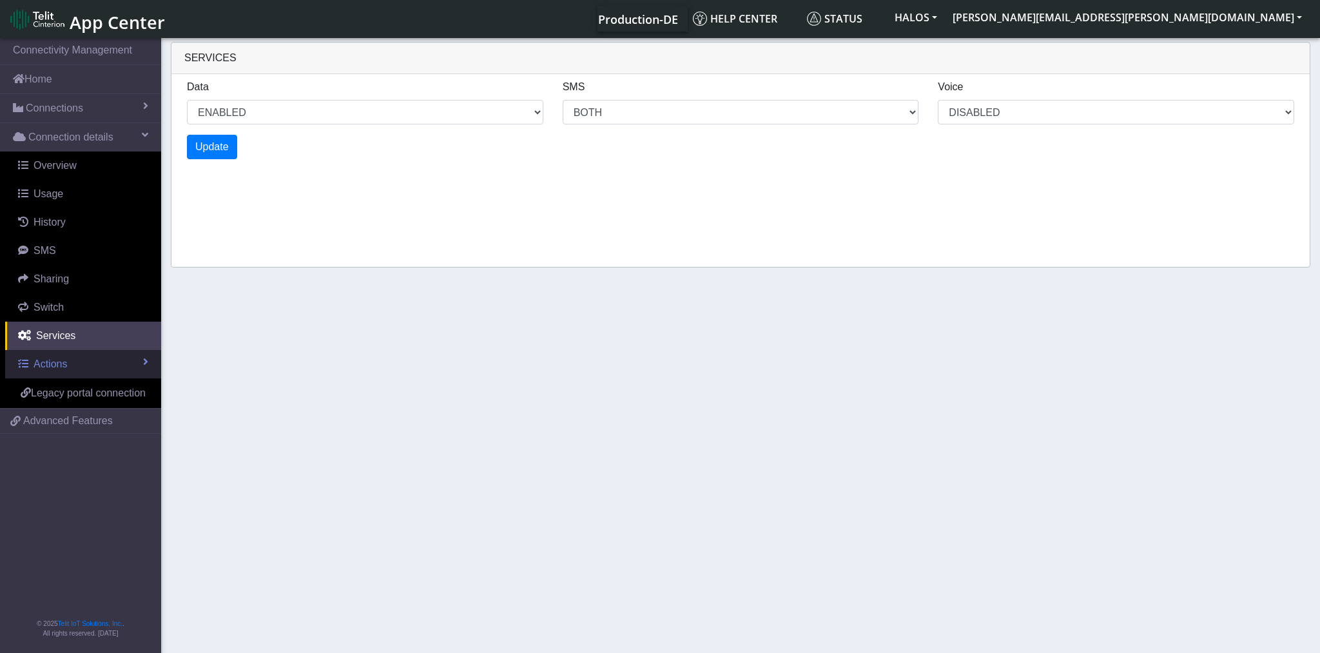
click at [91, 368] on link "Actions" at bounding box center [83, 364] width 156 height 28
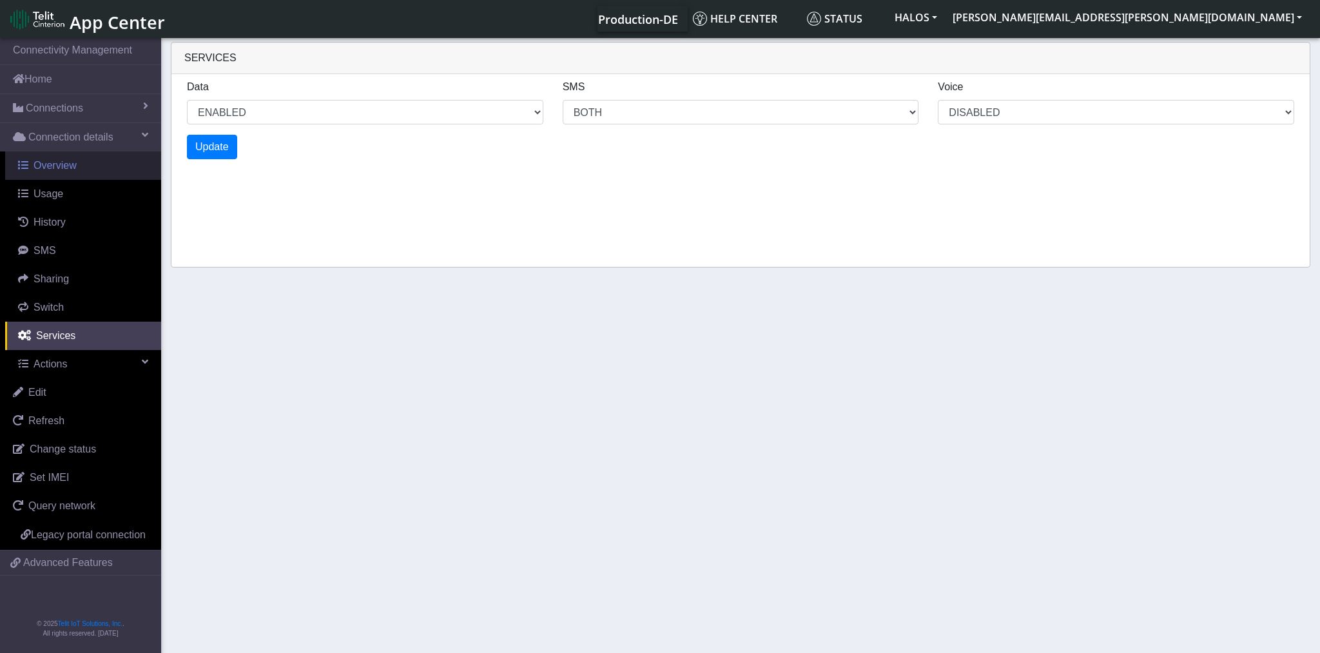
click at [66, 168] on span "Overview" at bounding box center [55, 165] width 43 height 11
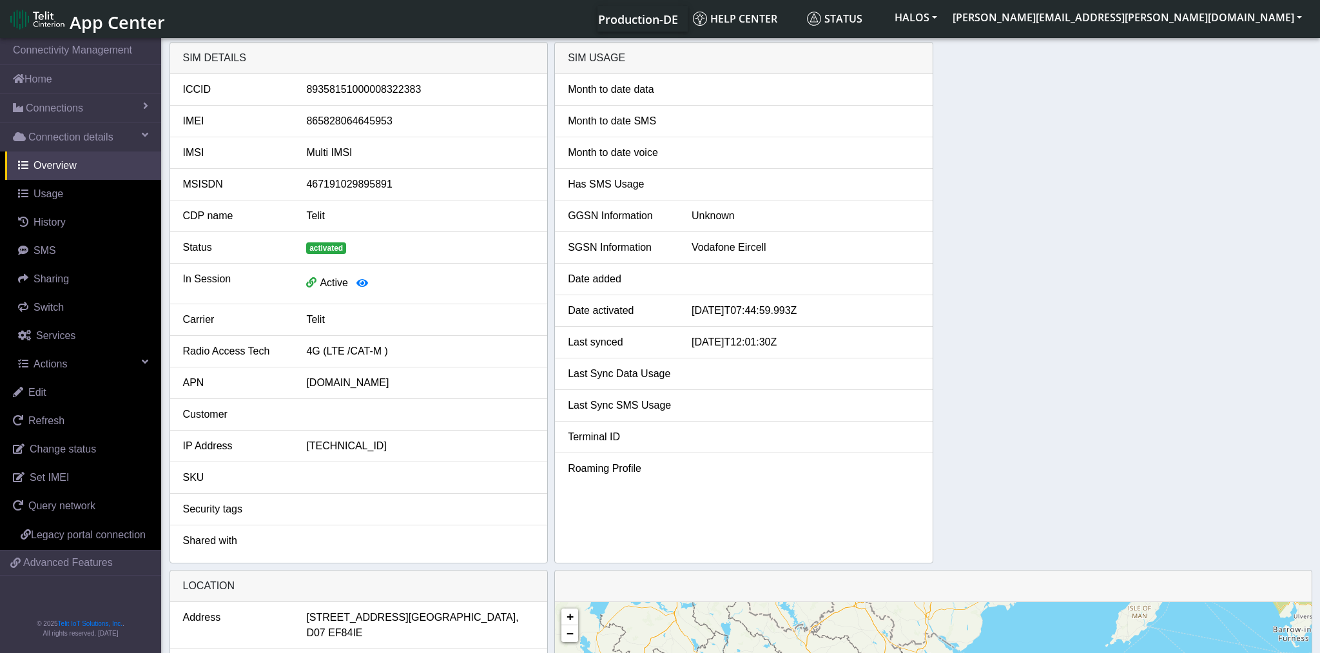
click at [552, 290] on div "SIM details ICCID 89358151000008322383 IMEI 865828064645953 IMSI Multi IMSI MSI…" at bounding box center [740, 302] width 1143 height 521
click at [144, 133] on span at bounding box center [145, 135] width 6 height 10
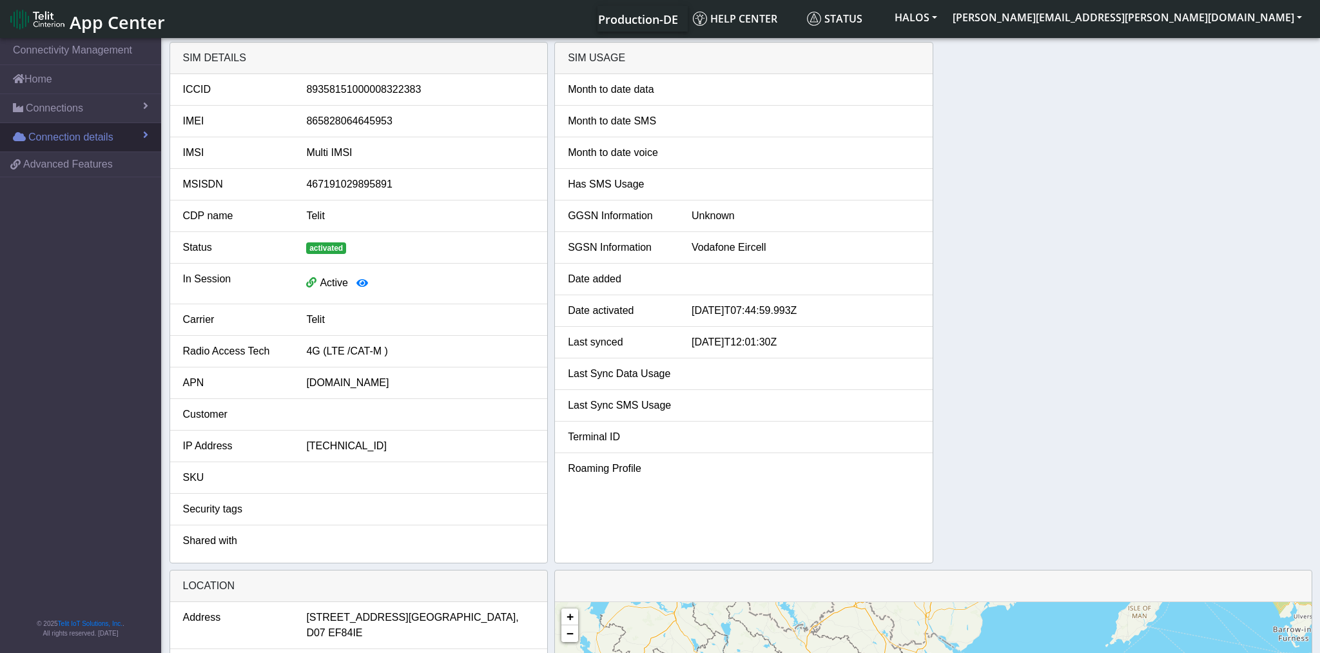
click at [144, 133] on span at bounding box center [145, 135] width 5 height 10
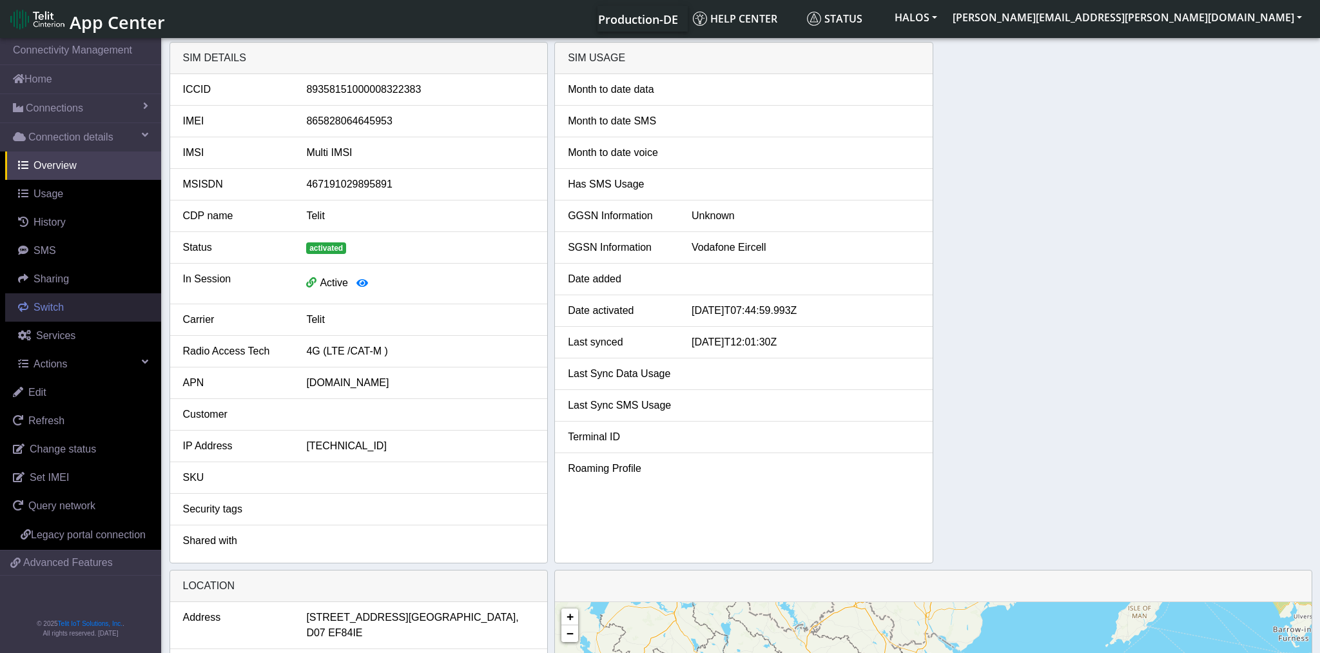
click at [82, 314] on link "Switch" at bounding box center [83, 307] width 156 height 28
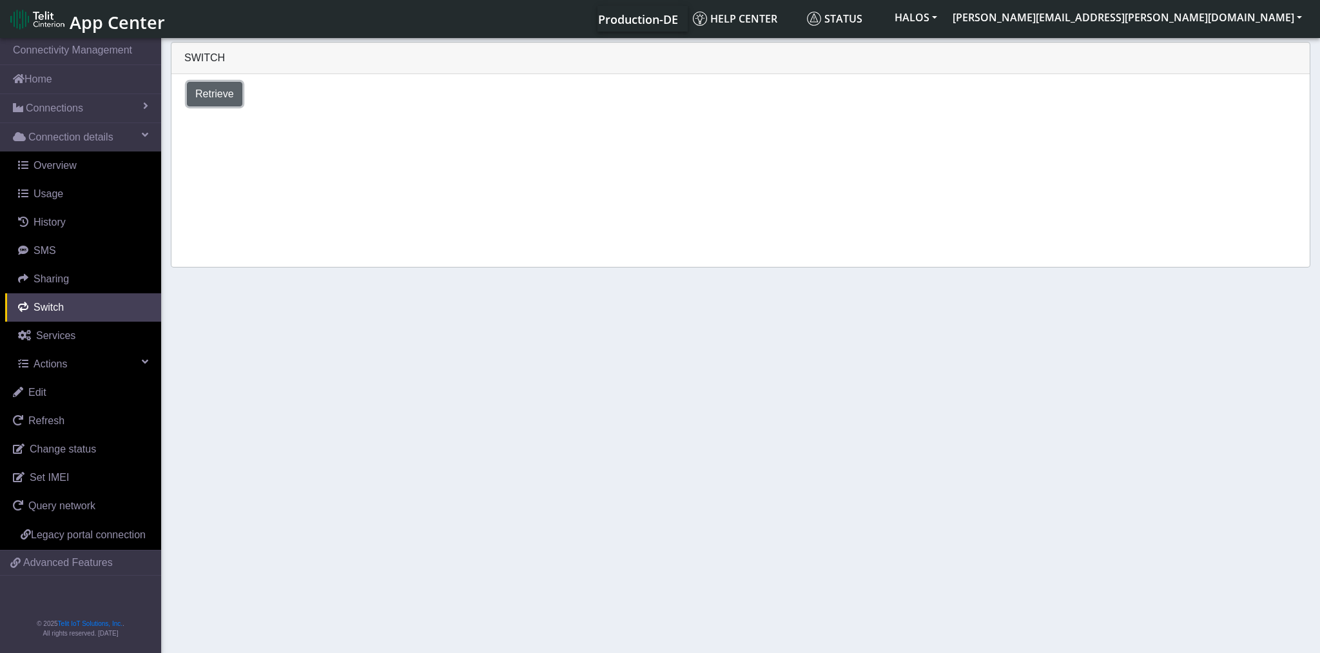
click at [223, 94] on span "Retrieve" at bounding box center [214, 93] width 39 height 11
select select "Ireland"
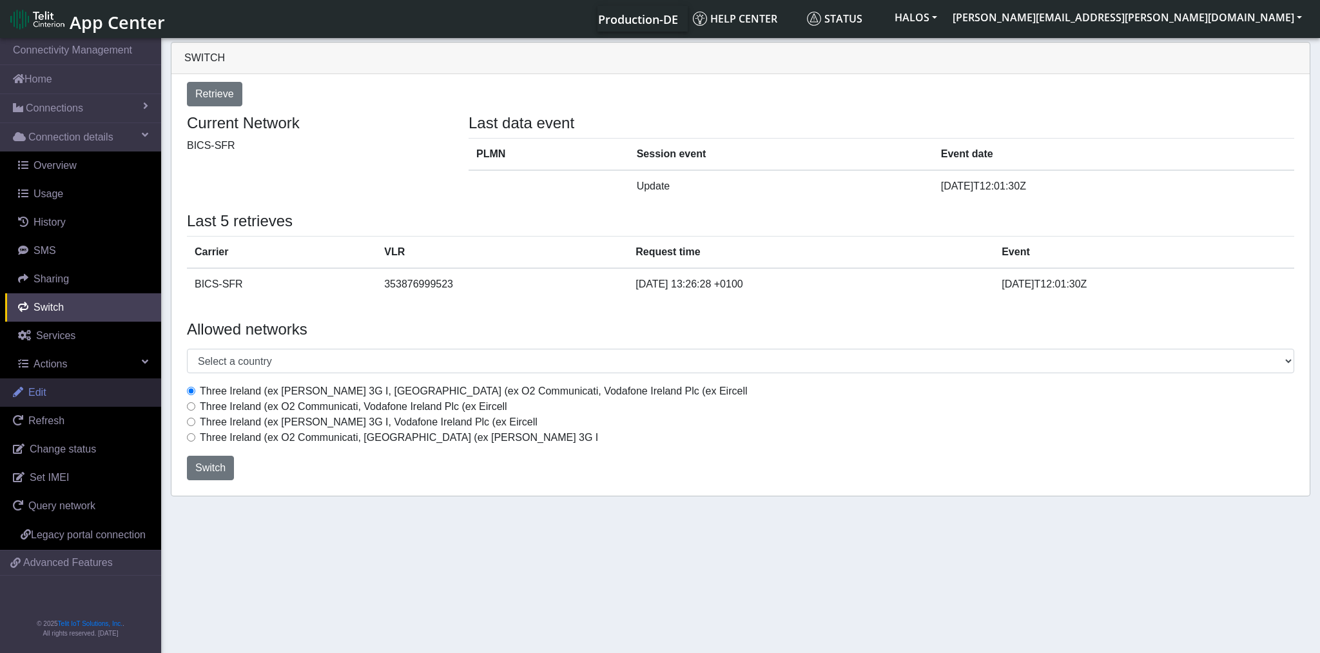
click at [105, 383] on link "Edit" at bounding box center [80, 392] width 161 height 28
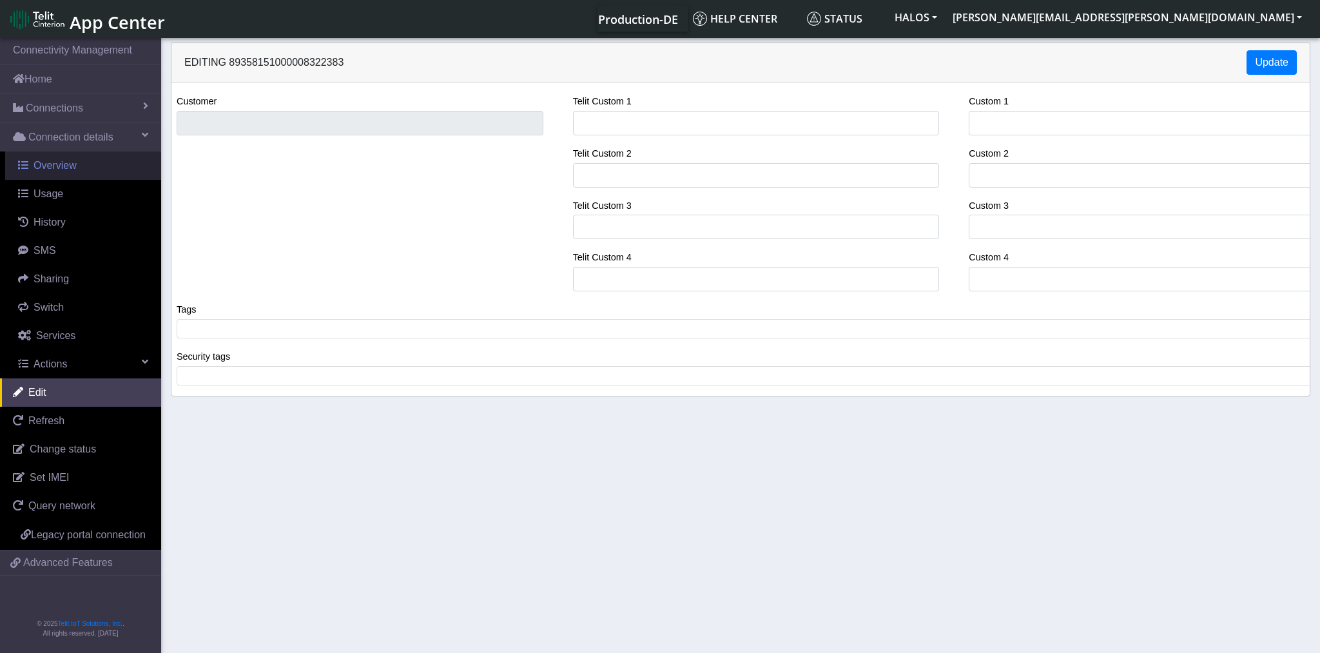
click at [89, 168] on link "Overview" at bounding box center [83, 165] width 156 height 28
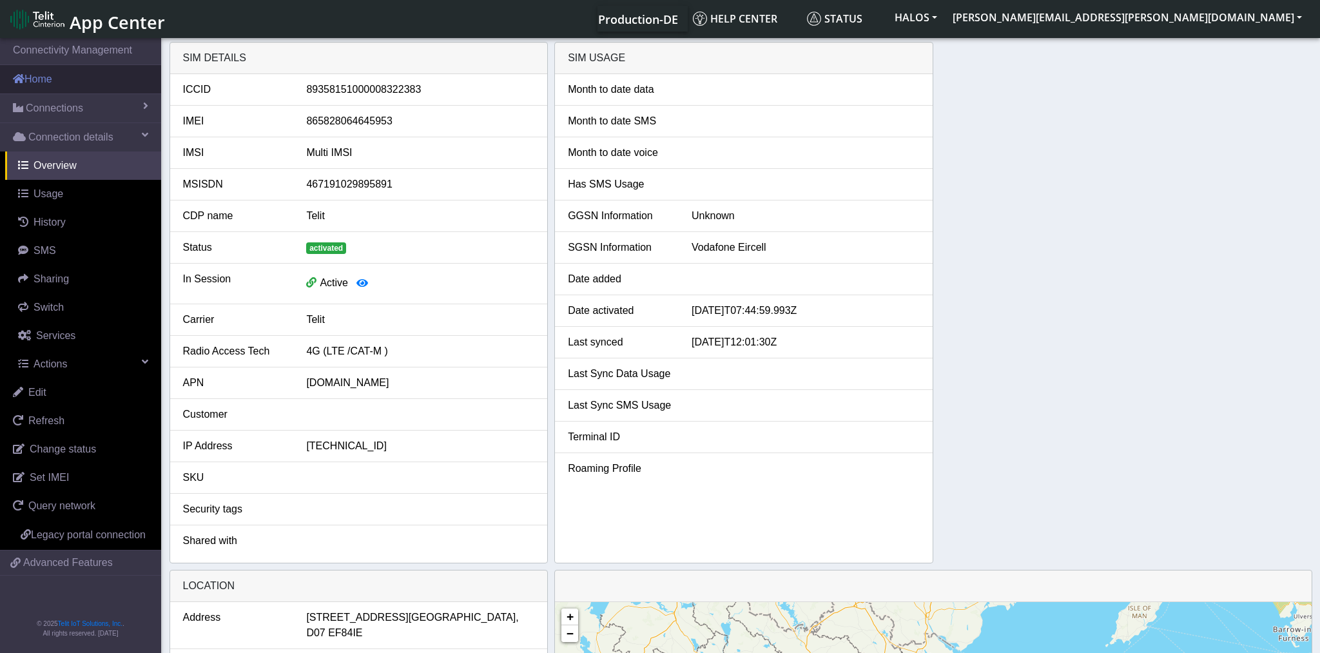
click at [63, 72] on link "Home" at bounding box center [80, 79] width 161 height 28
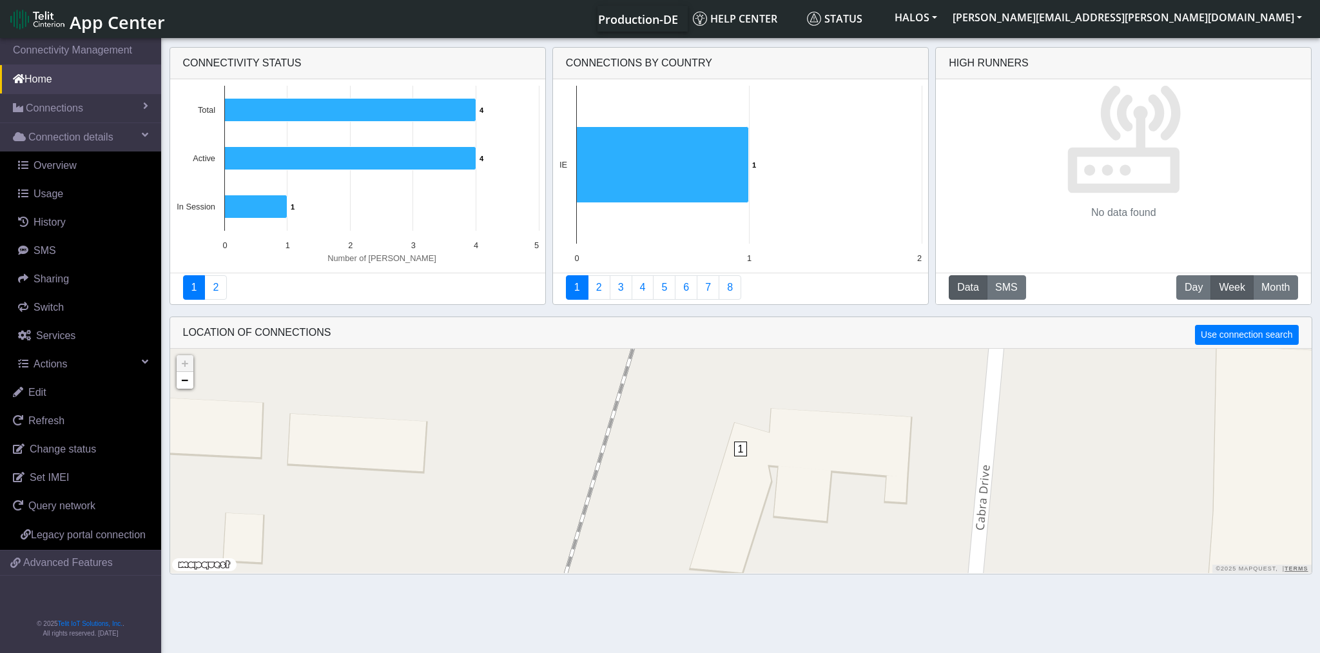
click at [546, 157] on div "Connectivity status Created with Highcharts 11.3.0 Number of sims 4 ​ 4 4 ​ 4 1…" at bounding box center [740, 179] width 1143 height 275
click at [548, 50] on div "Connectivity status Created with Highcharts 11.3.0 Number of sims 4 ​ 4 4 ​ 4 1…" at bounding box center [740, 179] width 1143 height 275
click at [100, 115] on link "Connections" at bounding box center [80, 108] width 161 height 28
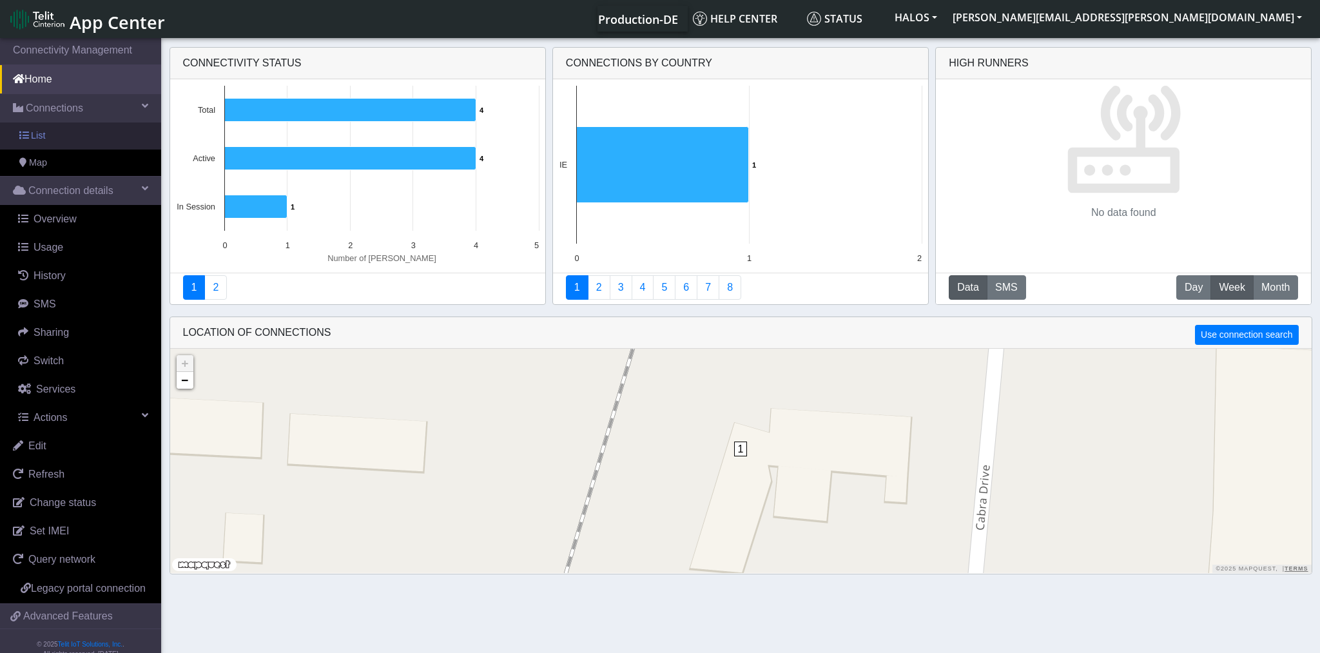
click at [87, 142] on link "List" at bounding box center [80, 135] width 161 height 27
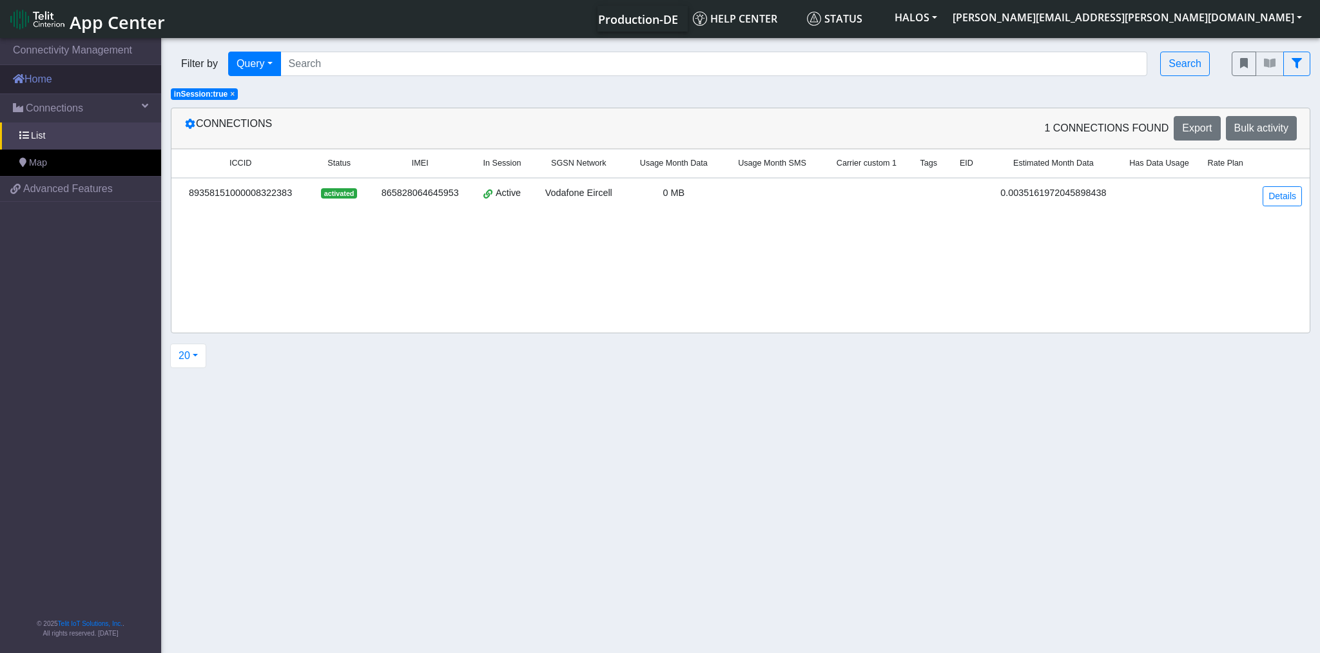
click at [101, 79] on link "Home" at bounding box center [80, 79] width 161 height 28
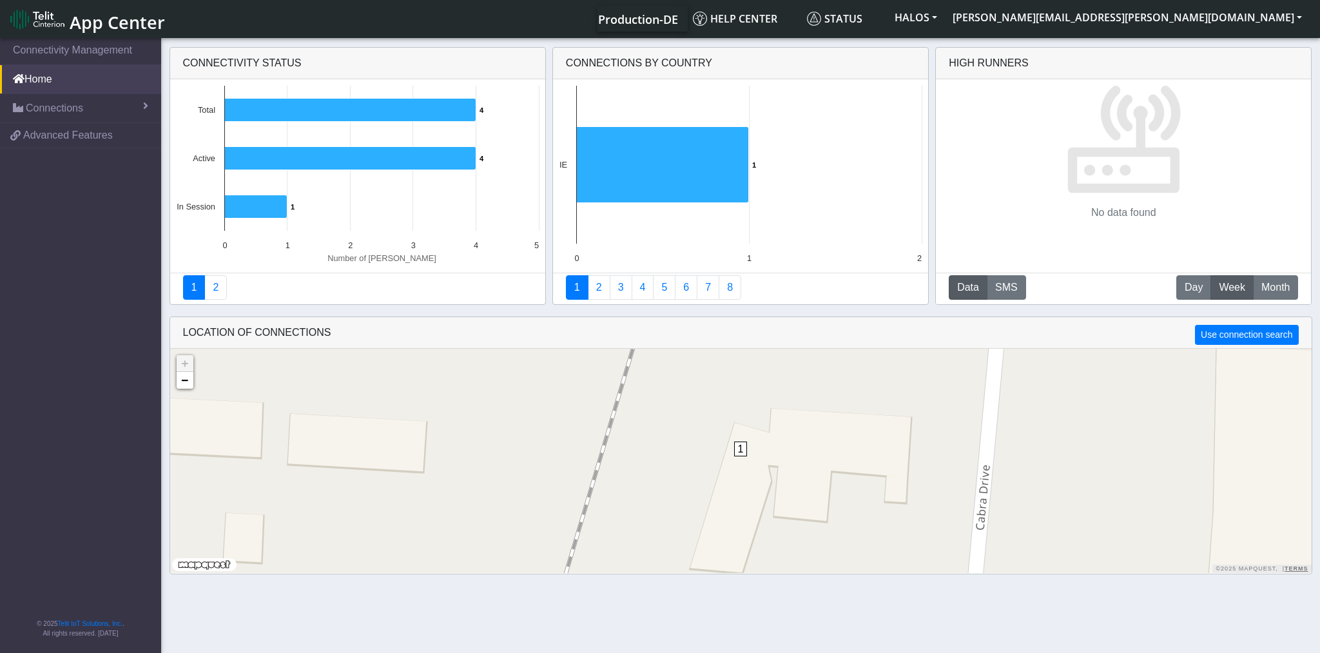
click at [548, 119] on div "Connectivity status Created with Highcharts 11.3.0 Number of sims 4 ​ 4 4 ​ 4 1…" at bounding box center [740, 179] width 1143 height 275
click at [92, 267] on nav "Connectivity Management Home Connections List Map 39c4d528dd78e16cacba3f2f13c14…" at bounding box center [80, 346] width 161 height 622
click at [83, 113] on link "Connections" at bounding box center [80, 108] width 161 height 28
click at [75, 142] on link "List" at bounding box center [80, 135] width 161 height 27
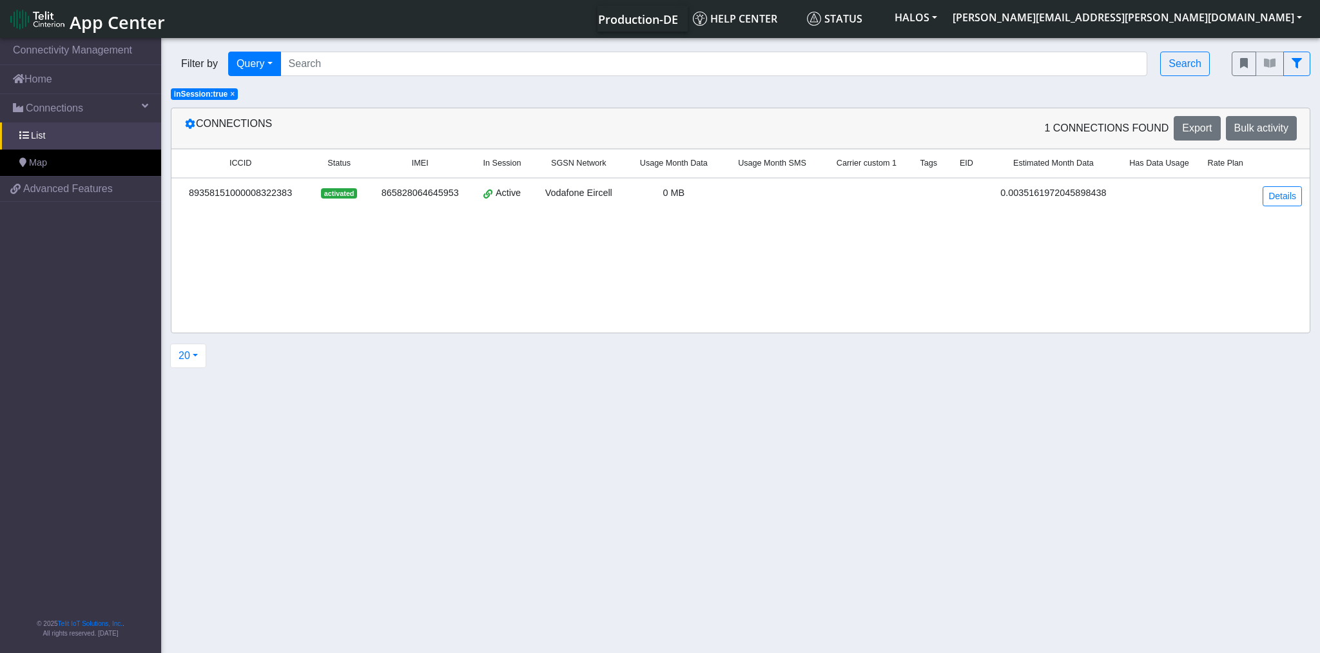
click at [235, 95] on span "×" at bounding box center [232, 94] width 5 height 9
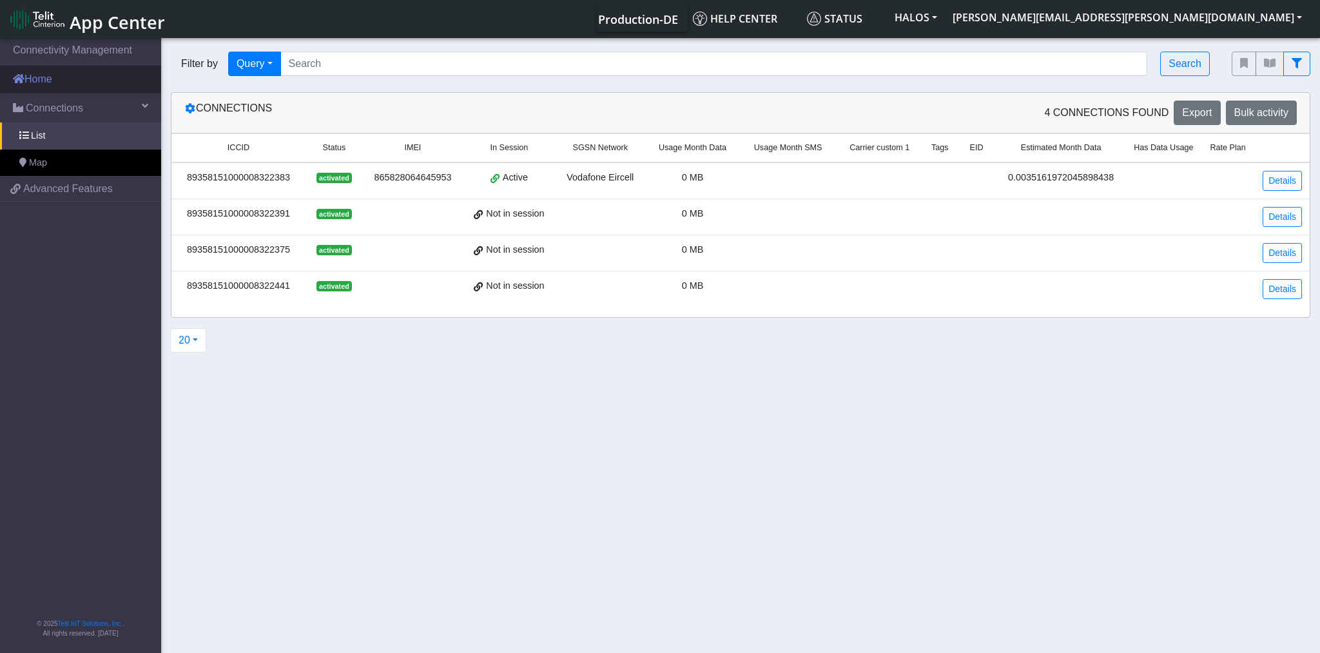
click at [48, 82] on link "Home" at bounding box center [80, 79] width 161 height 28
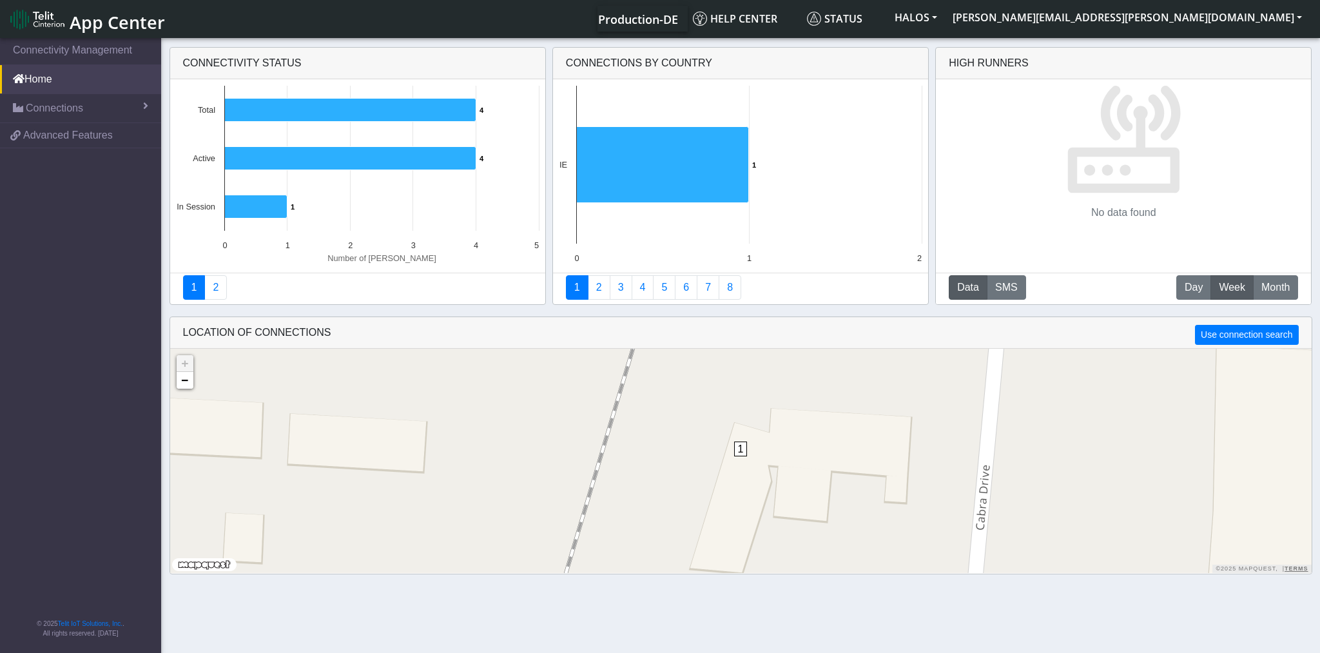
click at [102, 148] on nav "Connectivity Management Home Connections List Map 39c4d528dd78e16cacba3f2f13c14…" at bounding box center [80, 346] width 161 height 622
click at [95, 135] on span "Advanced Features" at bounding box center [68, 135] width 90 height 15
